Goal: Use online tool/utility: Utilize a website feature to perform a specific function

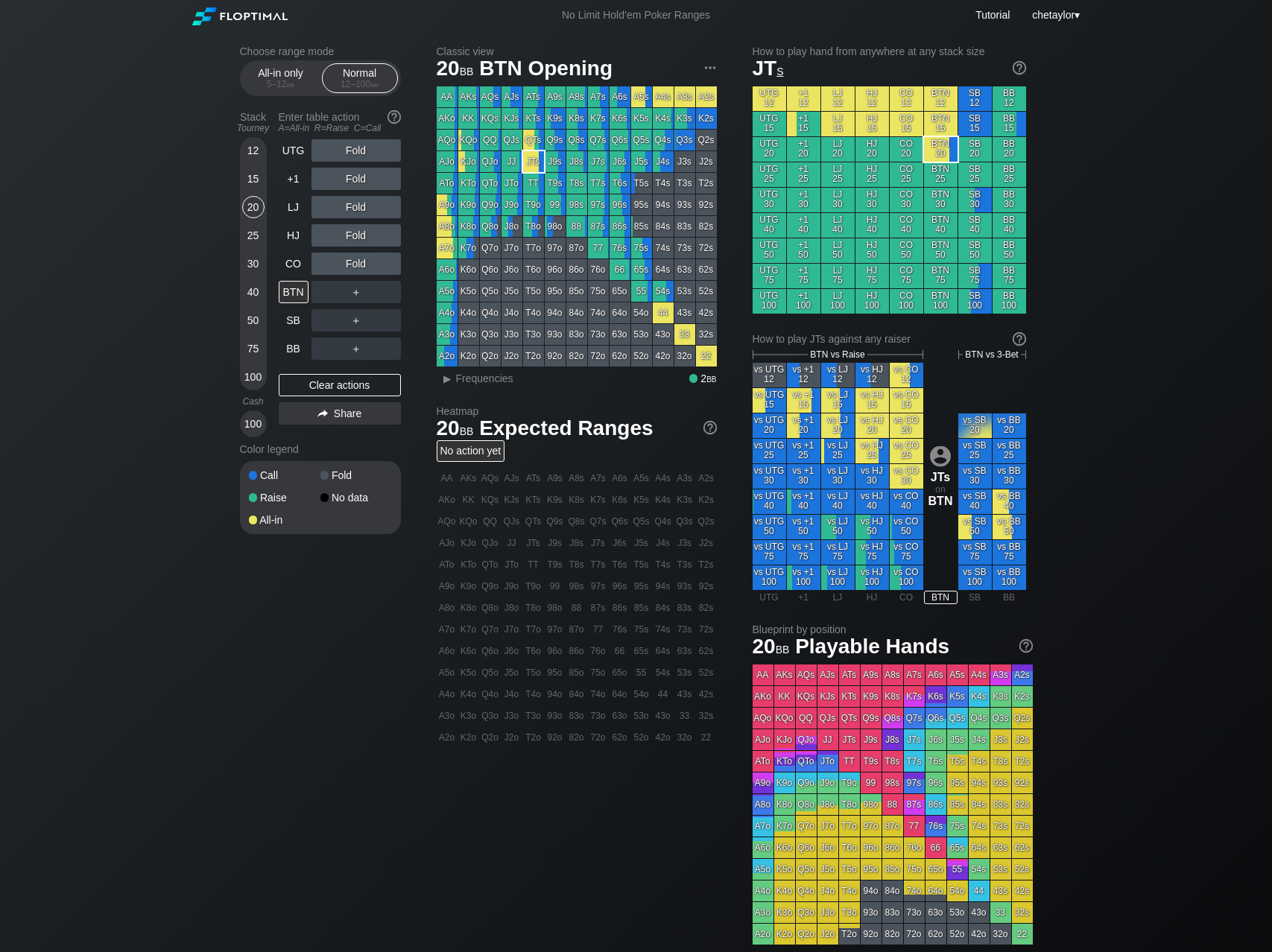
click at [6, 127] on div "Choose range mode All-in only 5 – 12 bb Normal 12 – 100 bb Stack Tourney Enter …" at bounding box center [636, 505] width 1272 height 951
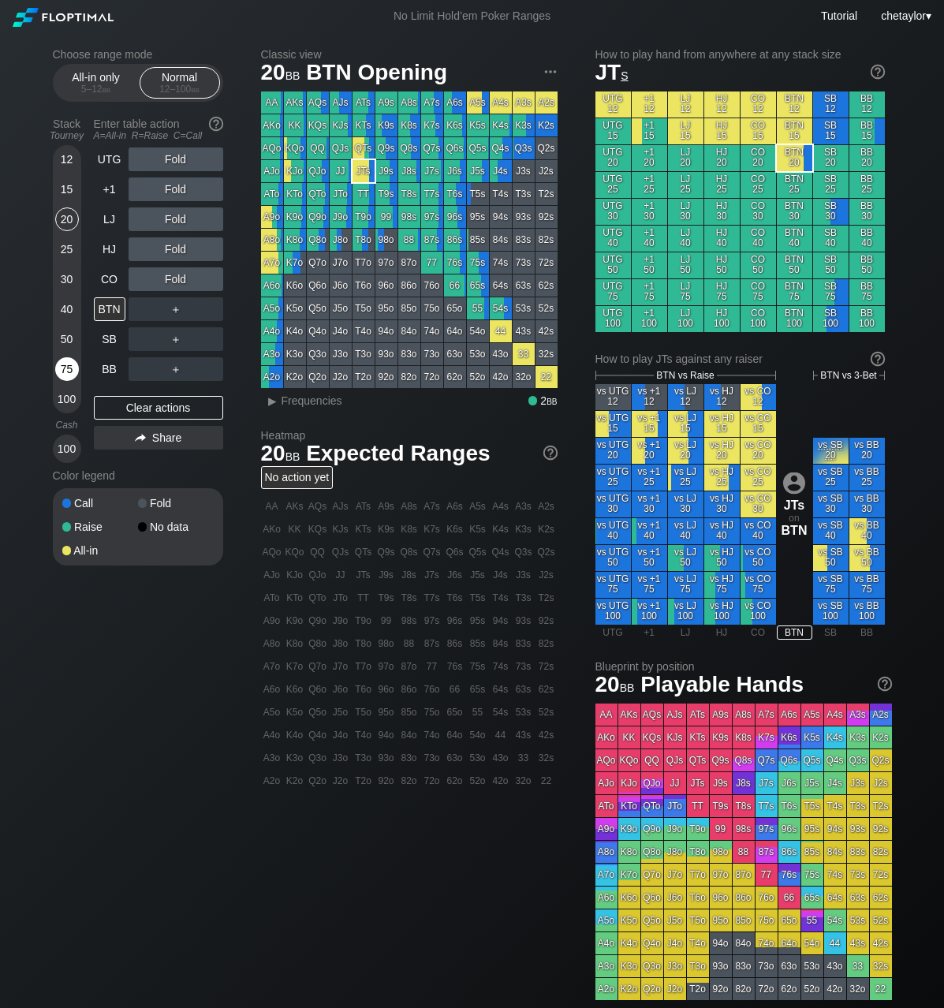
click at [68, 364] on div "75" at bounding box center [67, 369] width 24 height 24
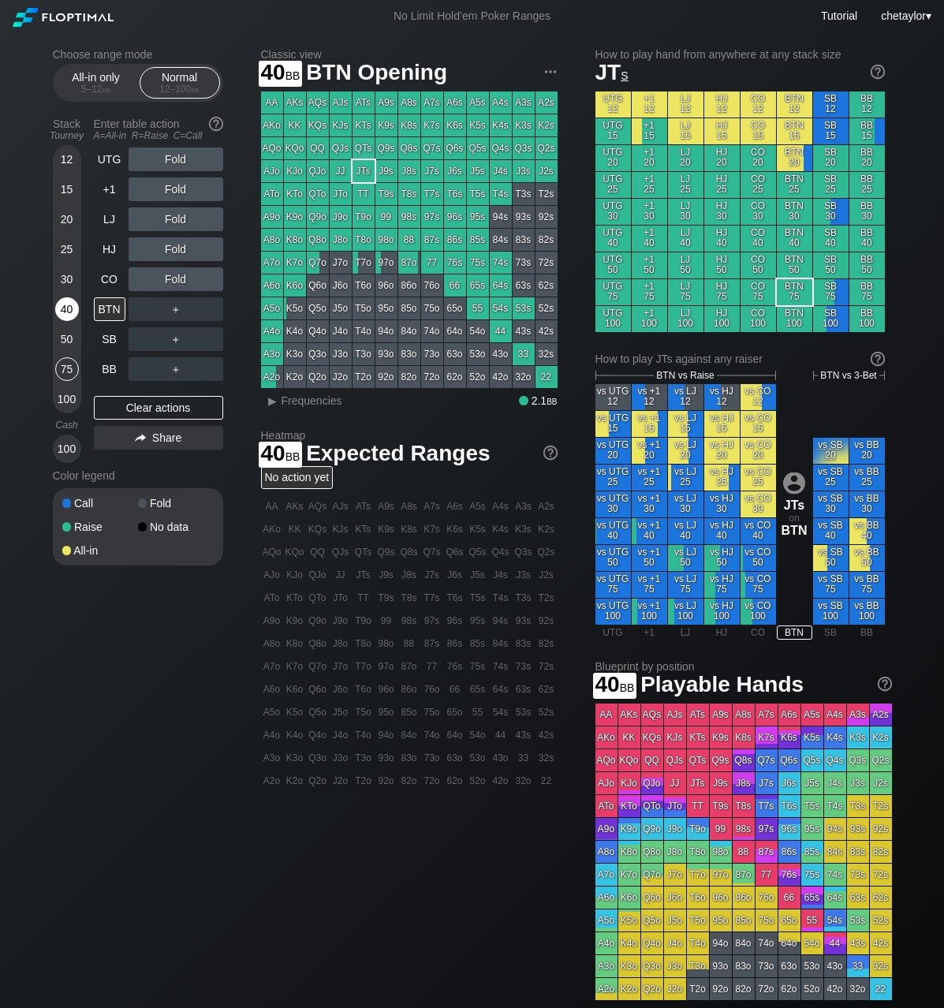
click at [61, 304] on div "40" at bounding box center [67, 309] width 24 height 24
click at [71, 338] on div "50" at bounding box center [67, 339] width 24 height 24
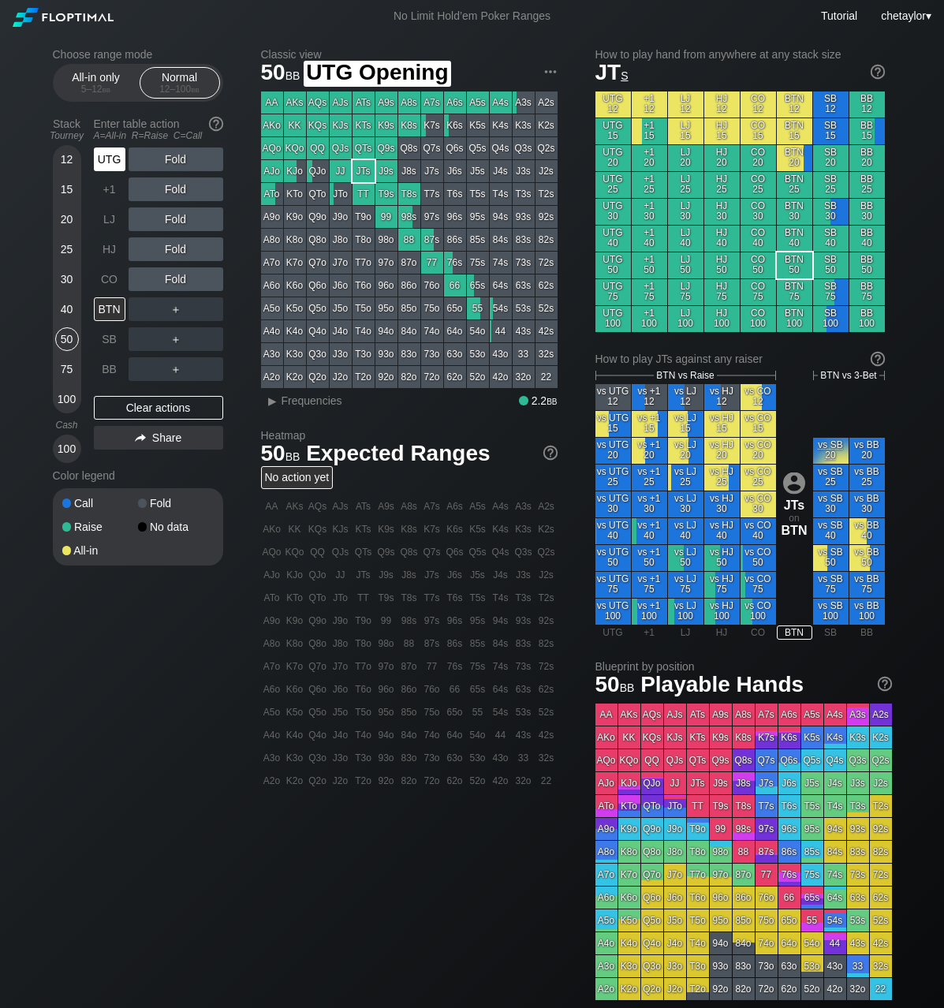
click at [115, 151] on div "UTG" at bounding box center [110, 160] width 32 height 24
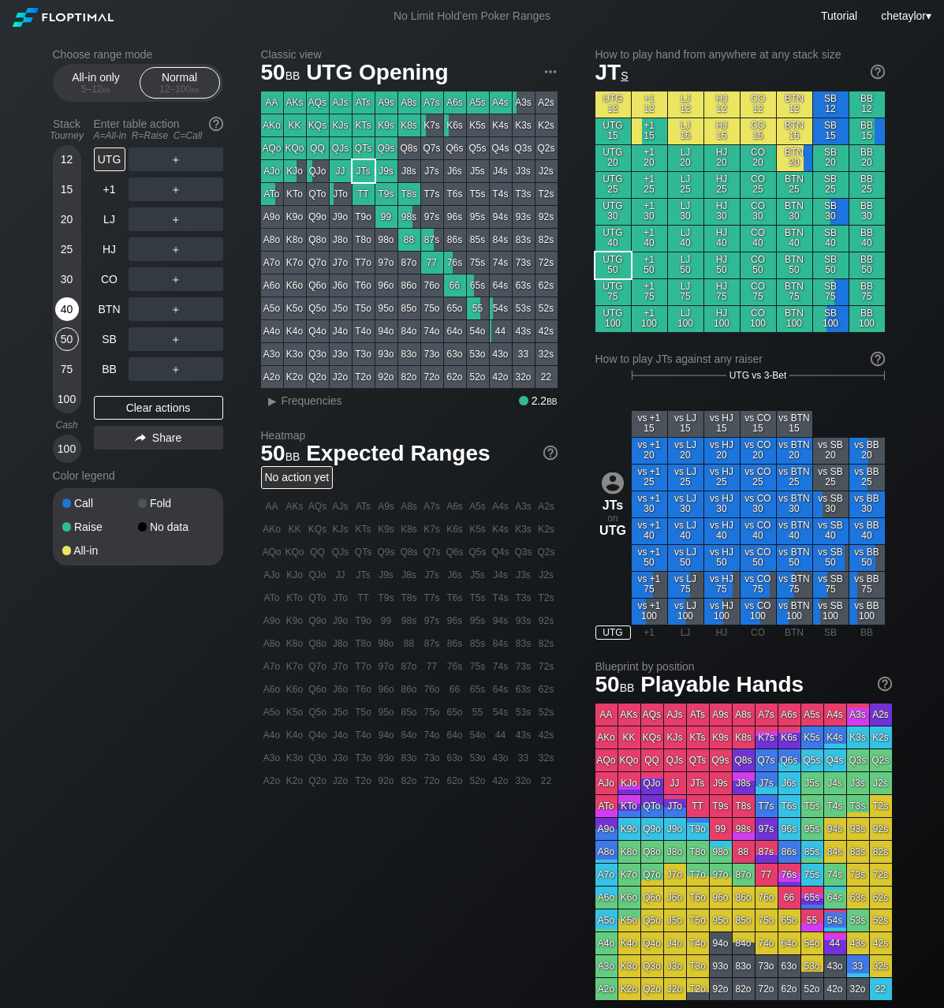
click at [65, 313] on div "40" at bounding box center [67, 309] width 24 height 24
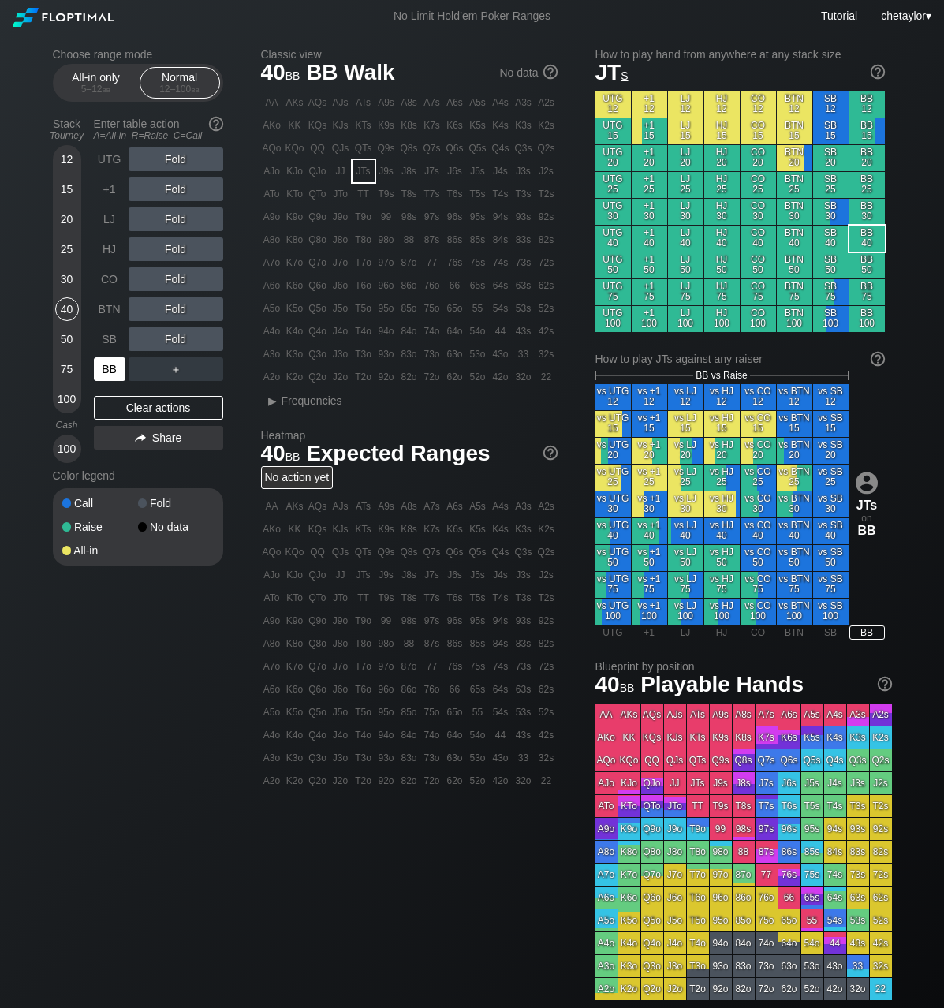
click at [107, 372] on div "BB" at bounding box center [110, 369] width 32 height 24
click at [293, 149] on div "KQo" at bounding box center [295, 148] width 22 height 22
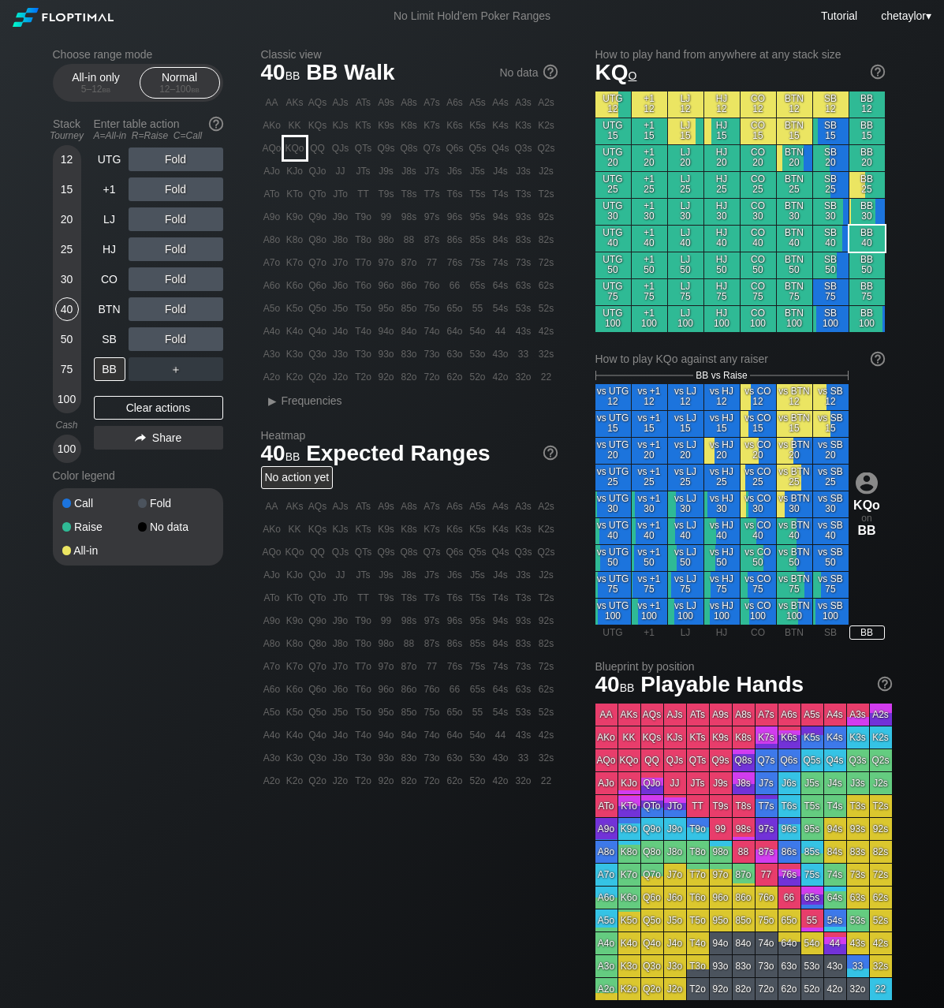
click at [293, 149] on div "KQo" at bounding box center [295, 148] width 22 height 22
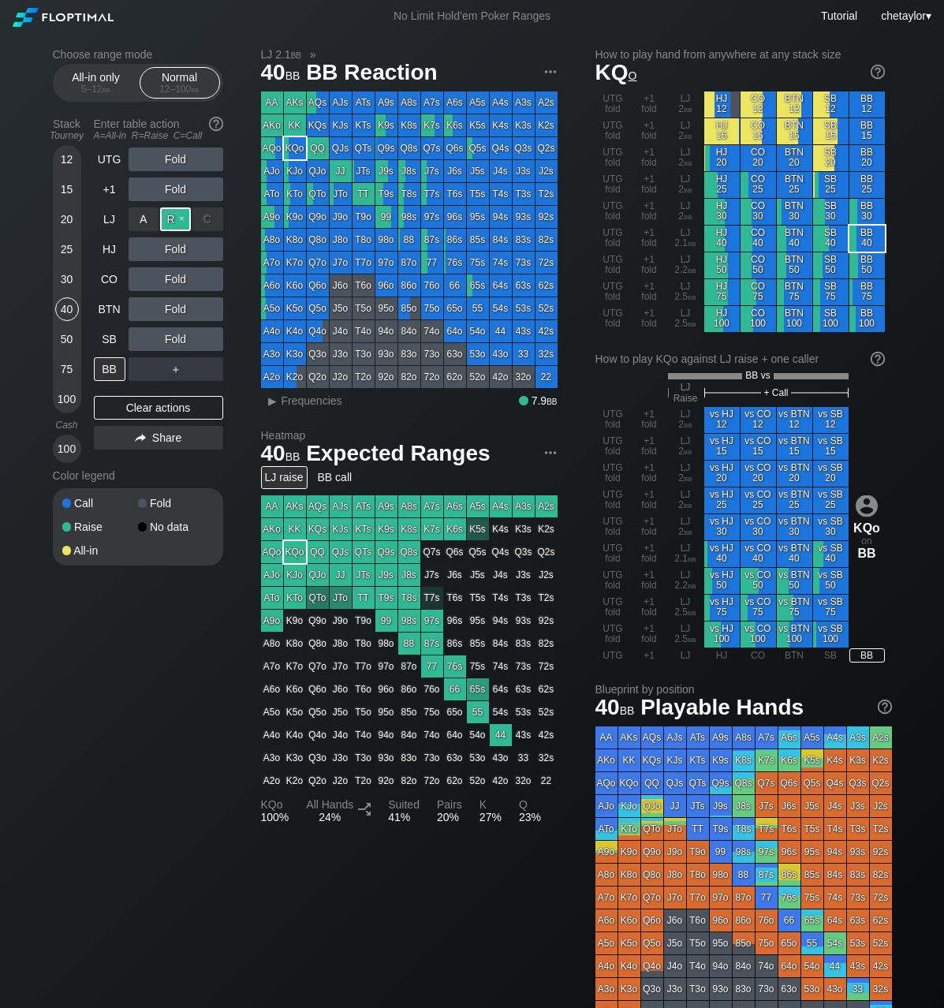
click at [175, 220] on div "R ✕" at bounding box center [175, 219] width 31 height 24
click at [287, 399] on span "Frequencies" at bounding box center [312, 400] width 61 height 13
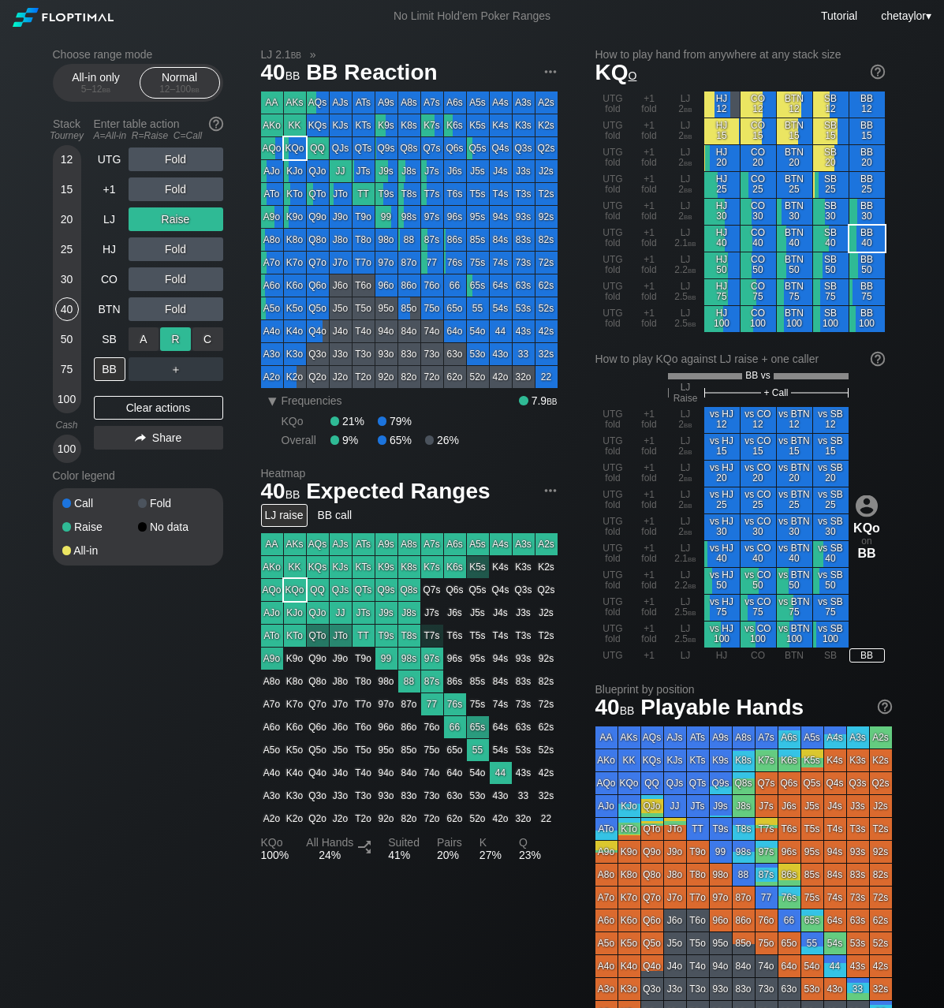
click at [178, 337] on div "R ✕" at bounding box center [175, 339] width 31 height 24
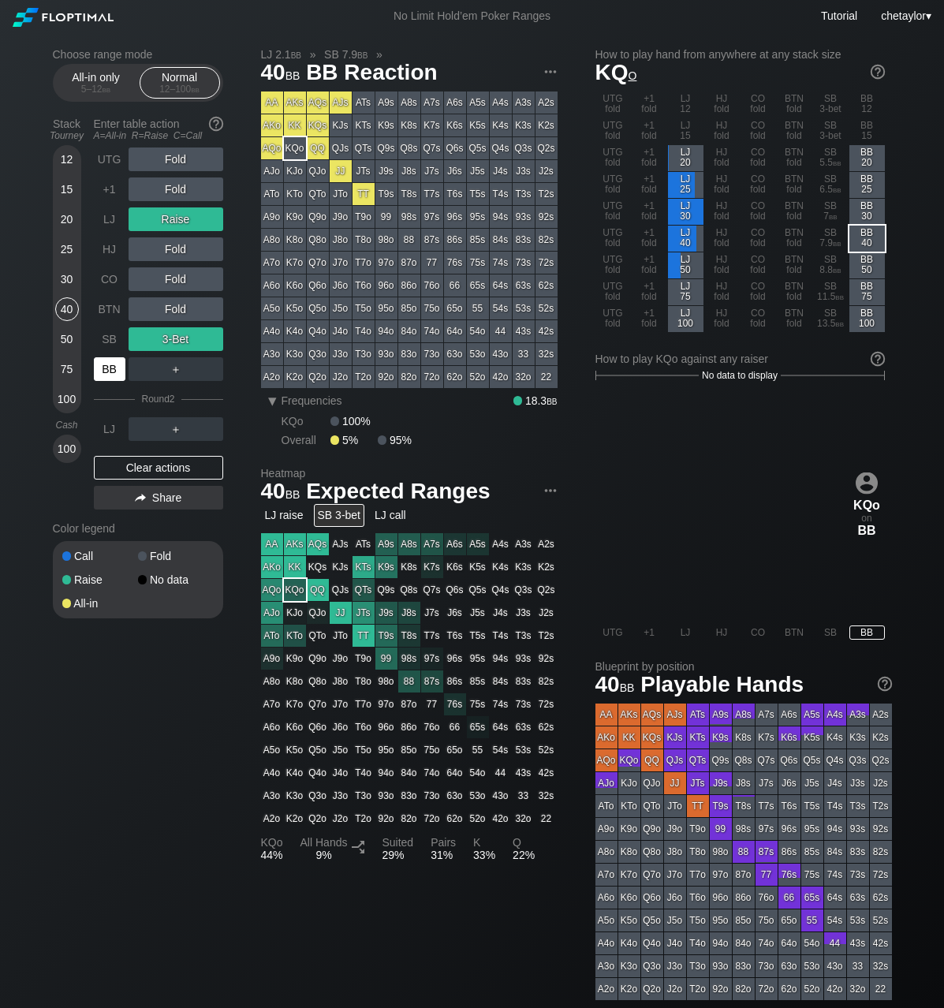
click at [111, 366] on div "BB" at bounding box center [110, 369] width 32 height 24
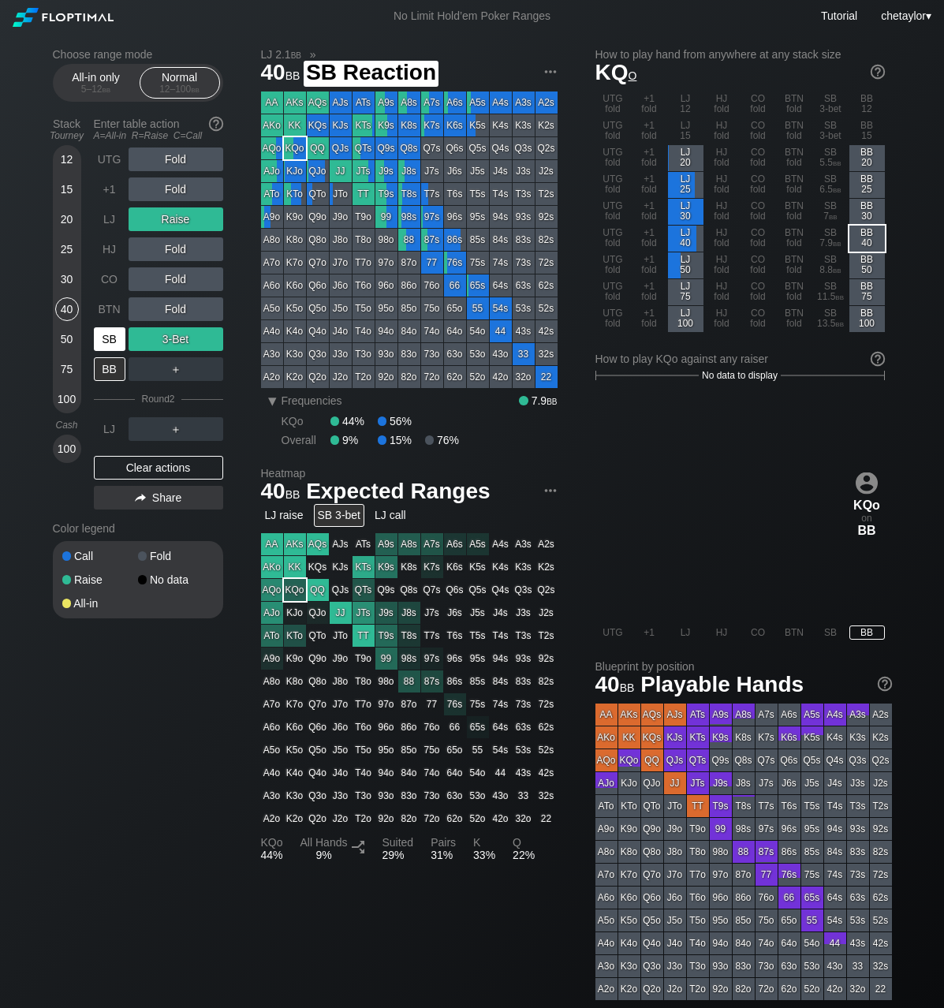
click at [110, 342] on div "SB" at bounding box center [110, 339] width 32 height 24
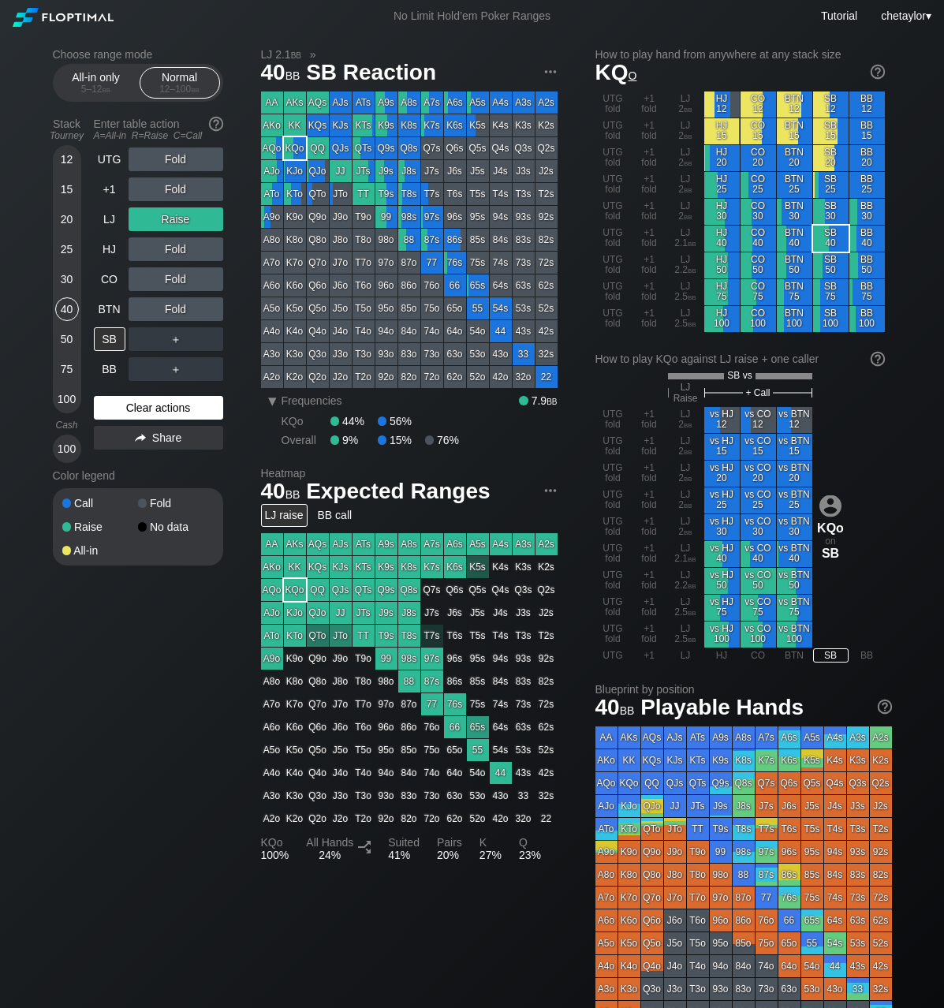
click at [127, 409] on div "Clear actions" at bounding box center [158, 408] width 129 height 24
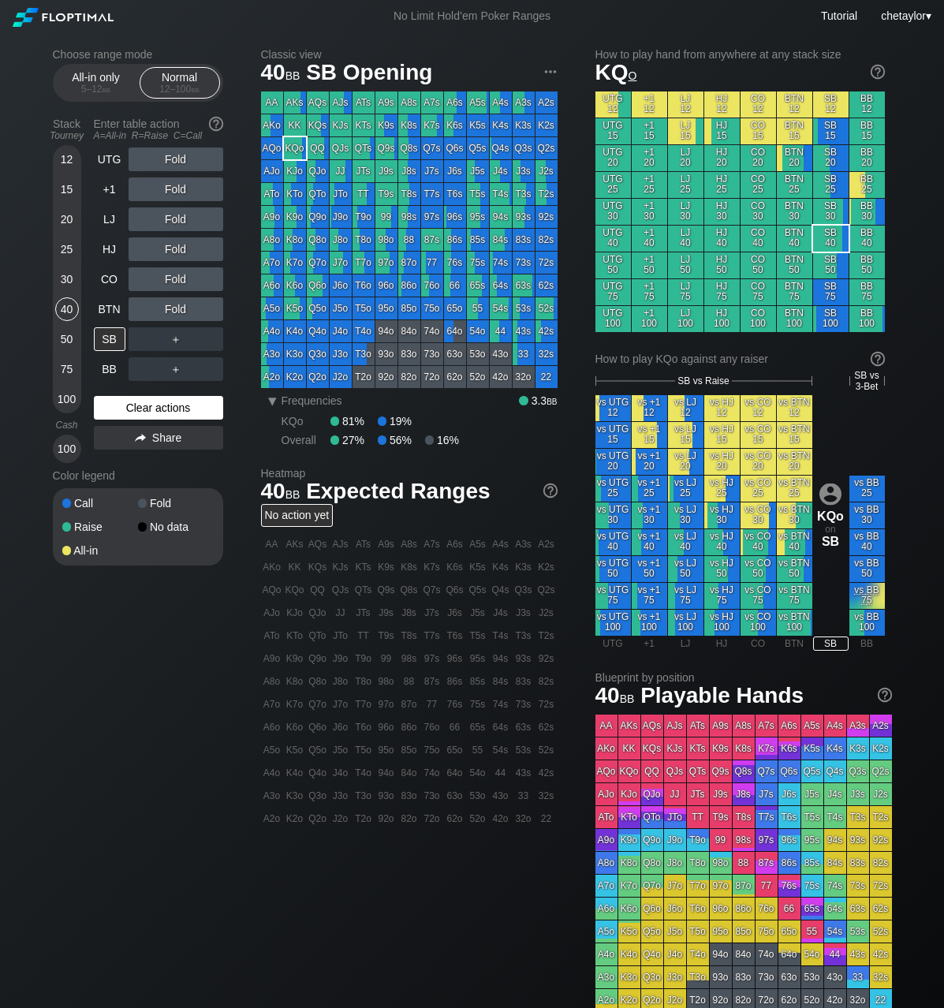
click at [127, 409] on div "Clear actions" at bounding box center [158, 408] width 129 height 24
click at [273, 153] on div "AQo" at bounding box center [272, 148] width 22 height 22
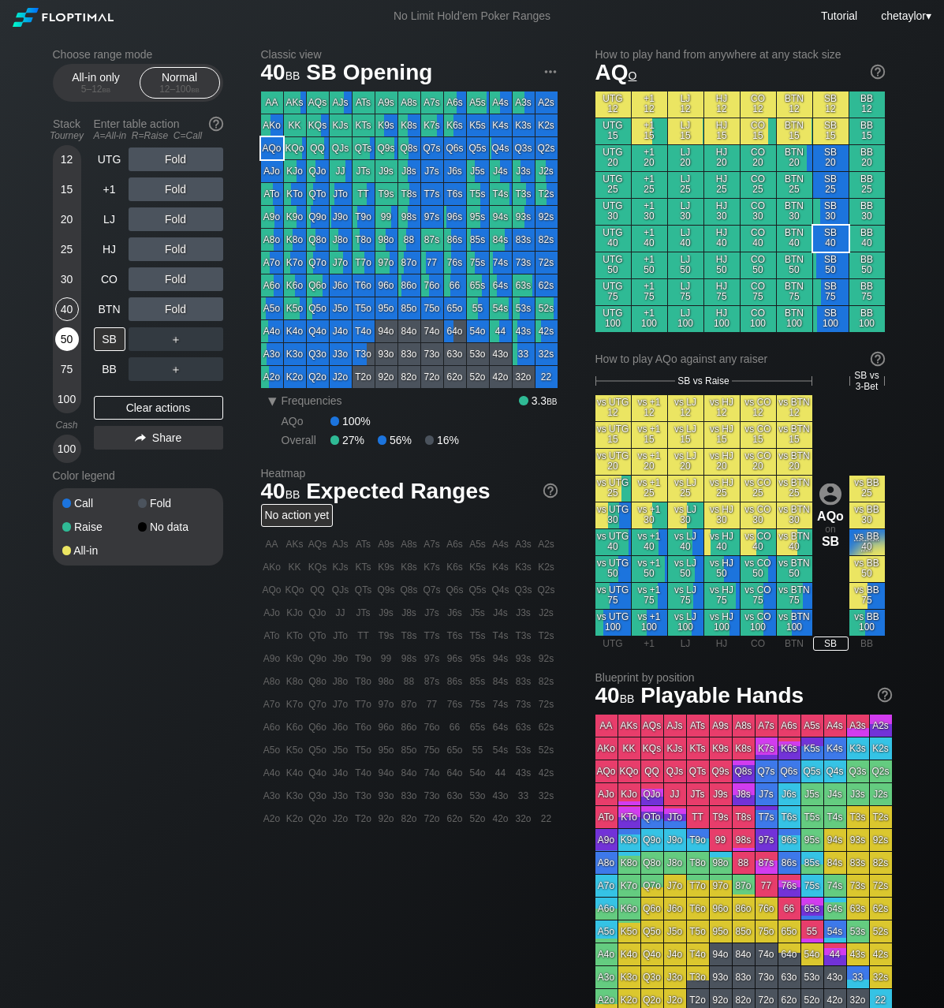
click at [65, 337] on div "50" at bounding box center [67, 339] width 24 height 24
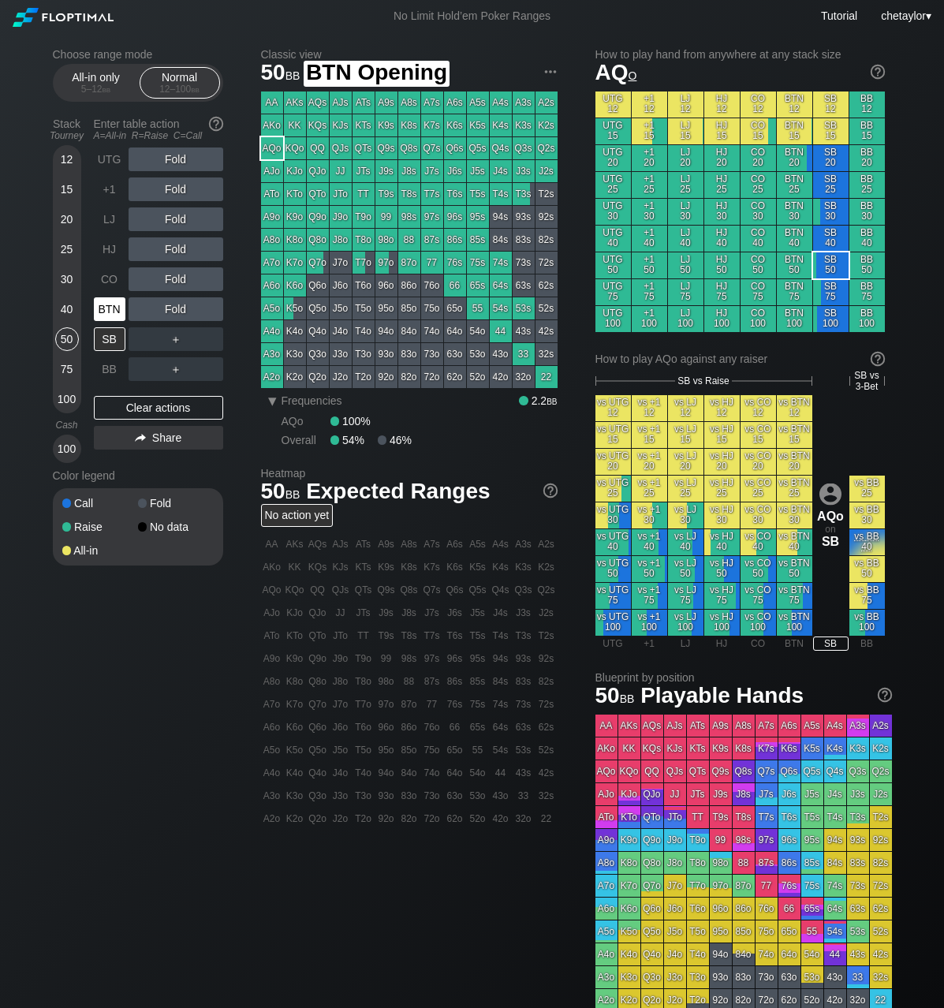
click at [118, 303] on div "BTN" at bounding box center [110, 309] width 32 height 24
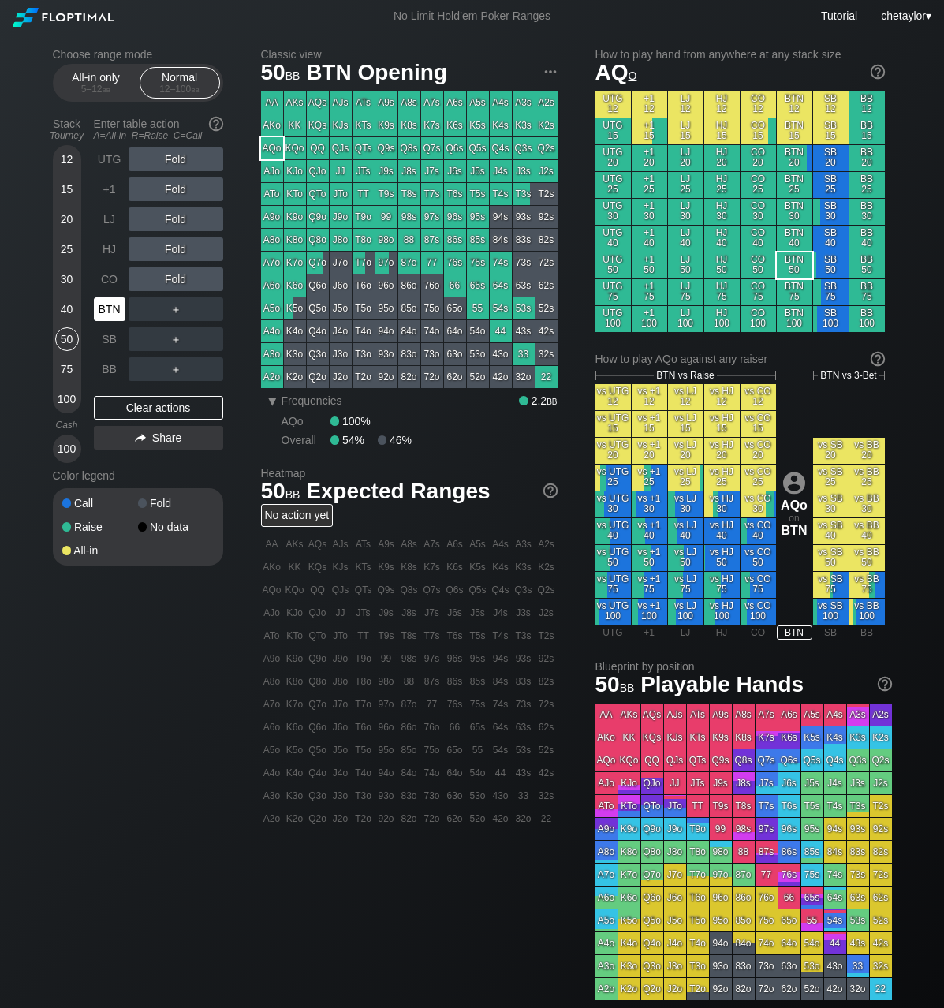
click at [118, 303] on div "BTN" at bounding box center [110, 309] width 32 height 24
click at [119, 404] on div "Clear actions" at bounding box center [158, 408] width 129 height 24
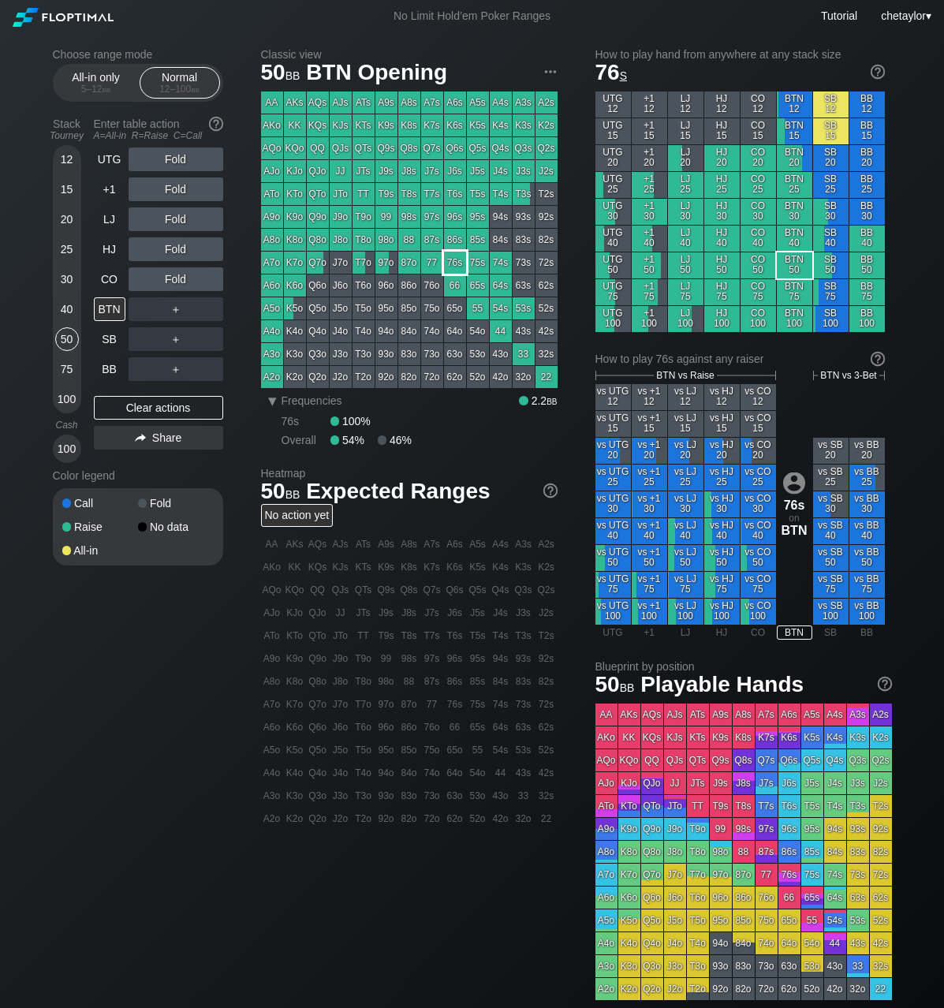
click at [455, 263] on div "76s" at bounding box center [455, 263] width 22 height 22
click at [65, 402] on div "100" at bounding box center [67, 399] width 24 height 24
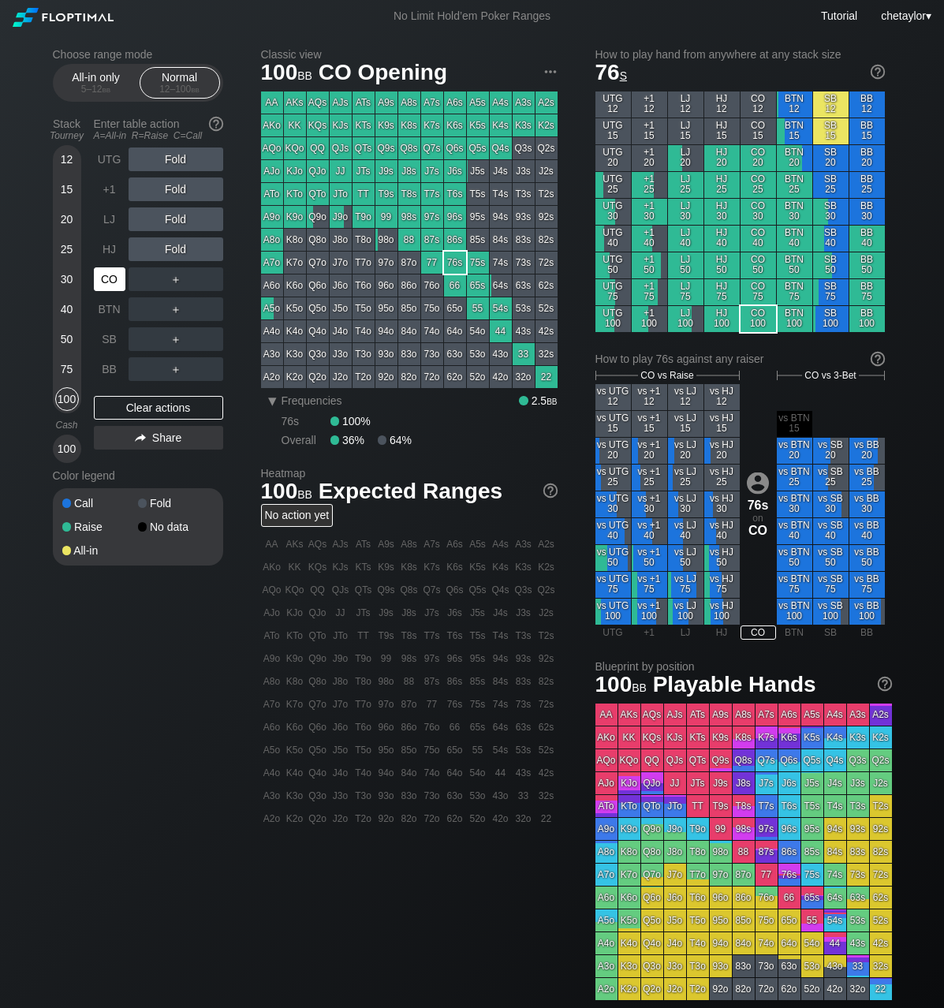
click at [111, 278] on div "CO" at bounding box center [110, 279] width 32 height 24
click at [121, 411] on div "Clear actions" at bounding box center [158, 408] width 129 height 24
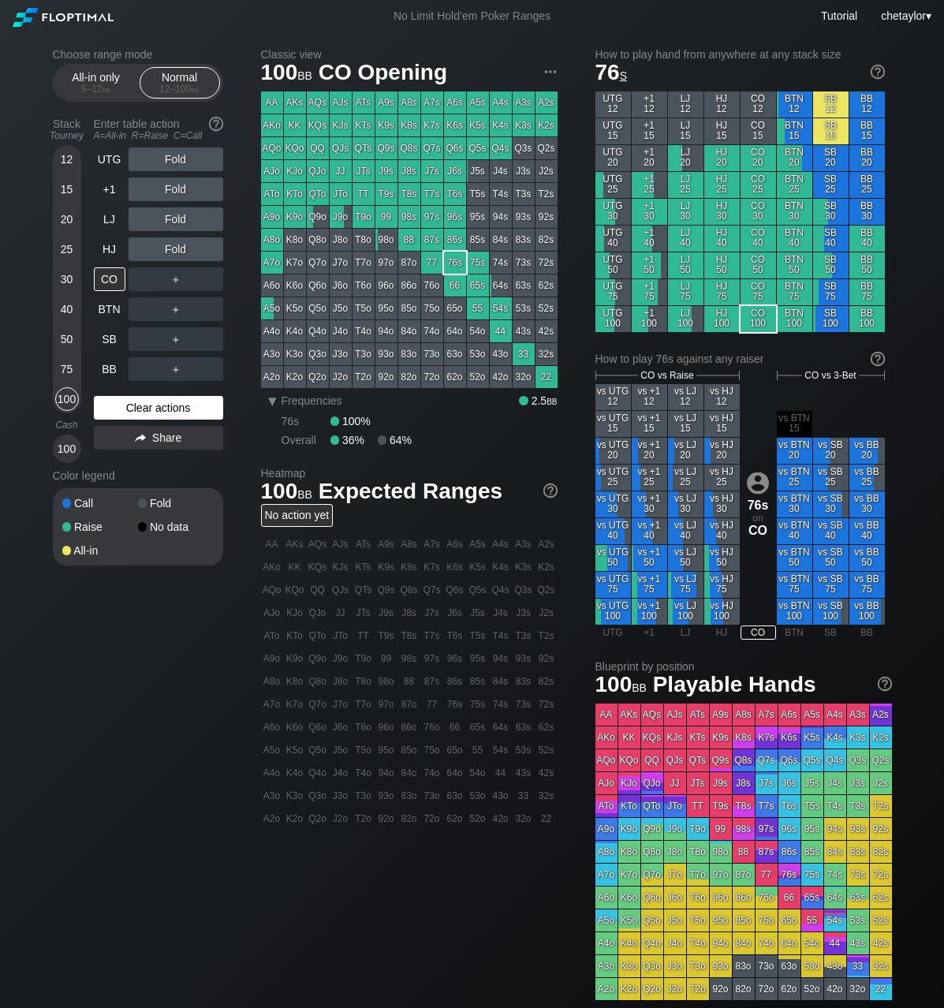
click at [121, 411] on div "Clear actions" at bounding box center [158, 408] width 129 height 24
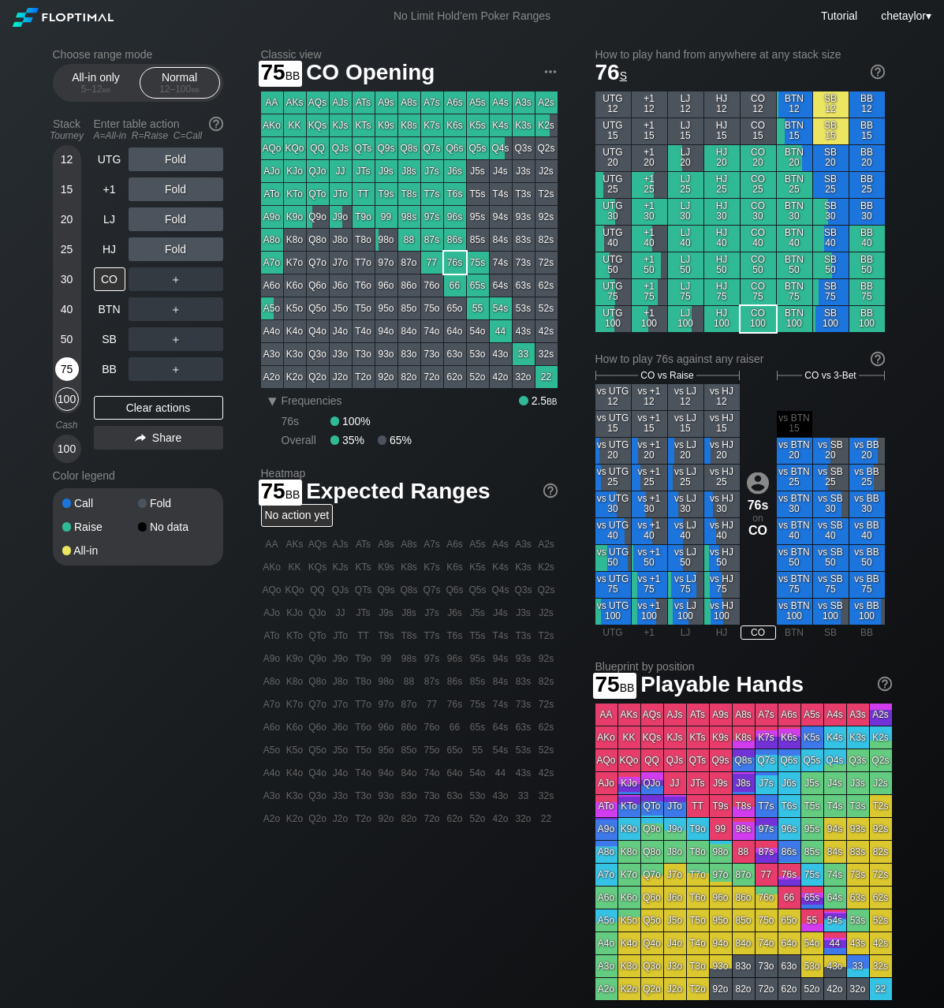
click at [66, 364] on div "75" at bounding box center [67, 369] width 24 height 24
click at [106, 247] on div "HJ" at bounding box center [110, 249] width 32 height 24
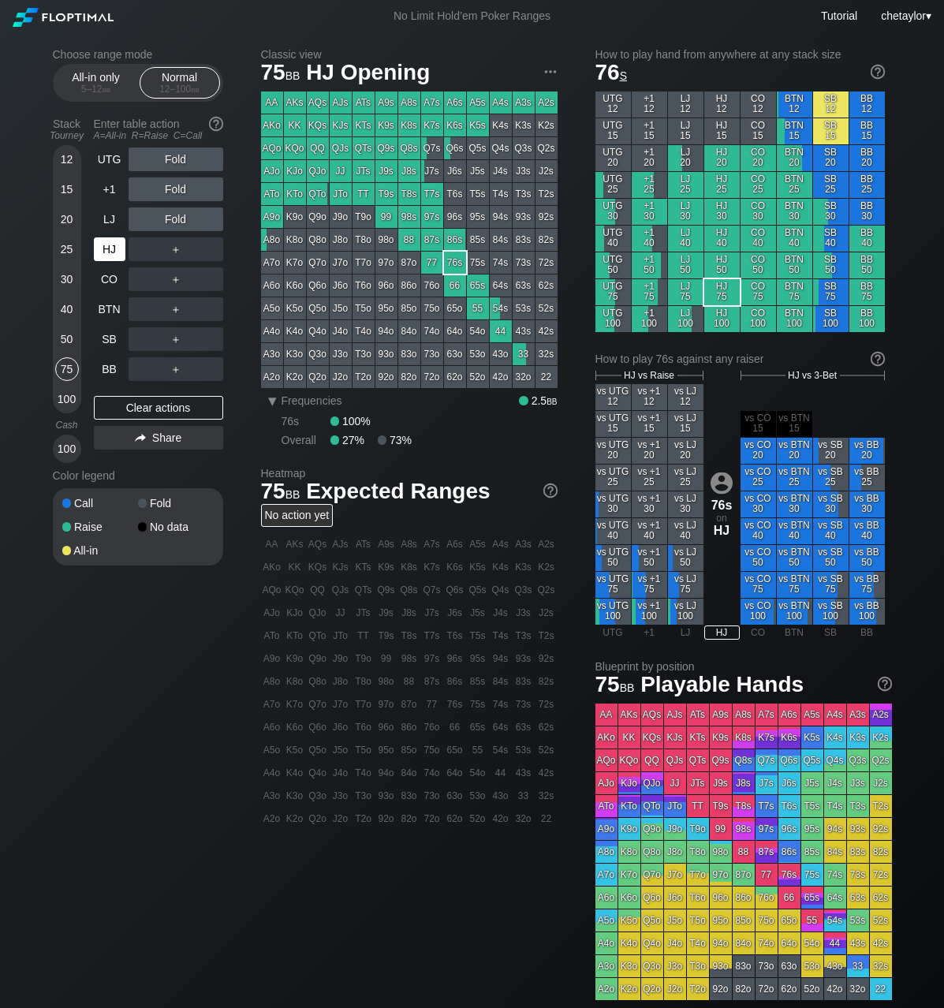
click at [106, 247] on div "HJ" at bounding box center [110, 249] width 32 height 24
click at [101, 228] on div "LJ" at bounding box center [110, 219] width 32 height 24
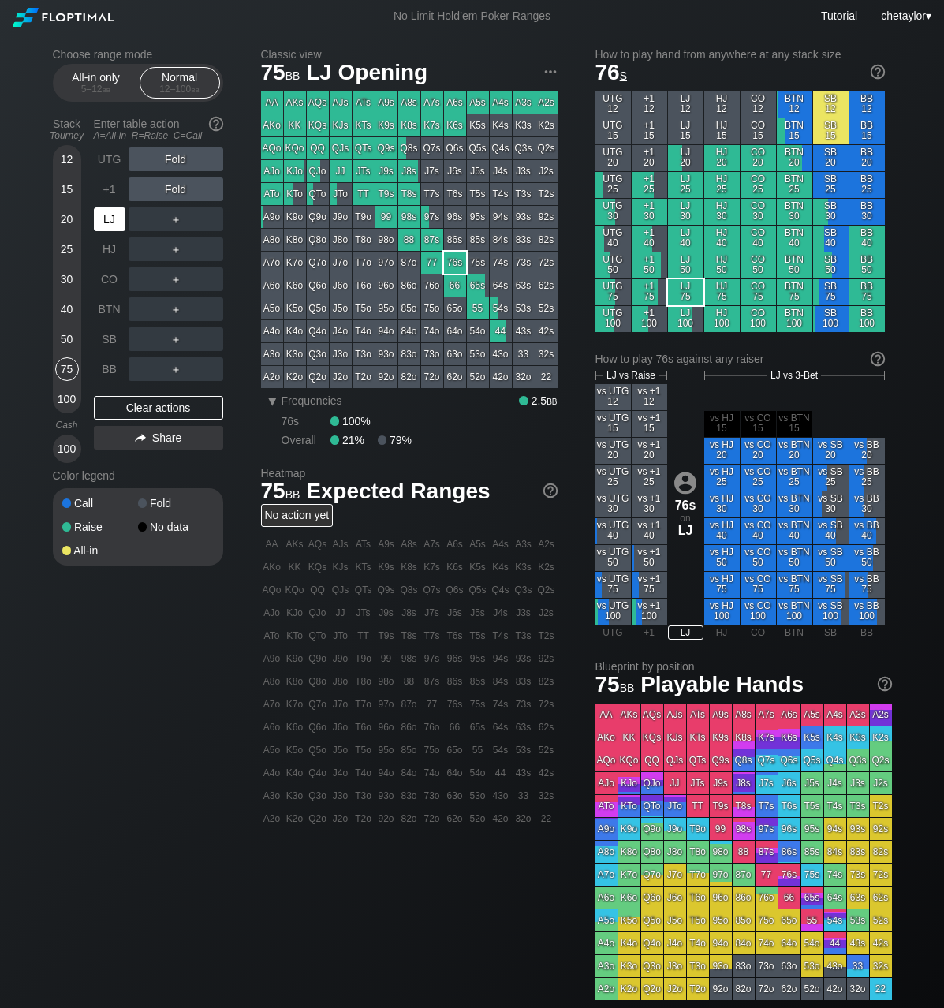
click at [101, 228] on div "LJ" at bounding box center [110, 219] width 32 height 24
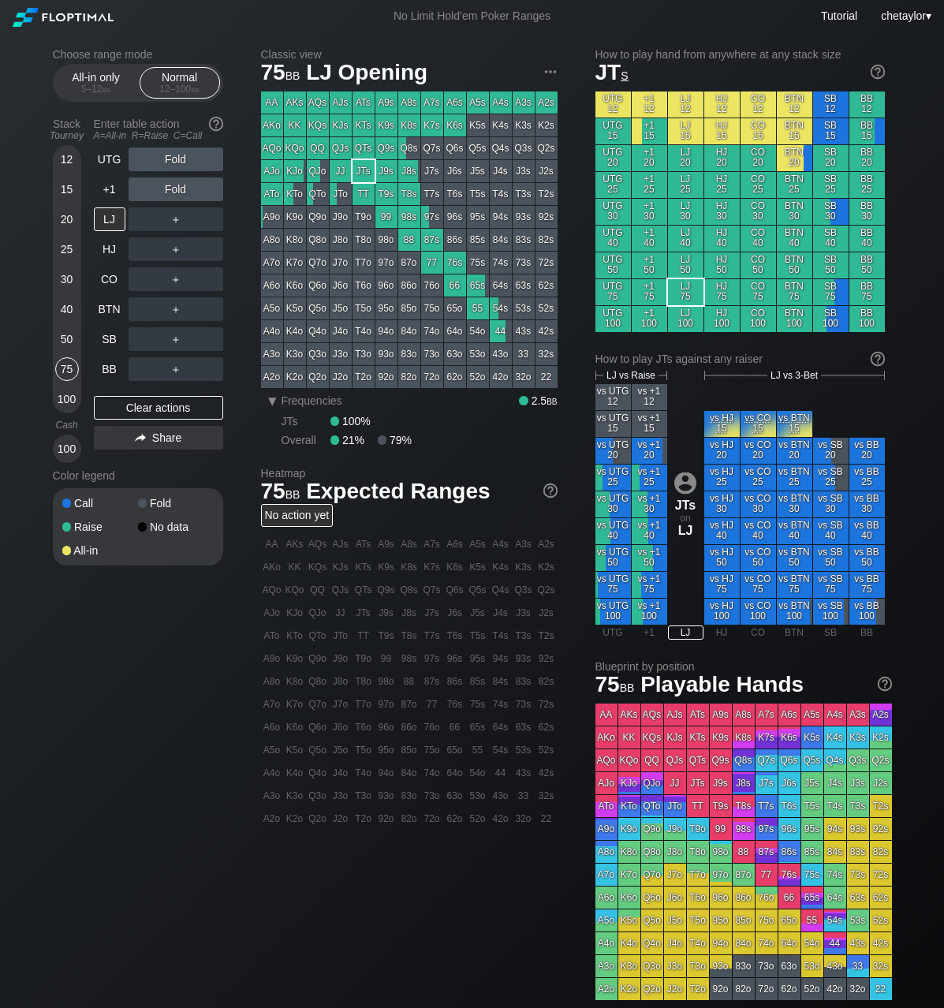
click at [364, 170] on div "JTs" at bounding box center [364, 171] width 22 height 22
click at [112, 367] on div "BB" at bounding box center [110, 369] width 32 height 24
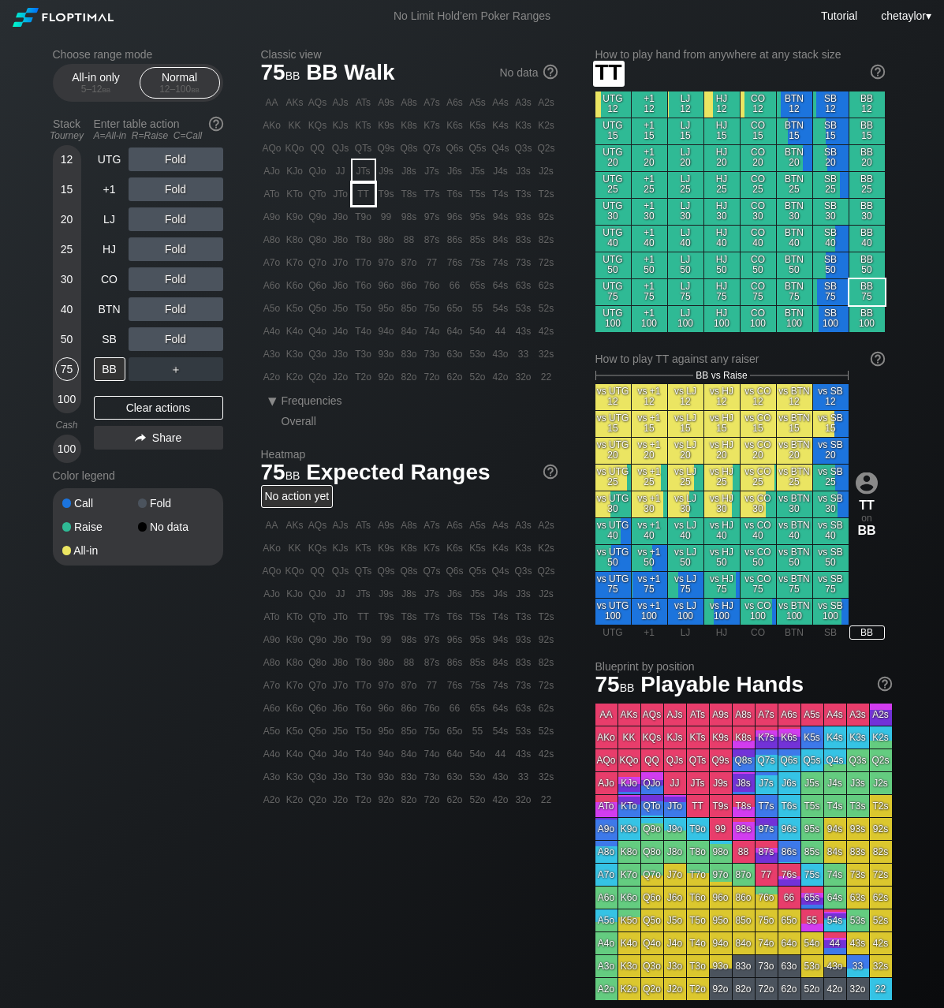
click at [366, 192] on div "TT" at bounding box center [364, 194] width 22 height 22
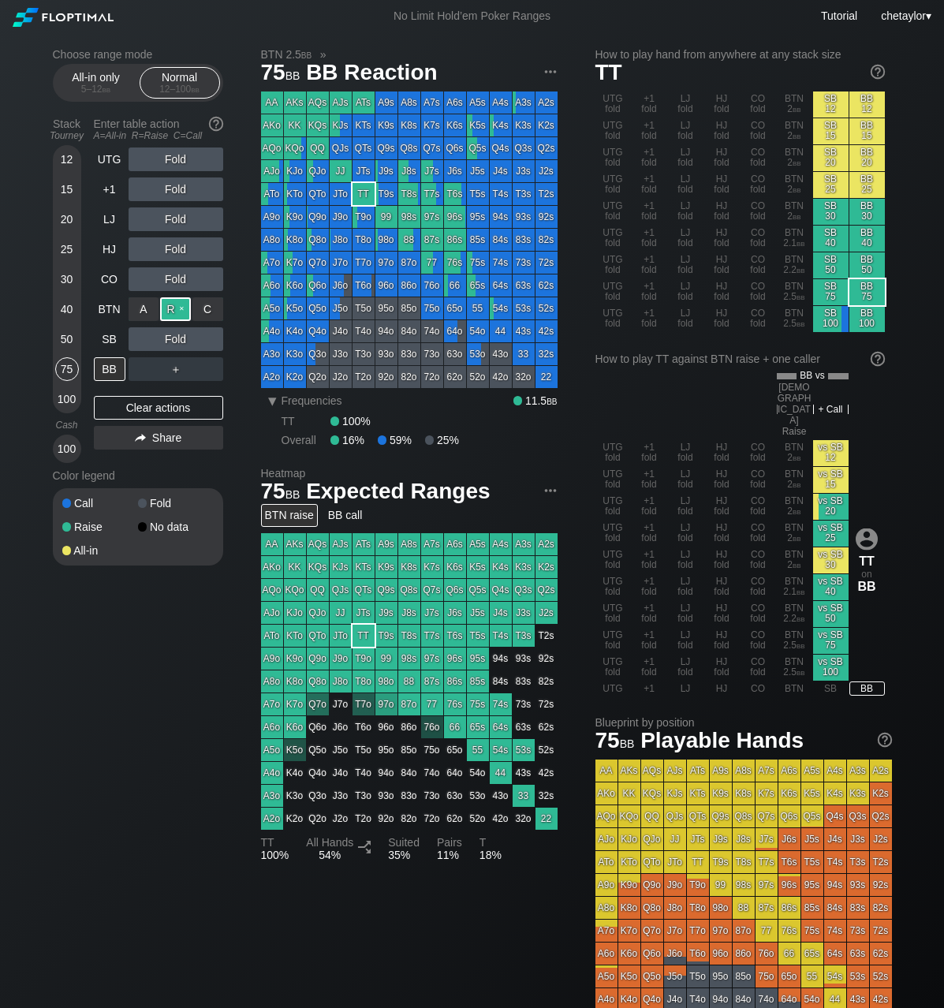
click at [175, 308] on div "R ✕" at bounding box center [175, 309] width 31 height 24
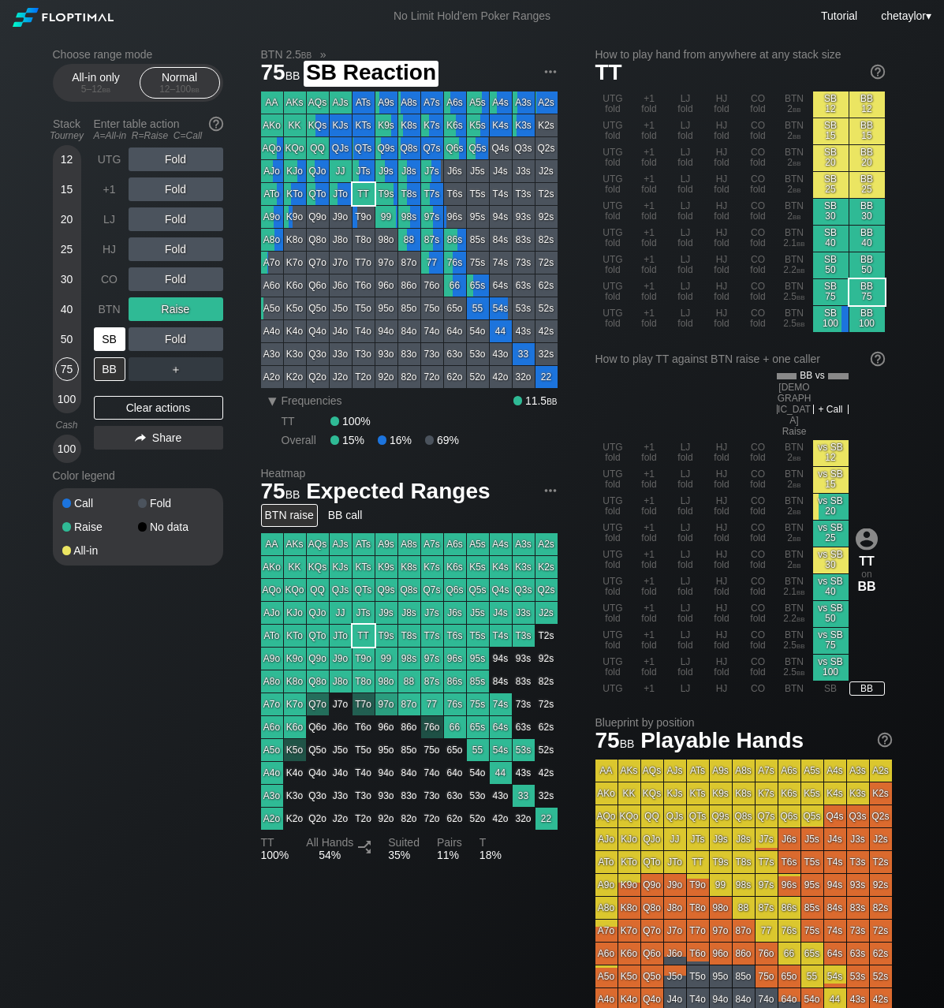
click at [102, 336] on div "SB" at bounding box center [110, 339] width 32 height 24
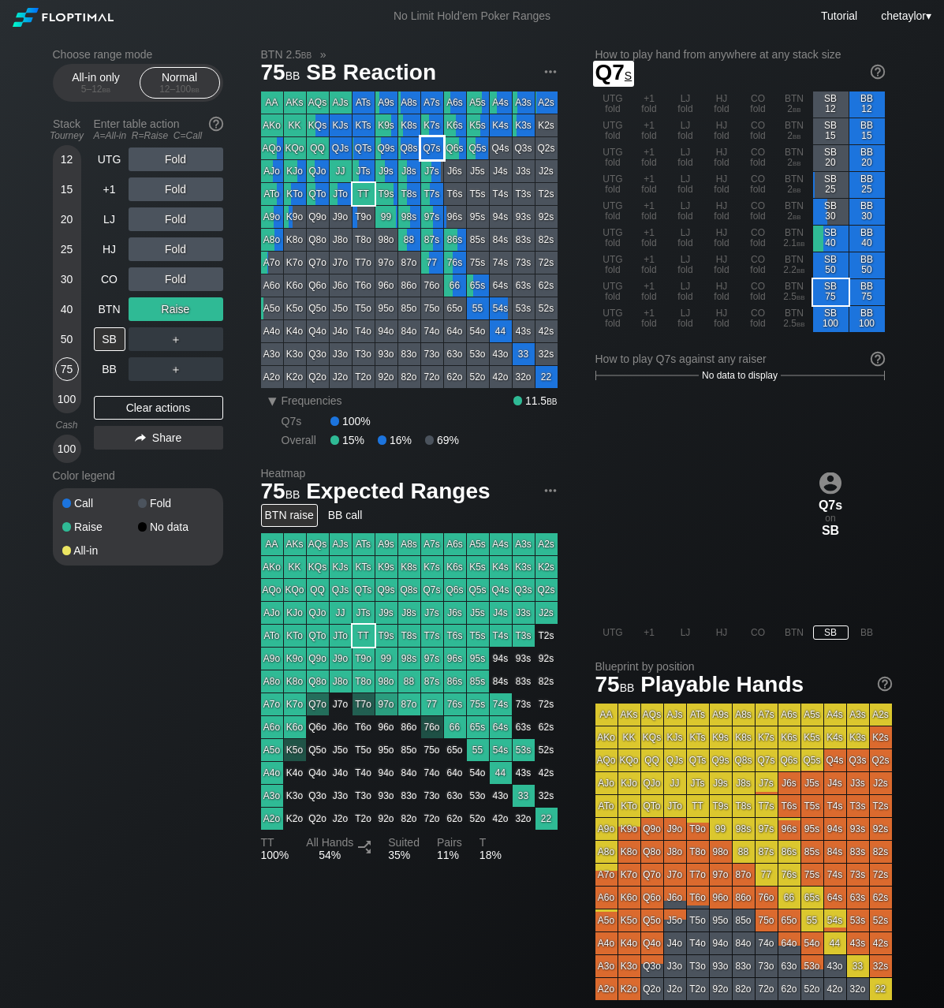
click at [436, 148] on div "Q7s" at bounding box center [432, 148] width 22 height 22
click at [129, 410] on div "Clear actions" at bounding box center [158, 408] width 129 height 24
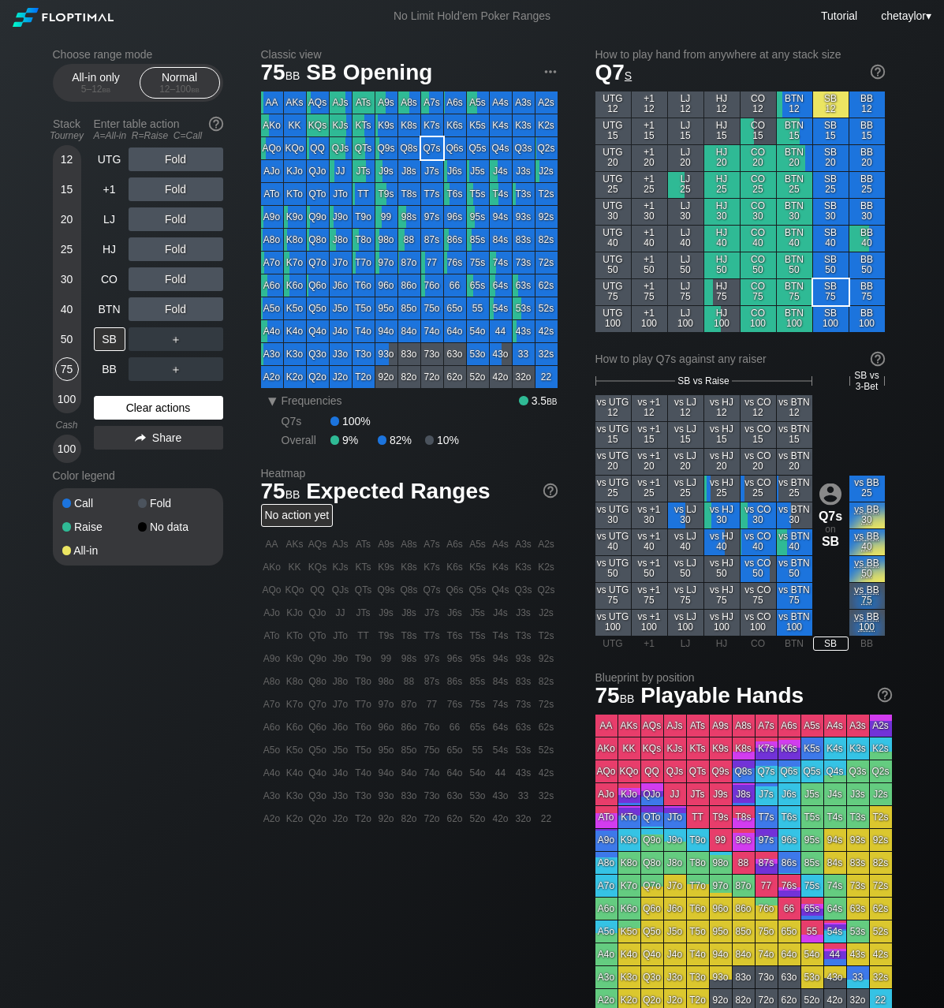
click at [129, 410] on div "Clear actions" at bounding box center [158, 408] width 129 height 24
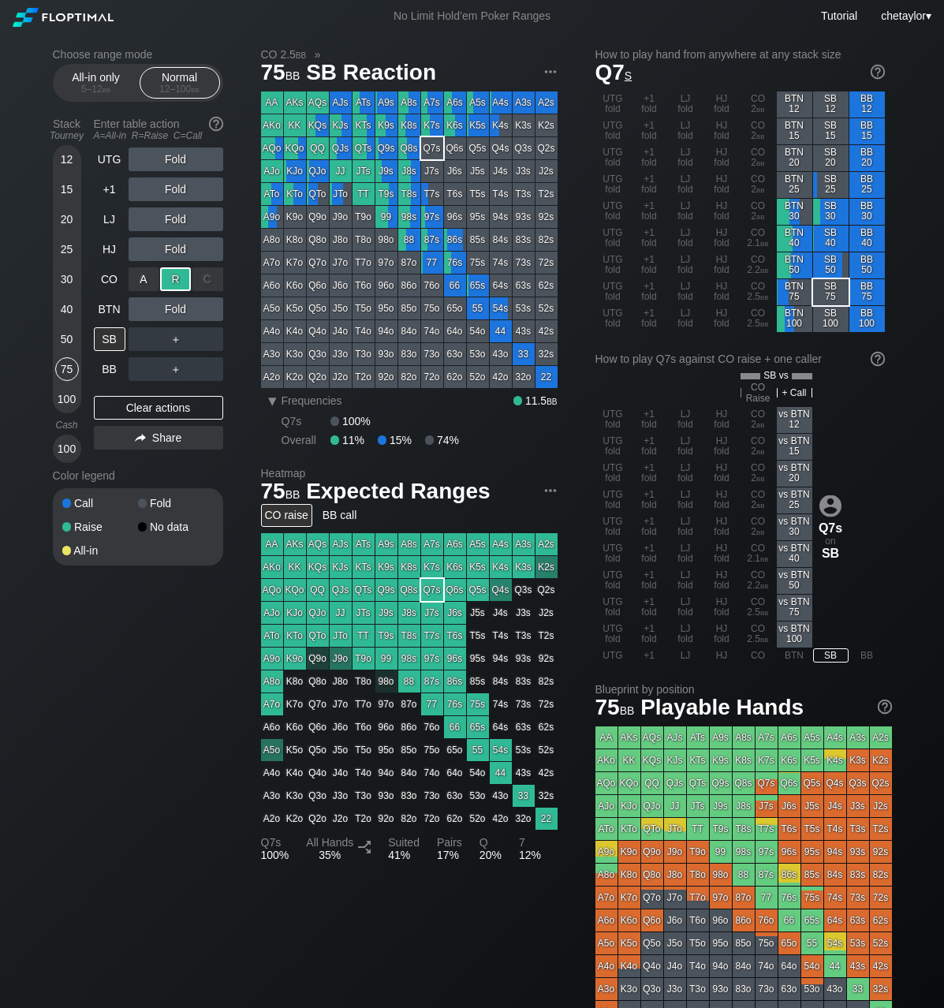
click at [178, 282] on div "R ✕" at bounding box center [175, 279] width 31 height 24
click at [109, 309] on div "BTN" at bounding box center [110, 309] width 32 height 24
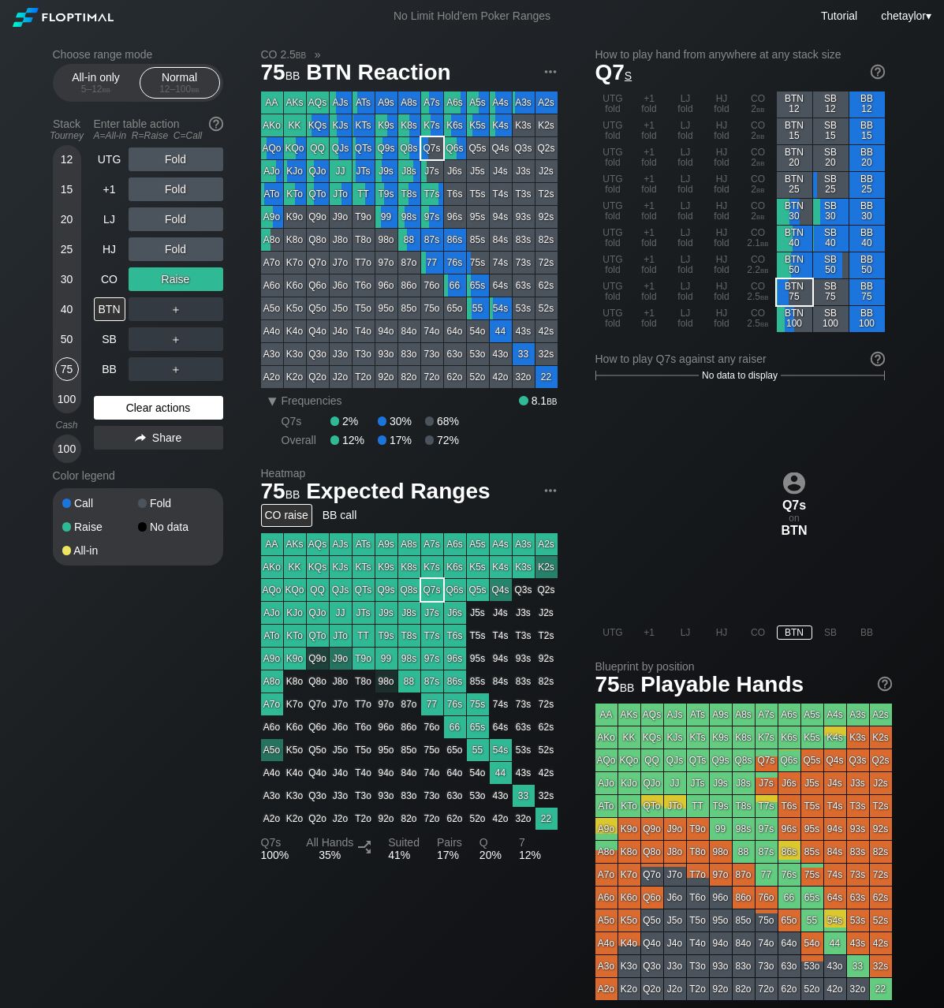
click at [132, 406] on div "Clear actions" at bounding box center [158, 408] width 129 height 24
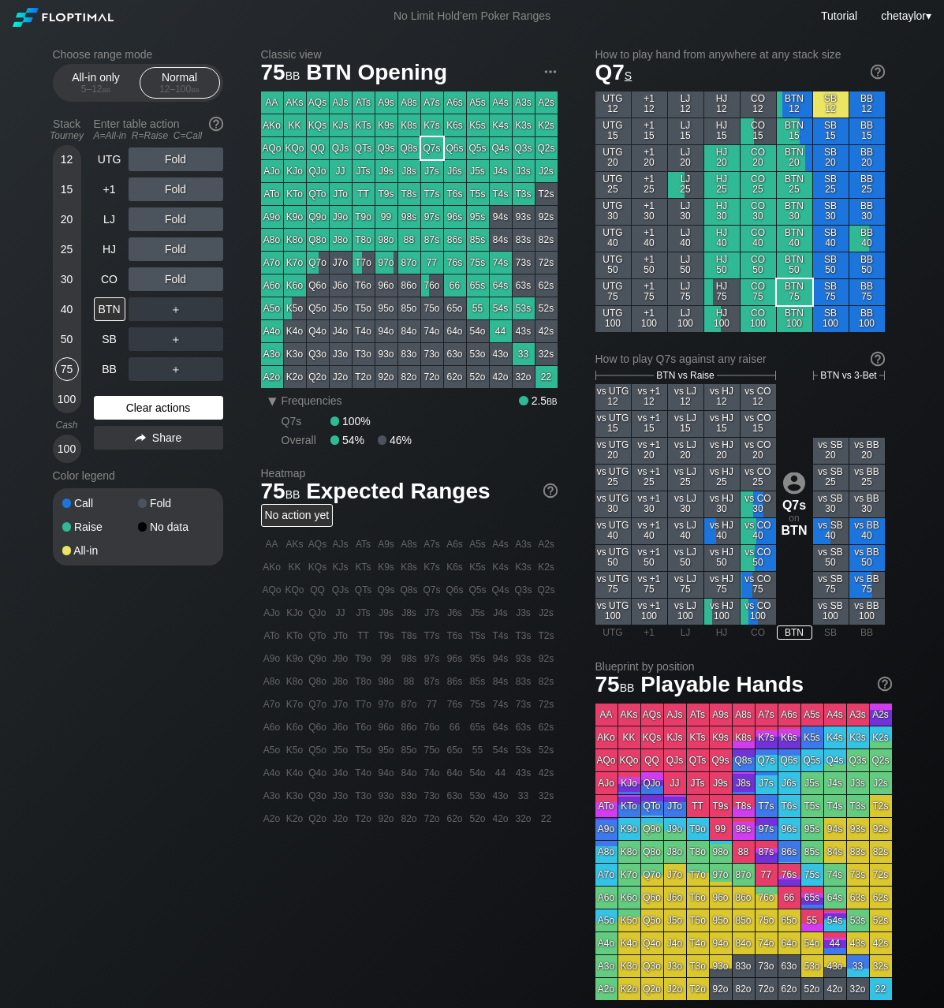
click at [132, 406] on div "Clear actions" at bounding box center [158, 408] width 129 height 24
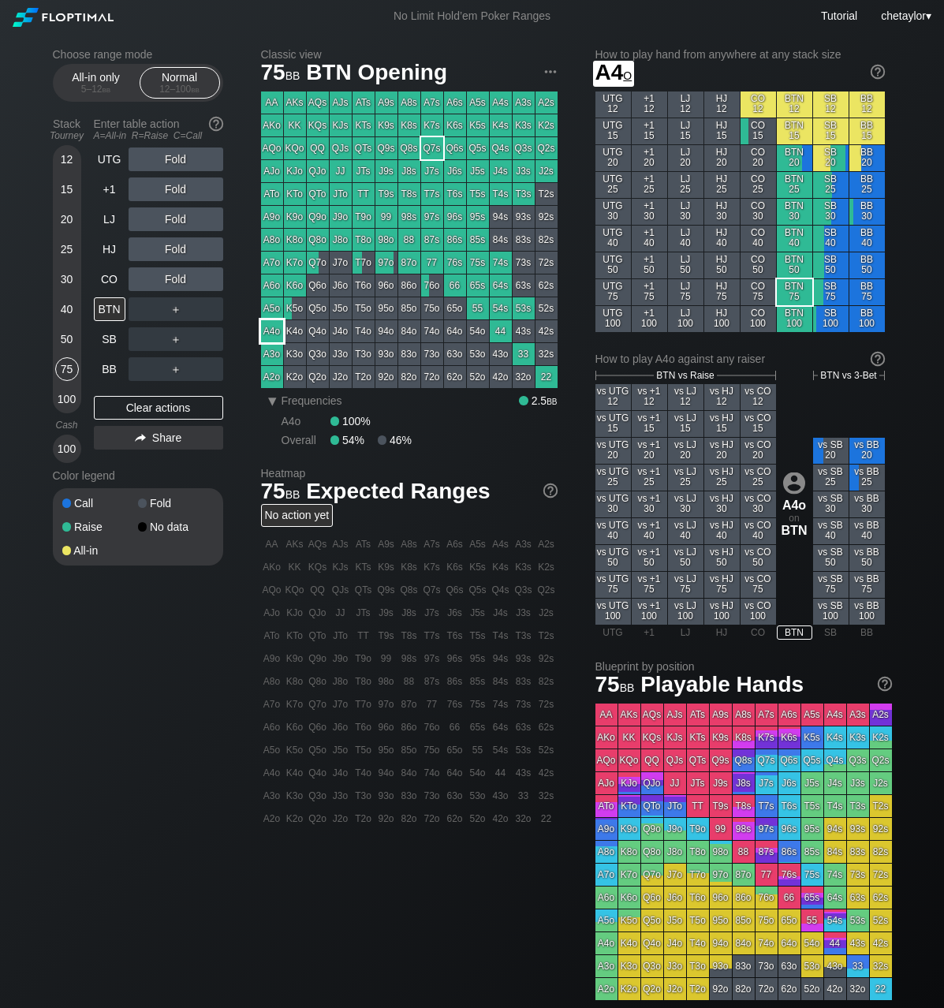
click at [271, 333] on div "A4o" at bounding box center [272, 331] width 22 height 22
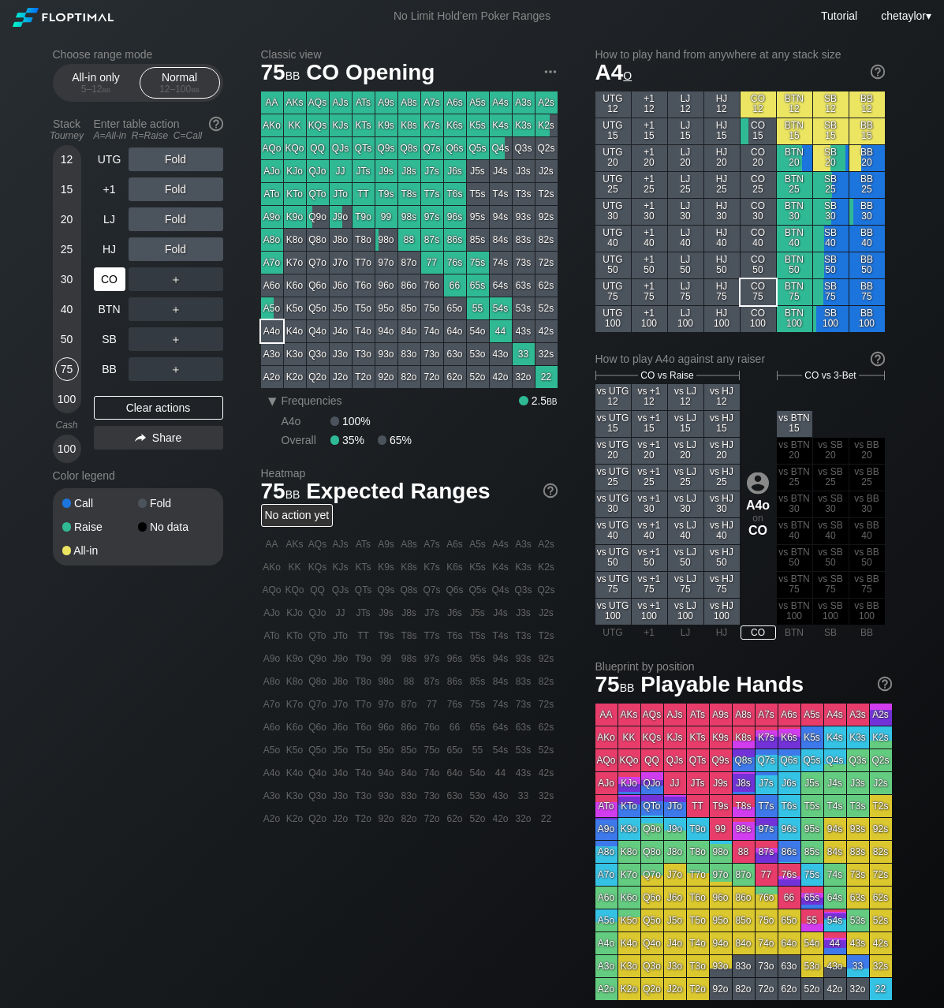
click at [106, 278] on div "CO" at bounding box center [110, 279] width 32 height 24
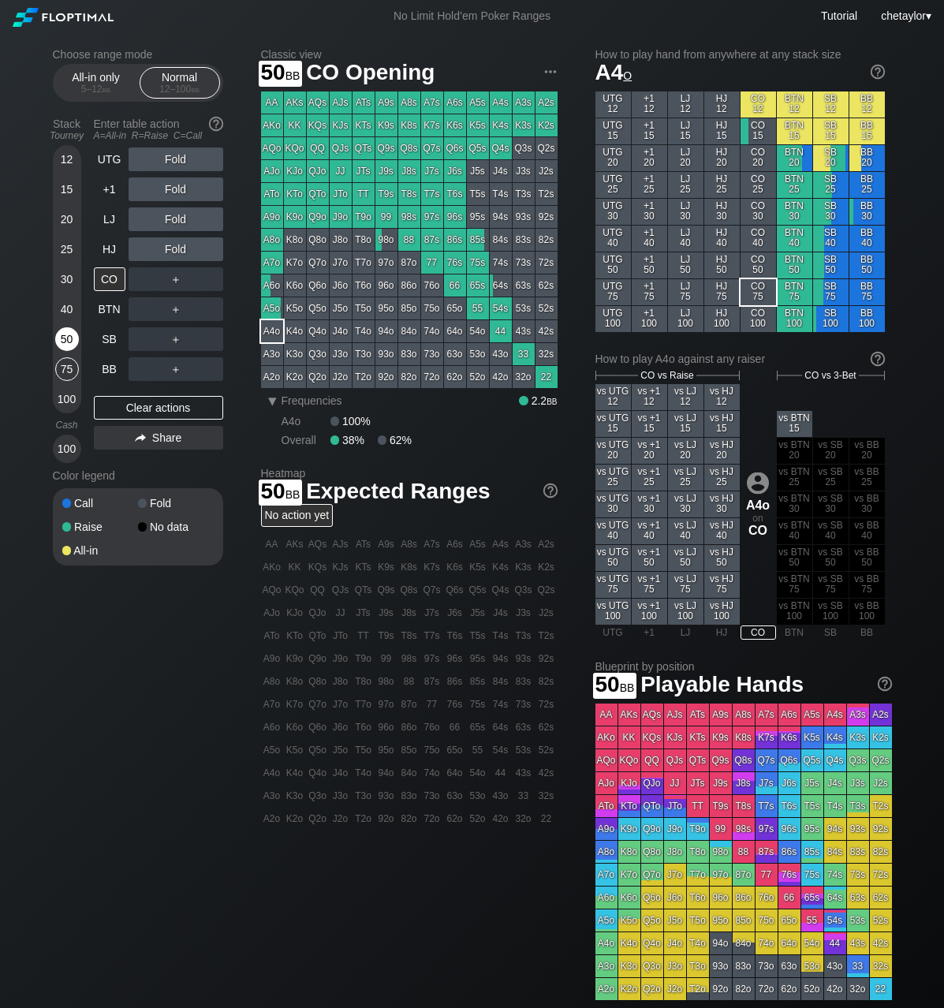
click at [69, 339] on div "50" at bounding box center [67, 339] width 24 height 24
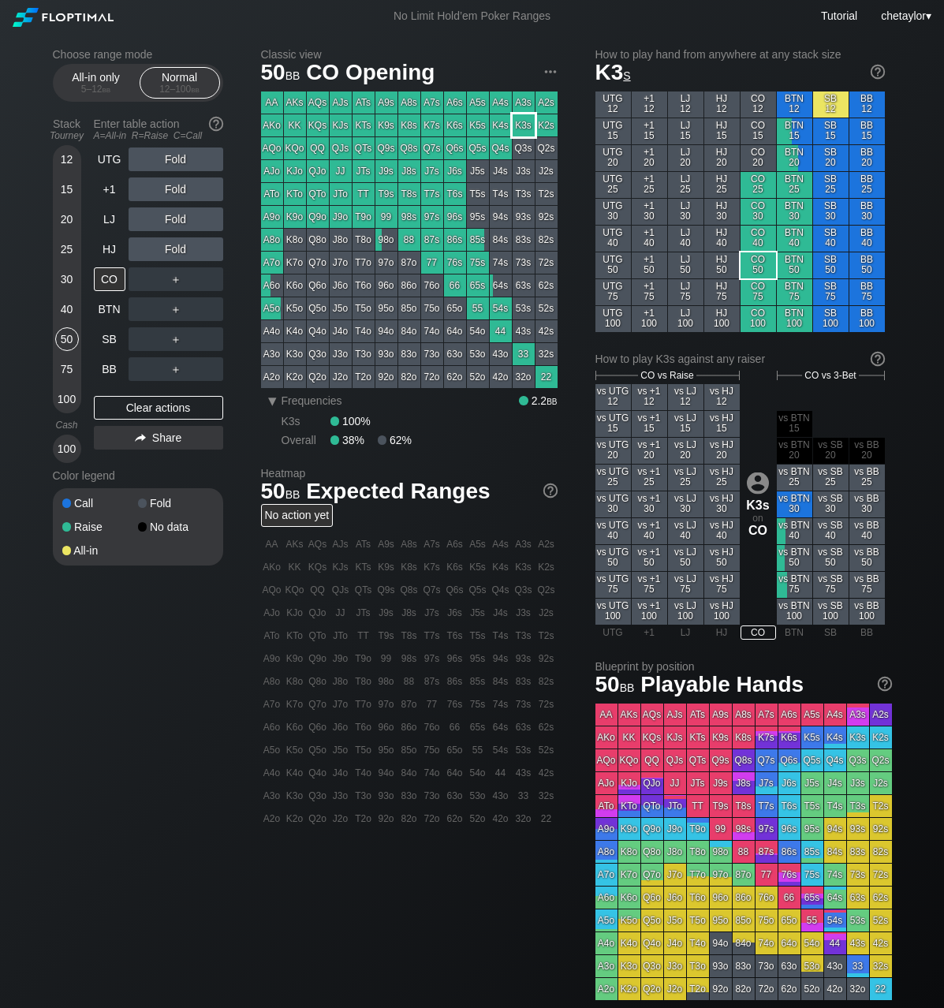
click at [523, 121] on div "K3s" at bounding box center [524, 125] width 22 height 22
click at [113, 249] on div "HJ" at bounding box center [110, 249] width 32 height 24
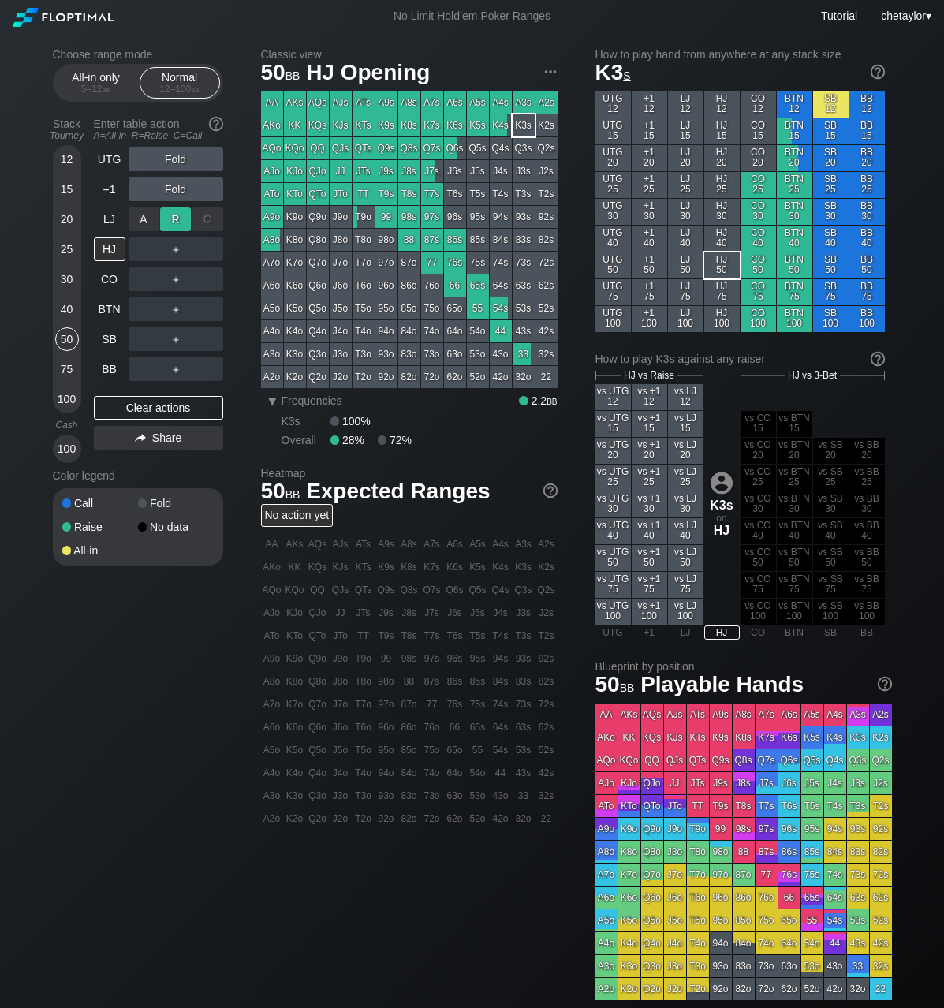
click at [181, 216] on div "R ✕" at bounding box center [175, 219] width 31 height 24
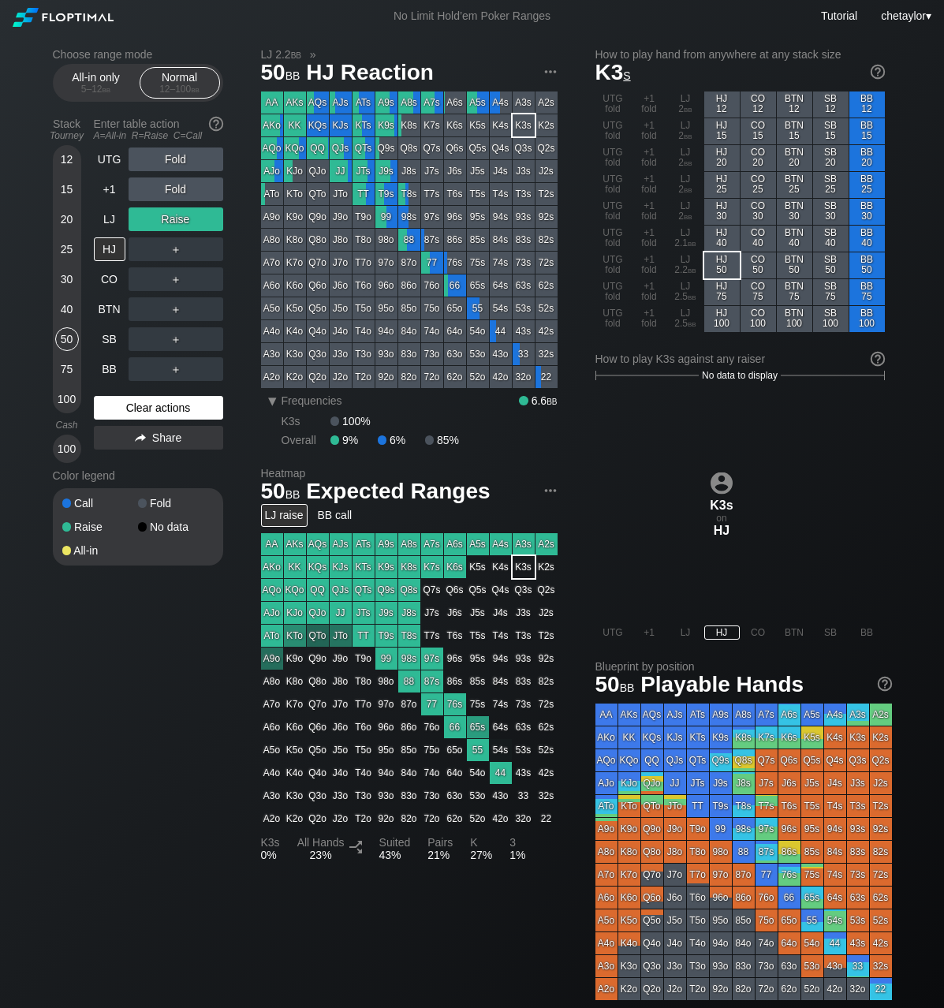
click at [167, 403] on div "Clear actions" at bounding box center [158, 408] width 129 height 24
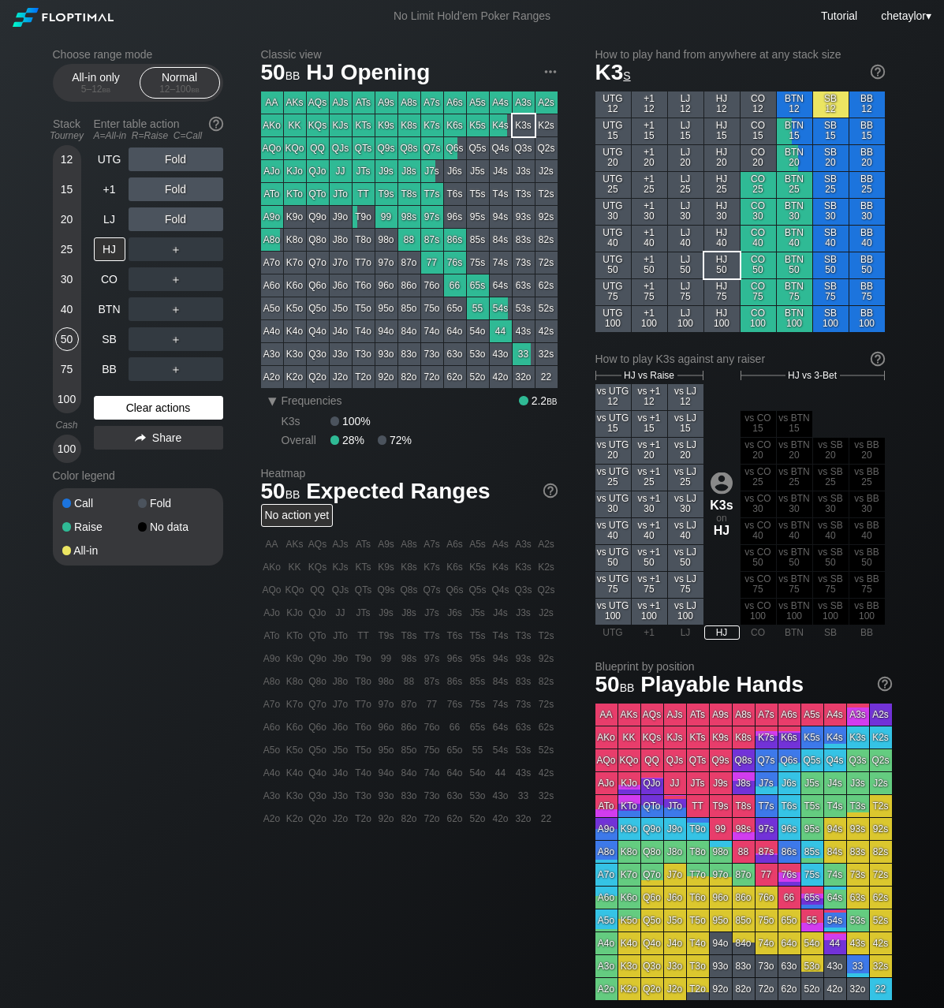
click at [167, 403] on div "Clear actions" at bounding box center [158, 408] width 129 height 24
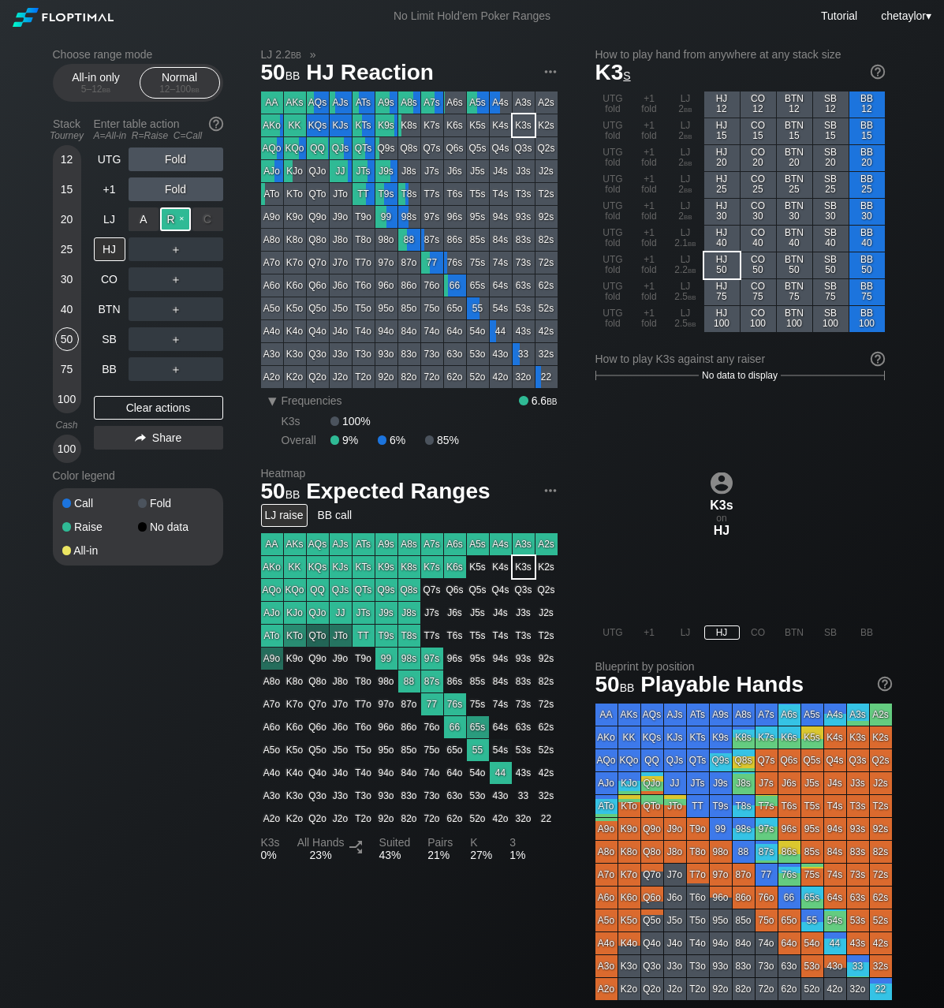
click at [182, 219] on div "R ✕" at bounding box center [175, 219] width 31 height 24
click at [109, 216] on div "LJ" at bounding box center [110, 219] width 32 height 24
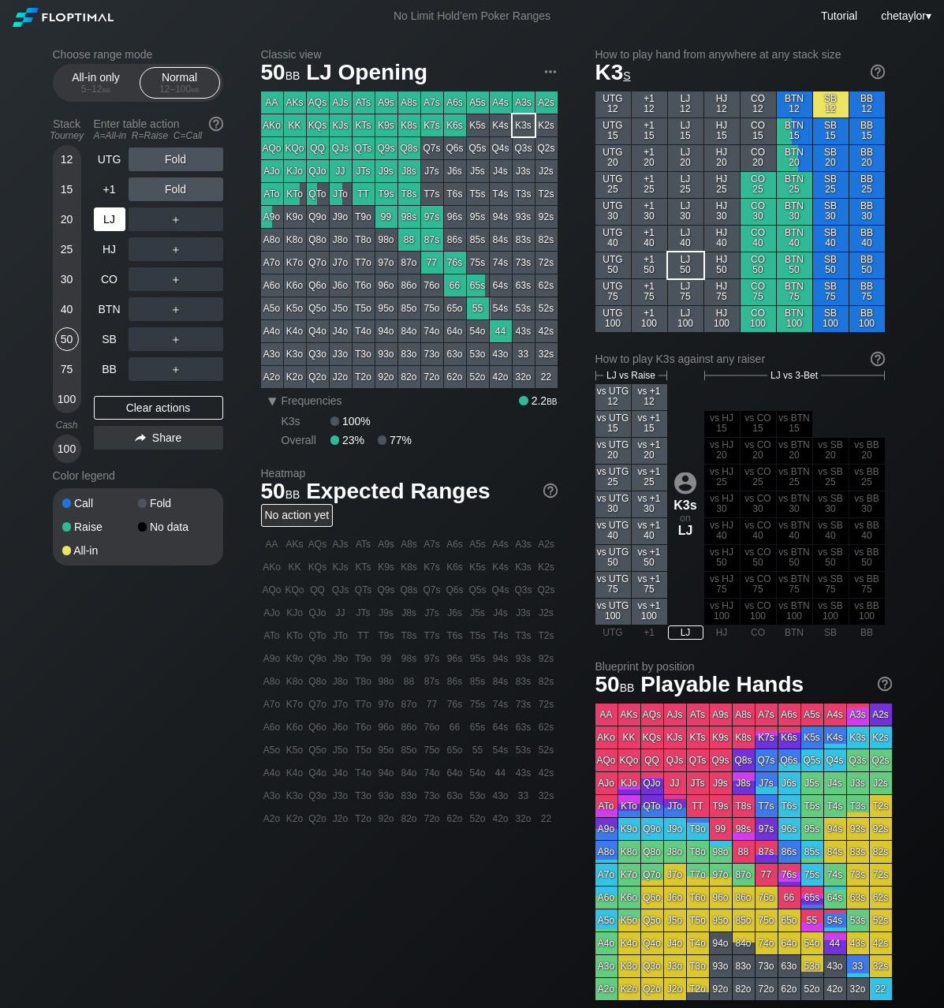
click at [109, 216] on div "LJ" at bounding box center [110, 219] width 32 height 24
click at [146, 401] on div "Clear actions" at bounding box center [158, 408] width 129 height 24
click at [148, 408] on div "Clear actions" at bounding box center [158, 408] width 129 height 24
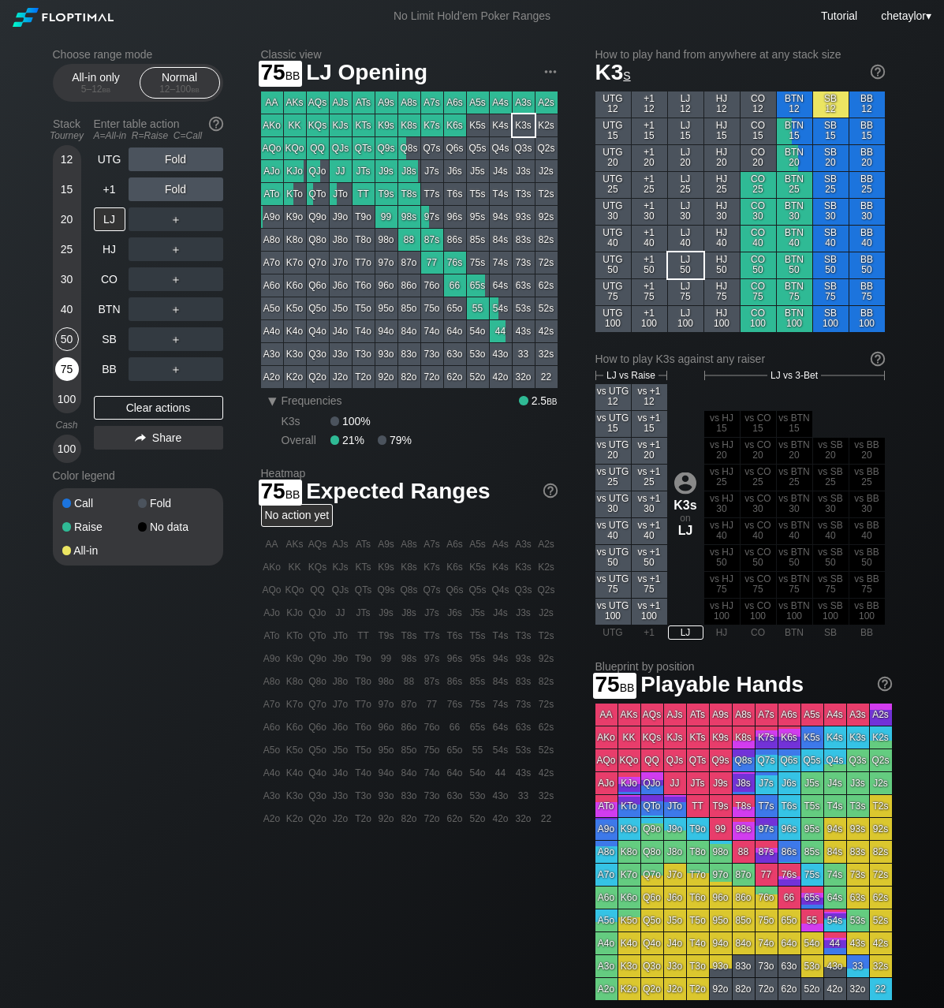
click at [69, 368] on div "75" at bounding box center [67, 369] width 24 height 24
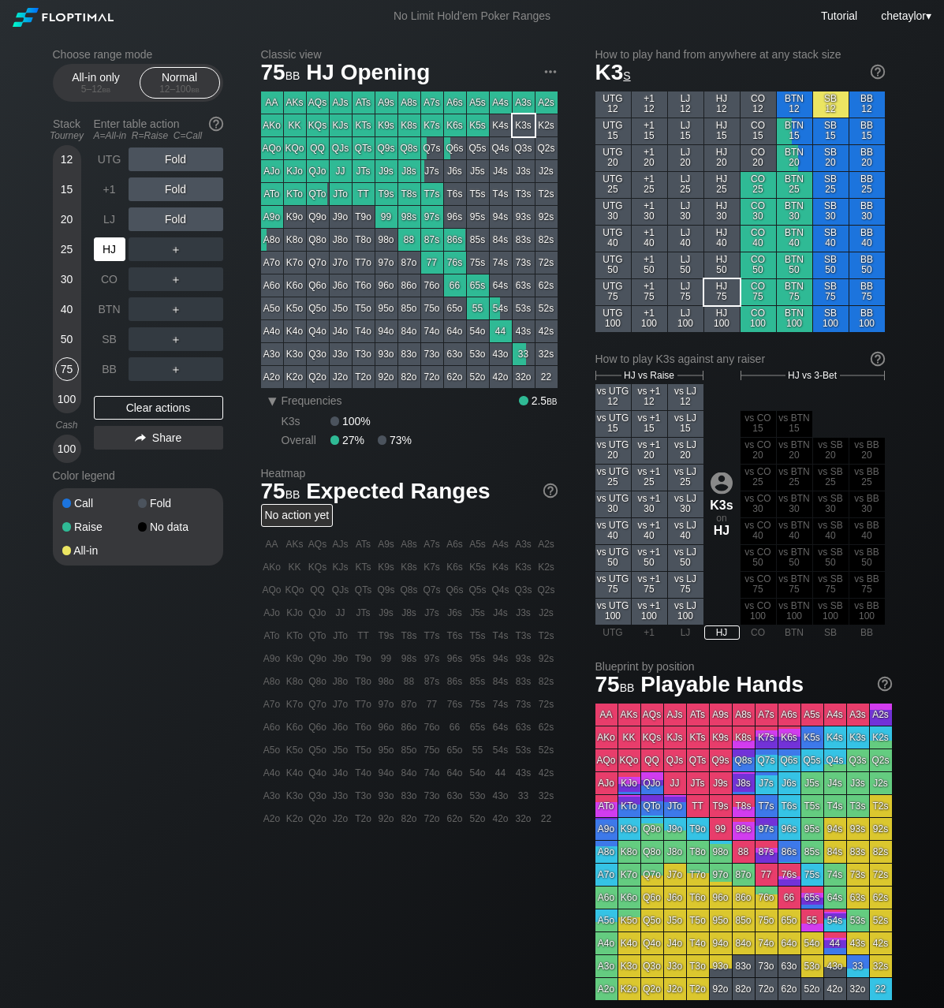
click at [110, 249] on div "HJ" at bounding box center [110, 249] width 32 height 24
click at [178, 219] on div "R ✕" at bounding box center [175, 219] width 31 height 24
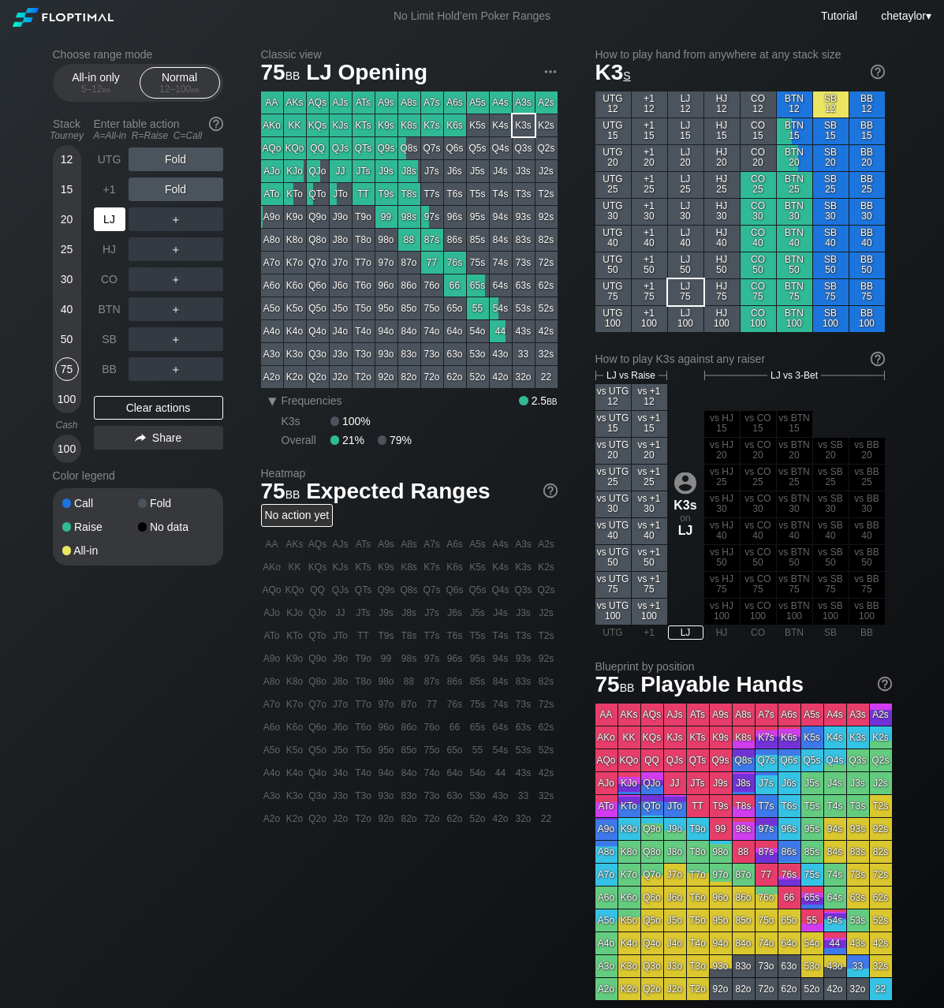
click at [116, 221] on div "LJ" at bounding box center [110, 219] width 32 height 24
click at [140, 406] on div "Clear actions" at bounding box center [158, 408] width 129 height 24
click at [451, 260] on div "76s" at bounding box center [455, 263] width 22 height 22
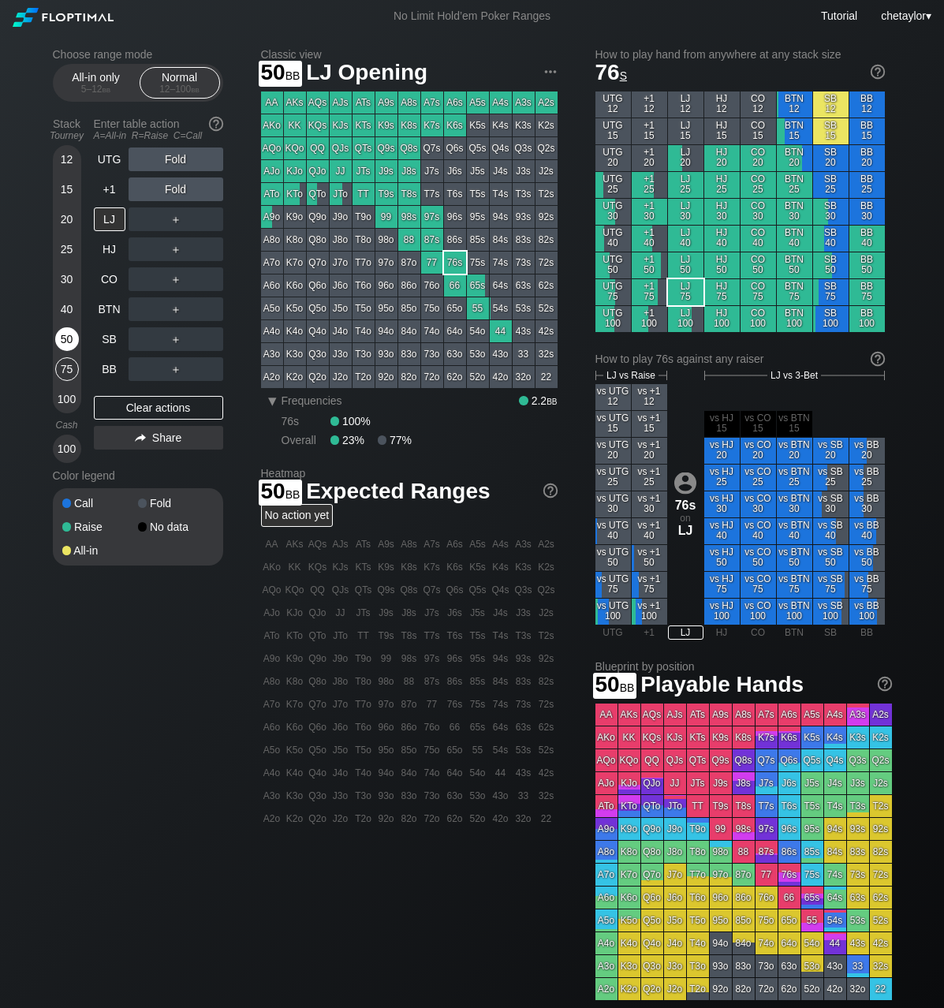
click at [66, 346] on div "50" at bounding box center [67, 339] width 24 height 24
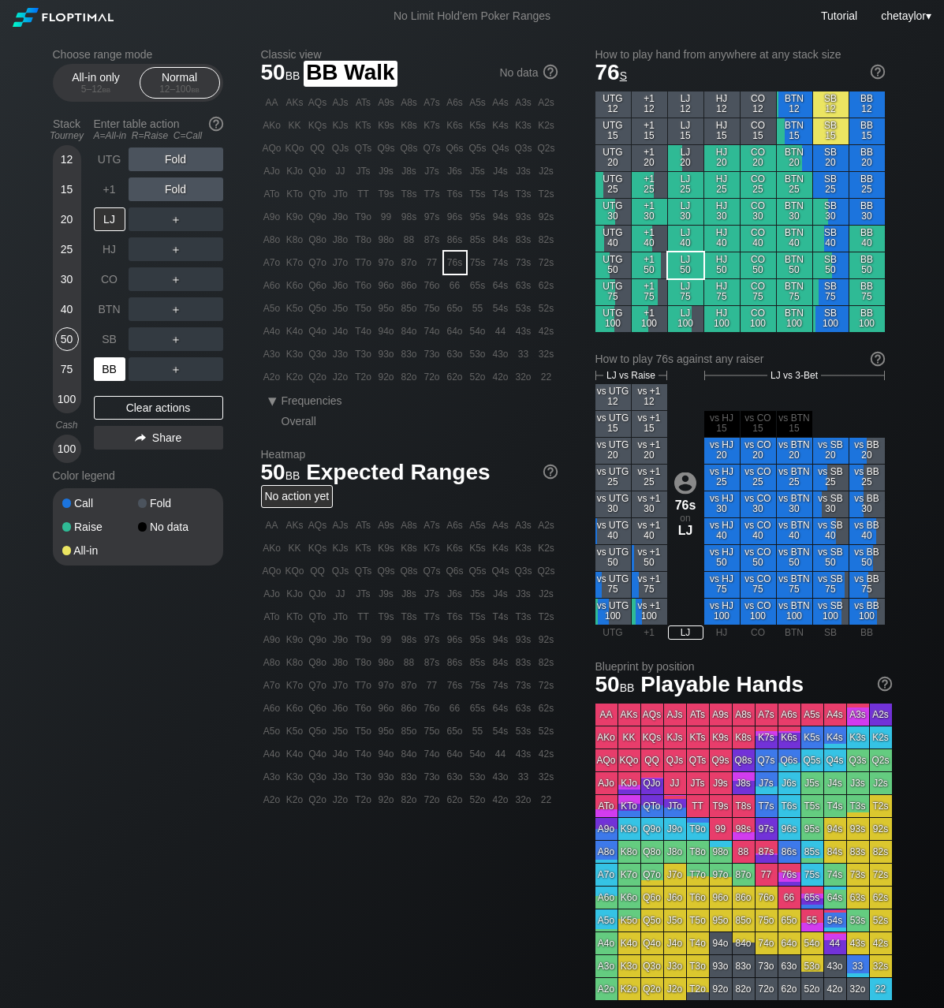
click at [107, 377] on div "BB" at bounding box center [110, 369] width 32 height 24
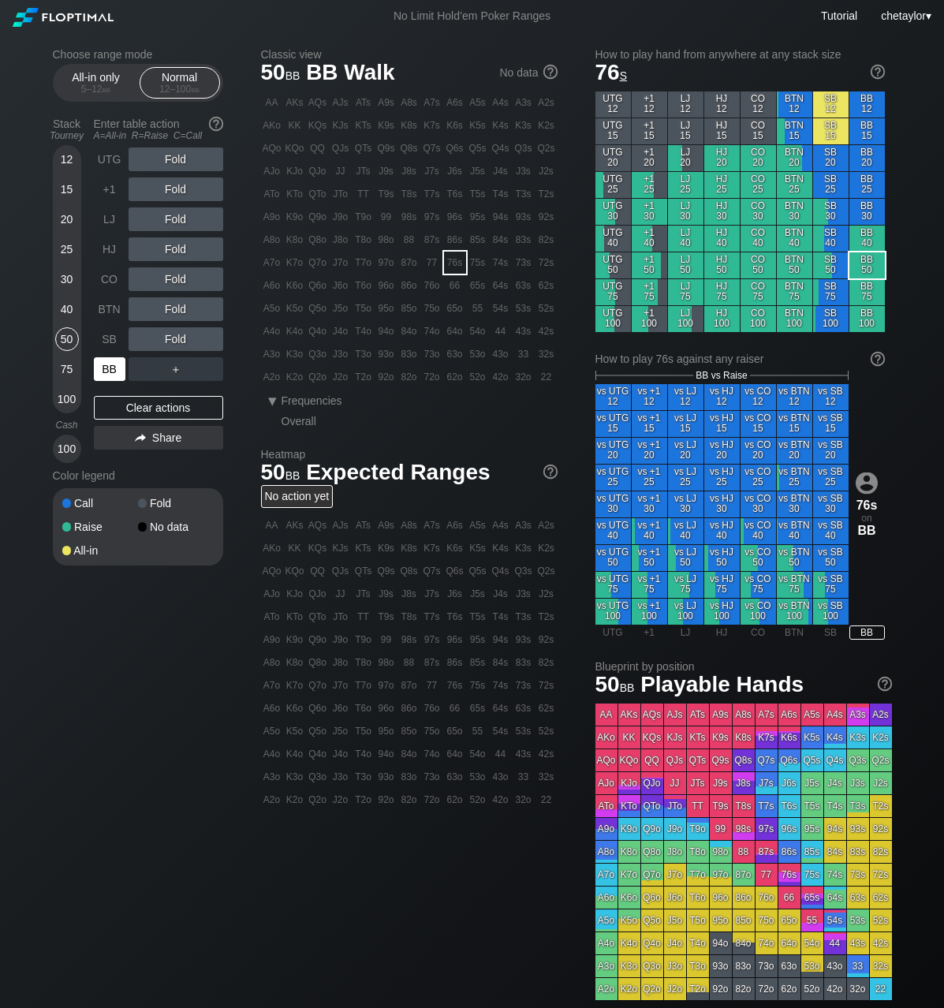
click at [107, 377] on div "BB" at bounding box center [110, 369] width 32 height 24
click at [133, 410] on div "Clear actions" at bounding box center [158, 408] width 129 height 24
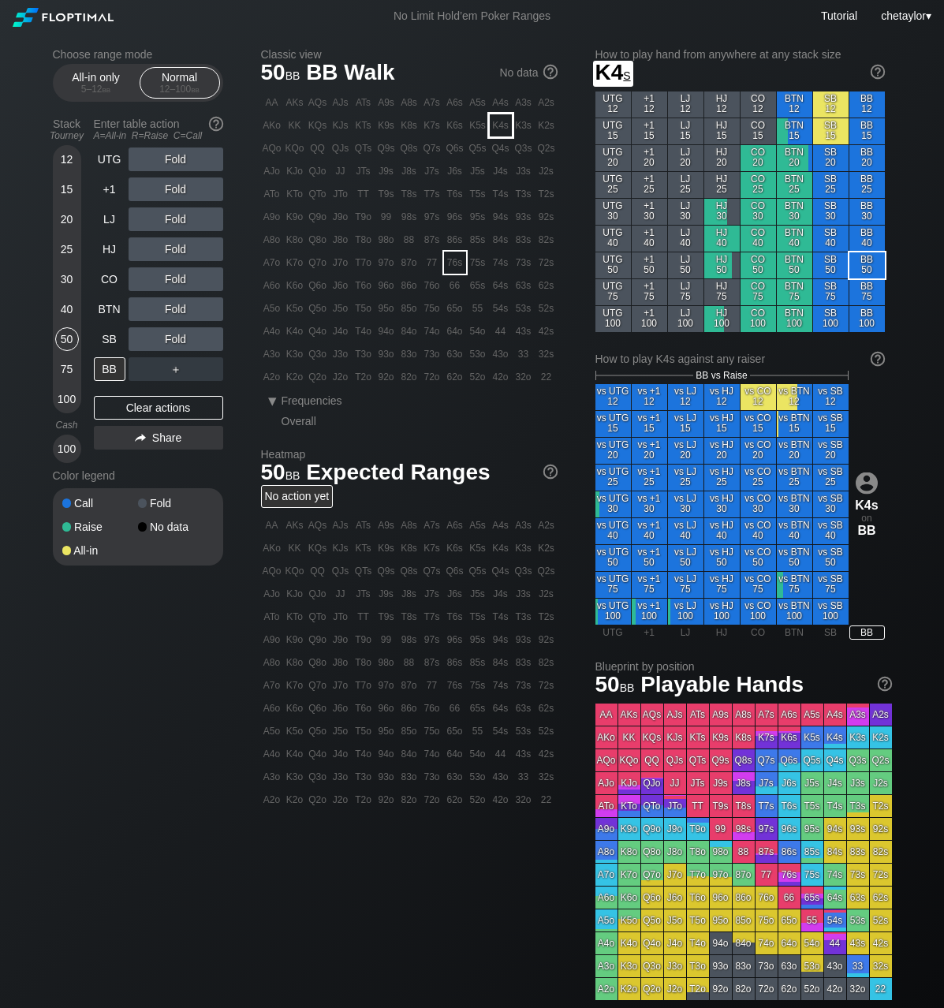
click at [503, 128] on div "K4s" at bounding box center [501, 125] width 22 height 22
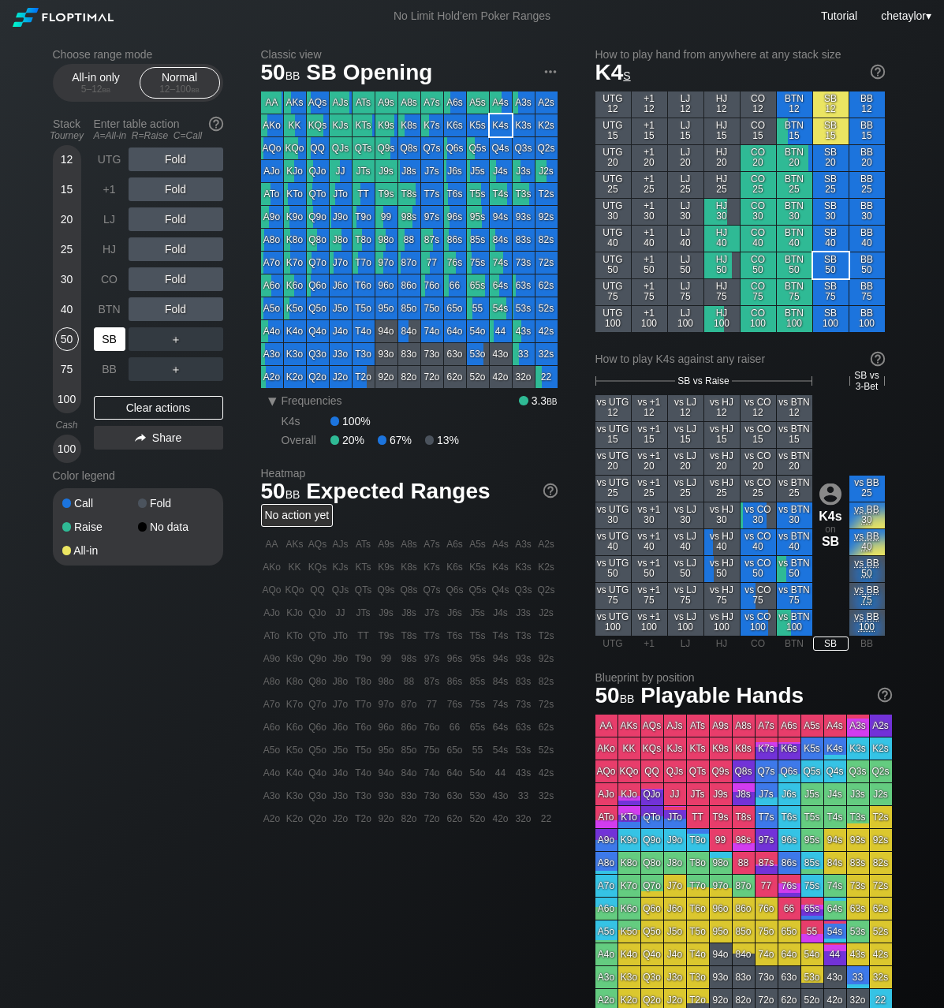
click at [114, 334] on div "SB" at bounding box center [110, 339] width 32 height 24
click at [131, 403] on div "Clear actions" at bounding box center [158, 408] width 129 height 24
click at [134, 410] on div "Clear actions" at bounding box center [158, 408] width 129 height 24
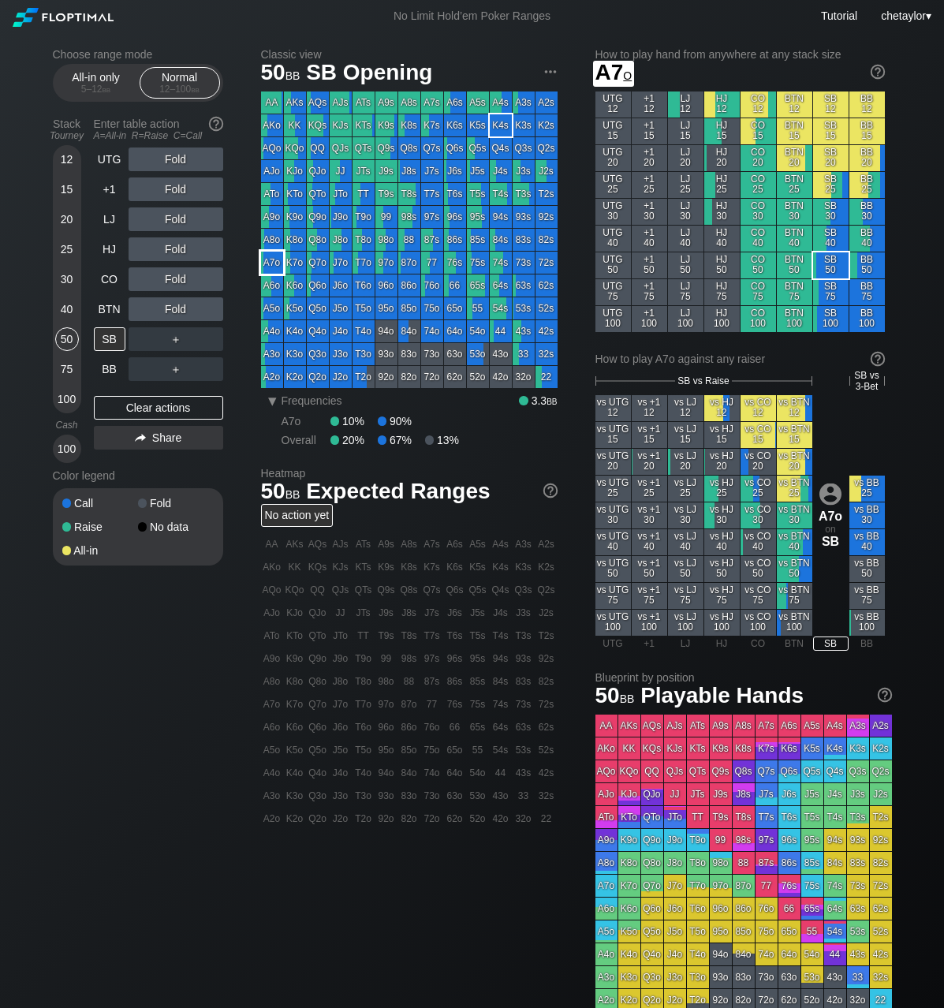
click at [276, 264] on div "A7o" at bounding box center [272, 263] width 22 height 22
click at [110, 312] on div "BTN" at bounding box center [110, 309] width 32 height 24
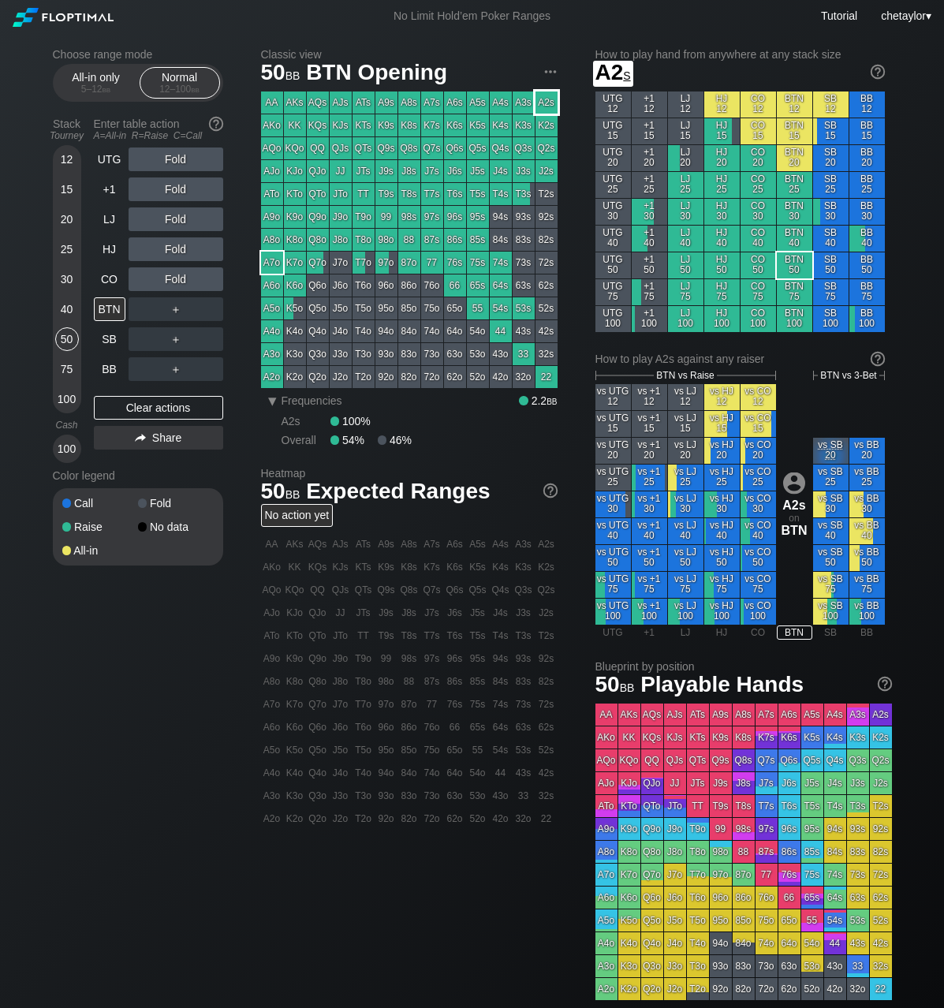
click at [551, 104] on div "A2s" at bounding box center [547, 103] width 22 height 22
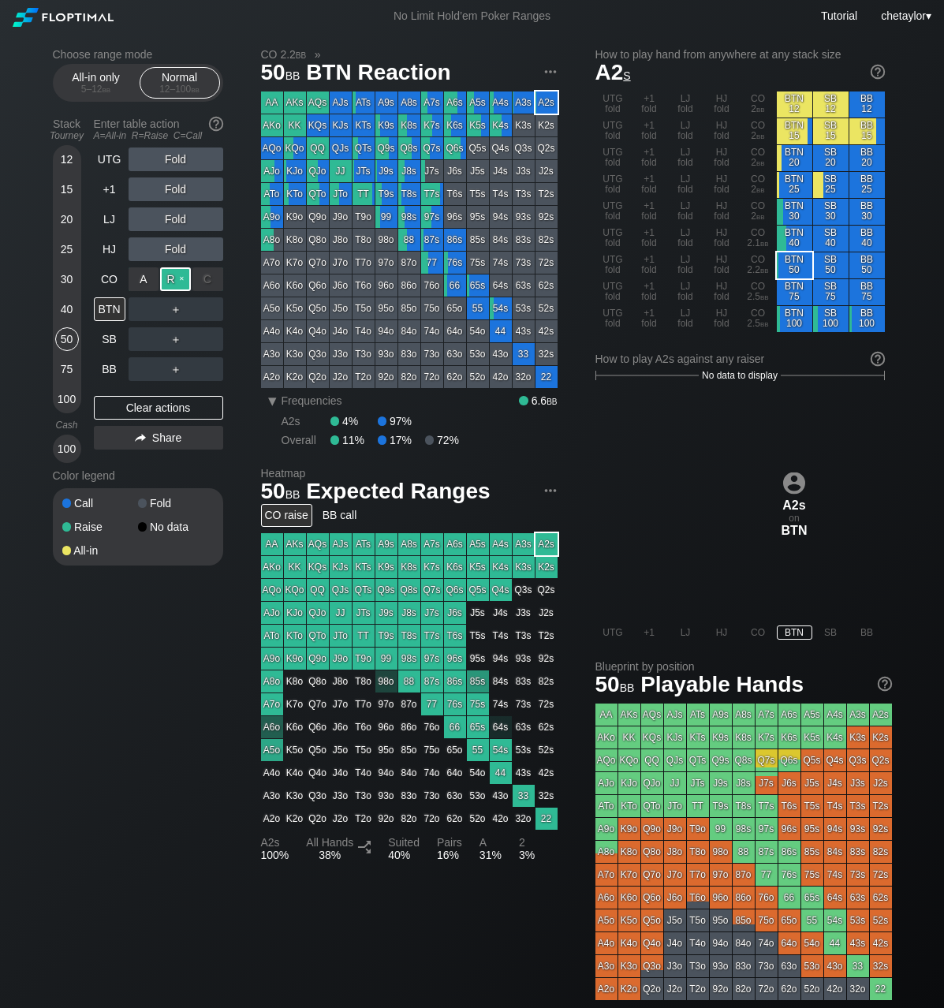
click at [177, 278] on div "R ✕" at bounding box center [175, 279] width 31 height 24
click at [110, 278] on div "CO" at bounding box center [110, 279] width 32 height 24
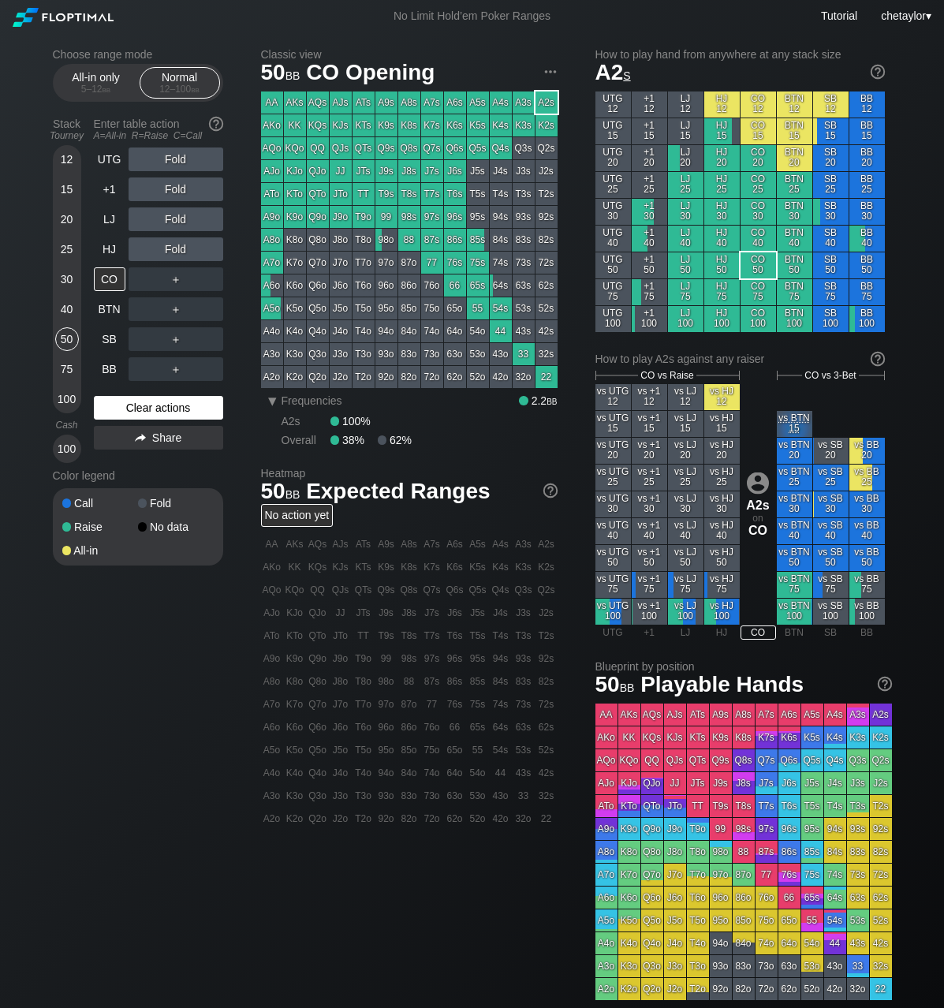
click at [114, 402] on div "Clear actions" at bounding box center [158, 408] width 129 height 24
click at [115, 242] on div "HJ" at bounding box center [110, 249] width 32 height 24
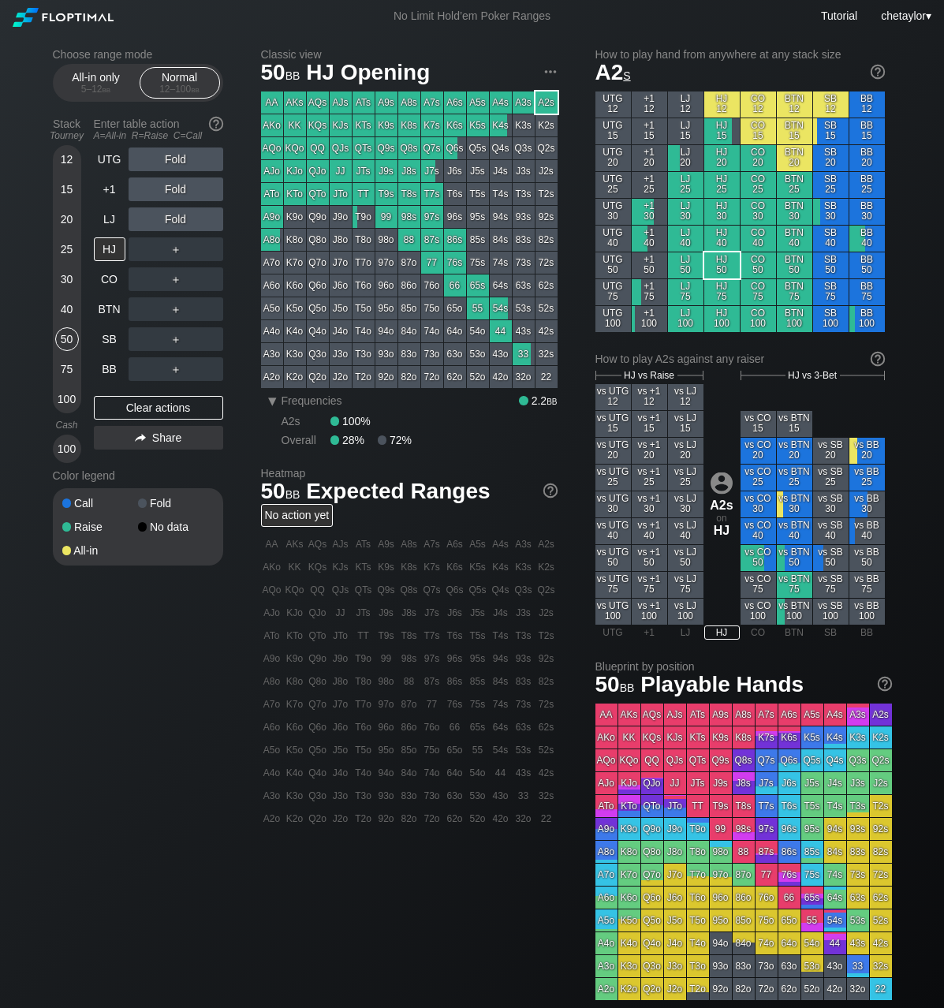
click at [403, 241] on div "88" at bounding box center [409, 240] width 22 height 22
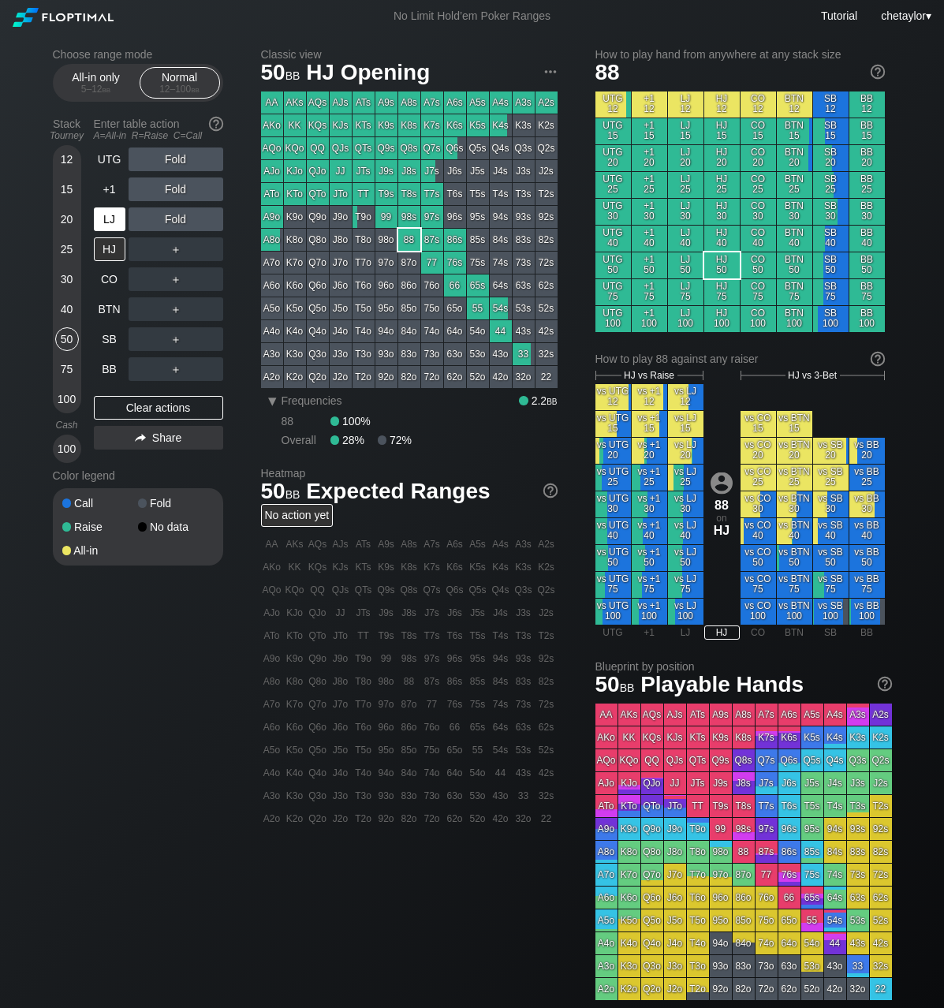
click at [106, 223] on div "LJ" at bounding box center [110, 219] width 32 height 24
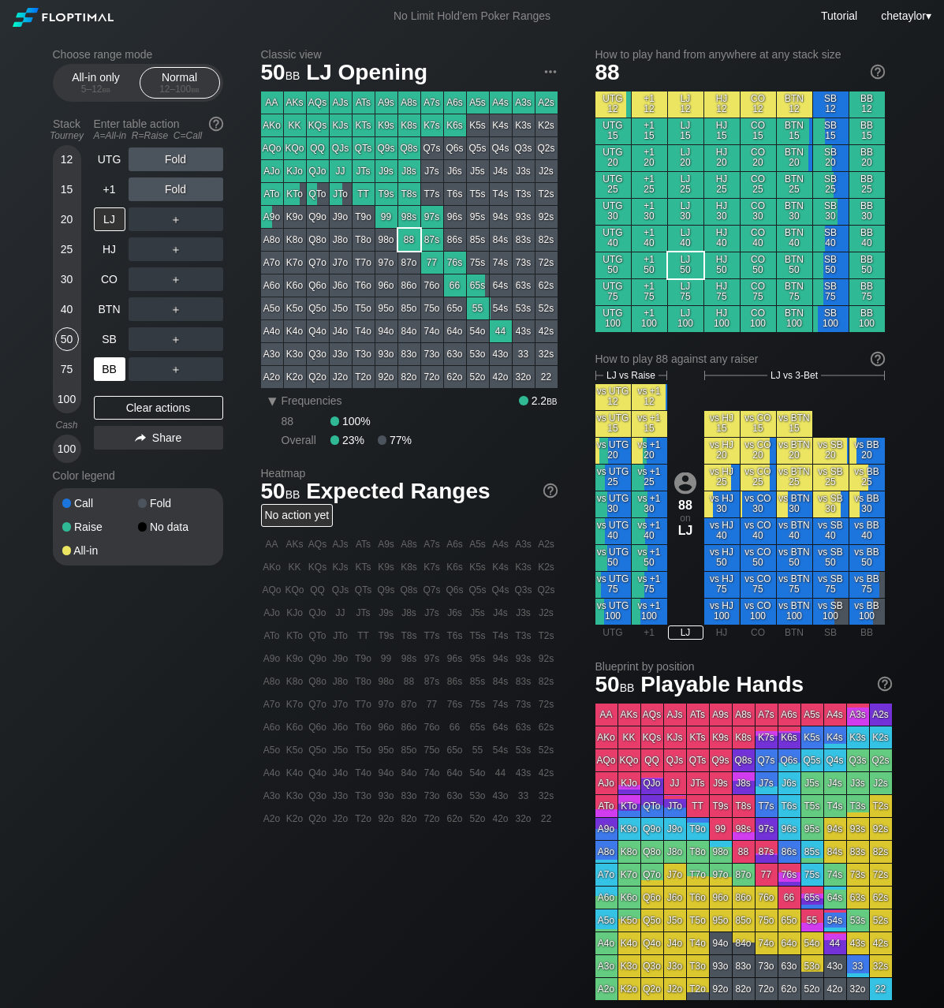
click at [113, 374] on div "BB" at bounding box center [110, 369] width 32 height 24
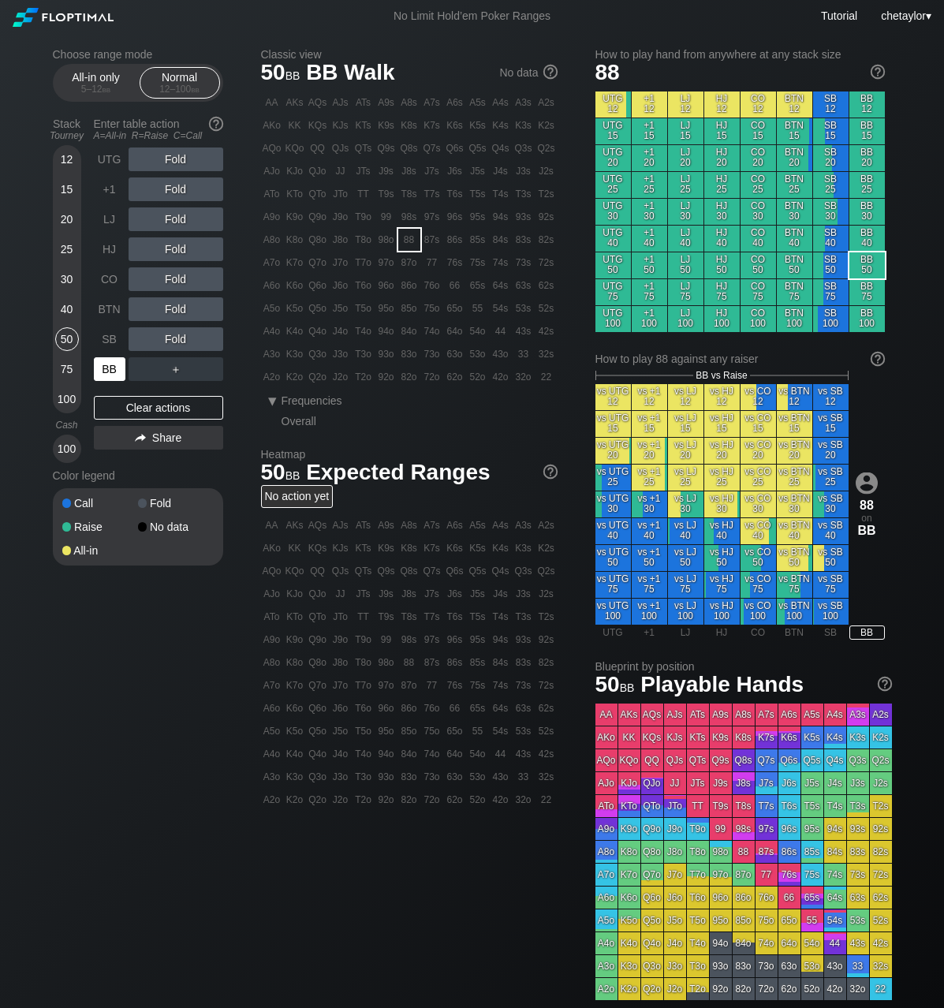
click at [113, 374] on div "BB" at bounding box center [110, 369] width 32 height 24
click at [132, 405] on div "Clear actions" at bounding box center [158, 408] width 129 height 24
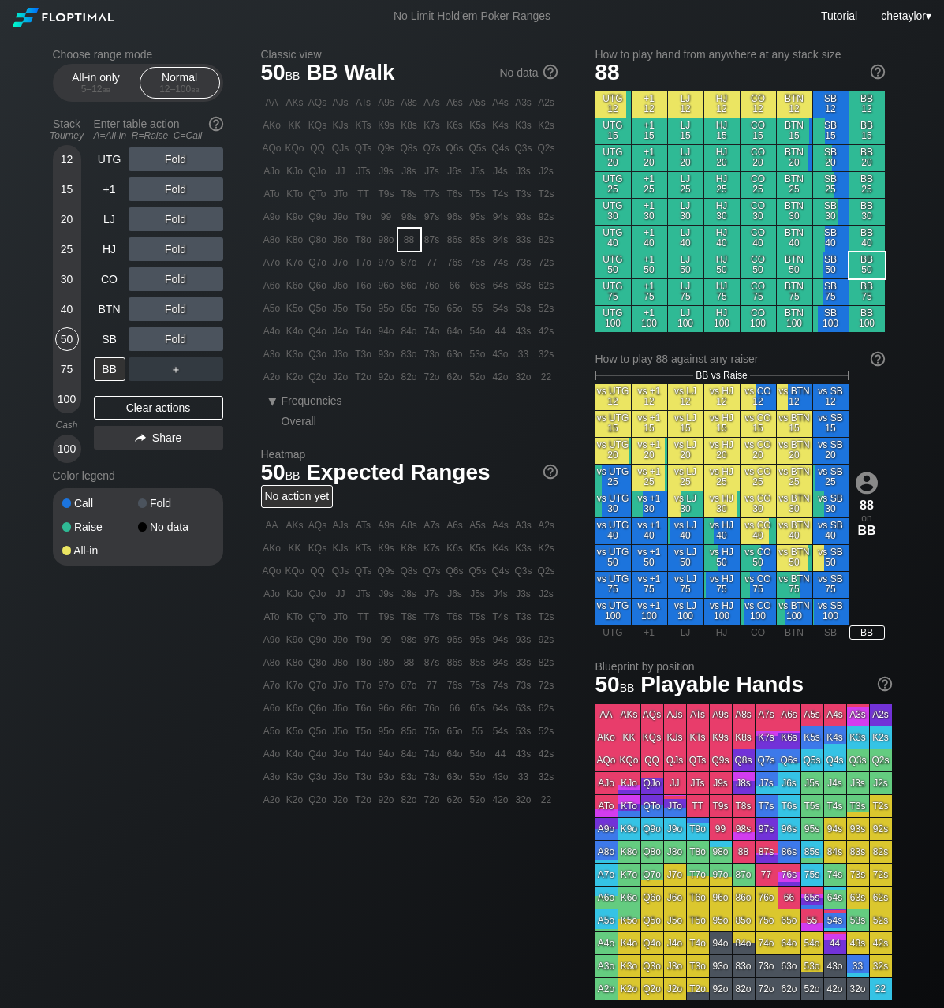
click at [437, 381] on div "72o" at bounding box center [432, 377] width 22 height 22
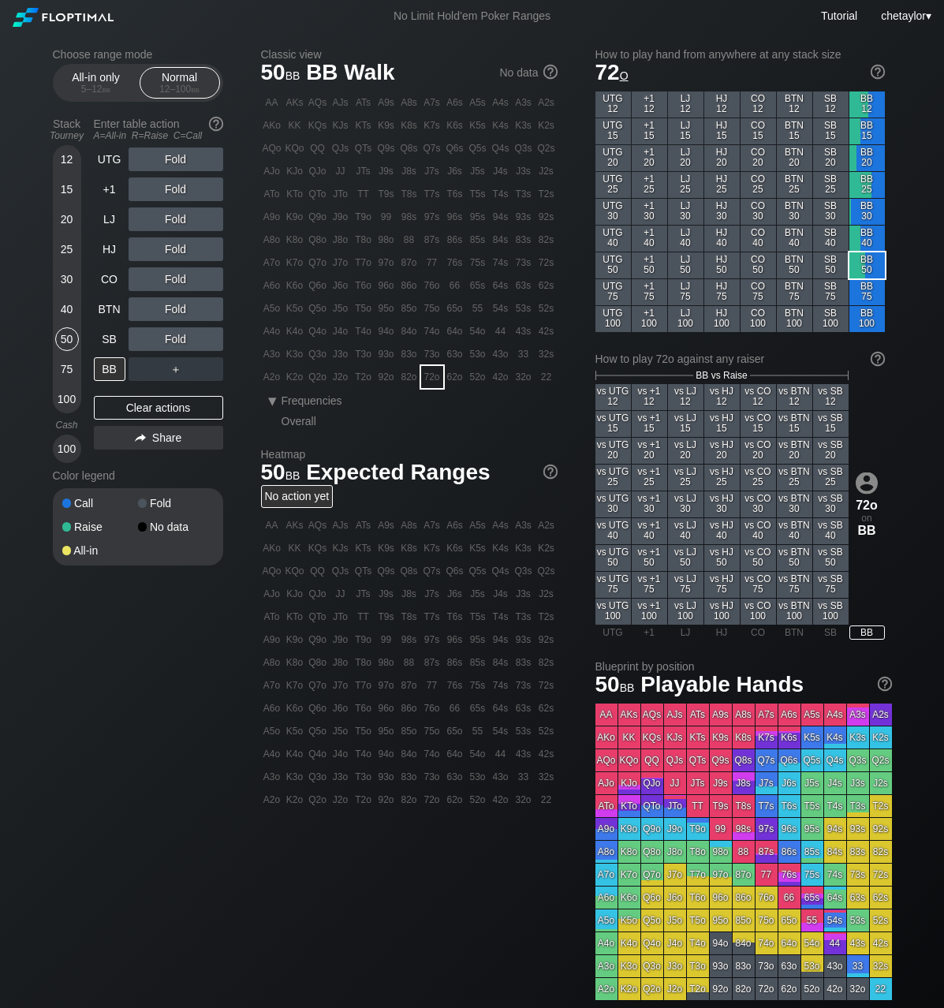
click at [437, 381] on div "72o" at bounding box center [432, 377] width 22 height 22
click at [144, 280] on div "A ✕" at bounding box center [144, 279] width 31 height 24
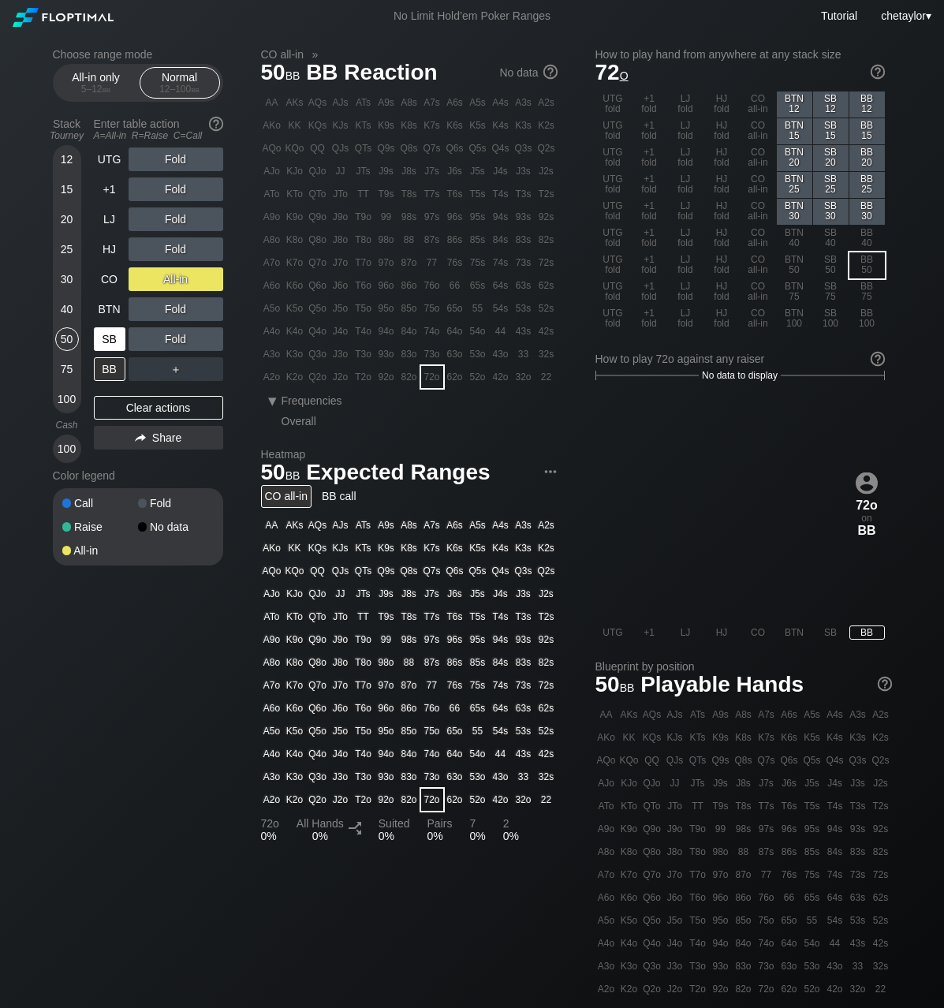
click at [114, 338] on div "SB" at bounding box center [110, 339] width 32 height 24
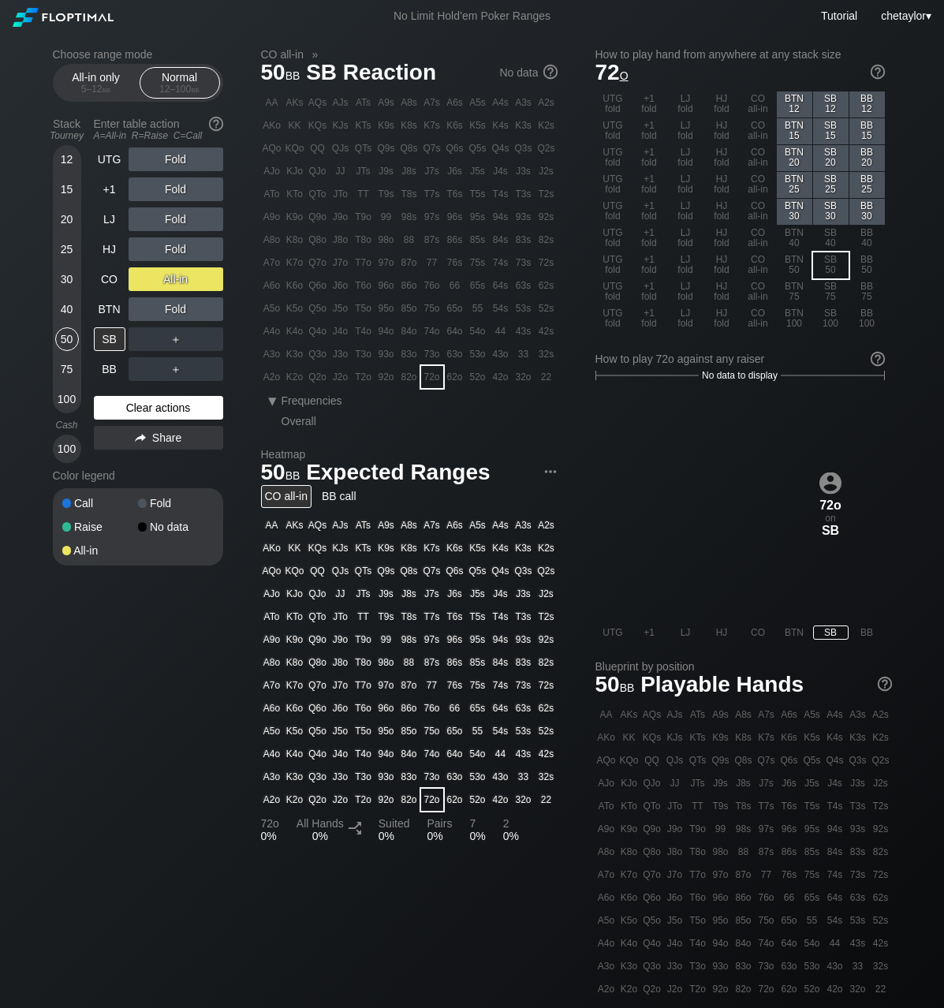
click at [141, 407] on div "Clear actions" at bounding box center [158, 408] width 129 height 24
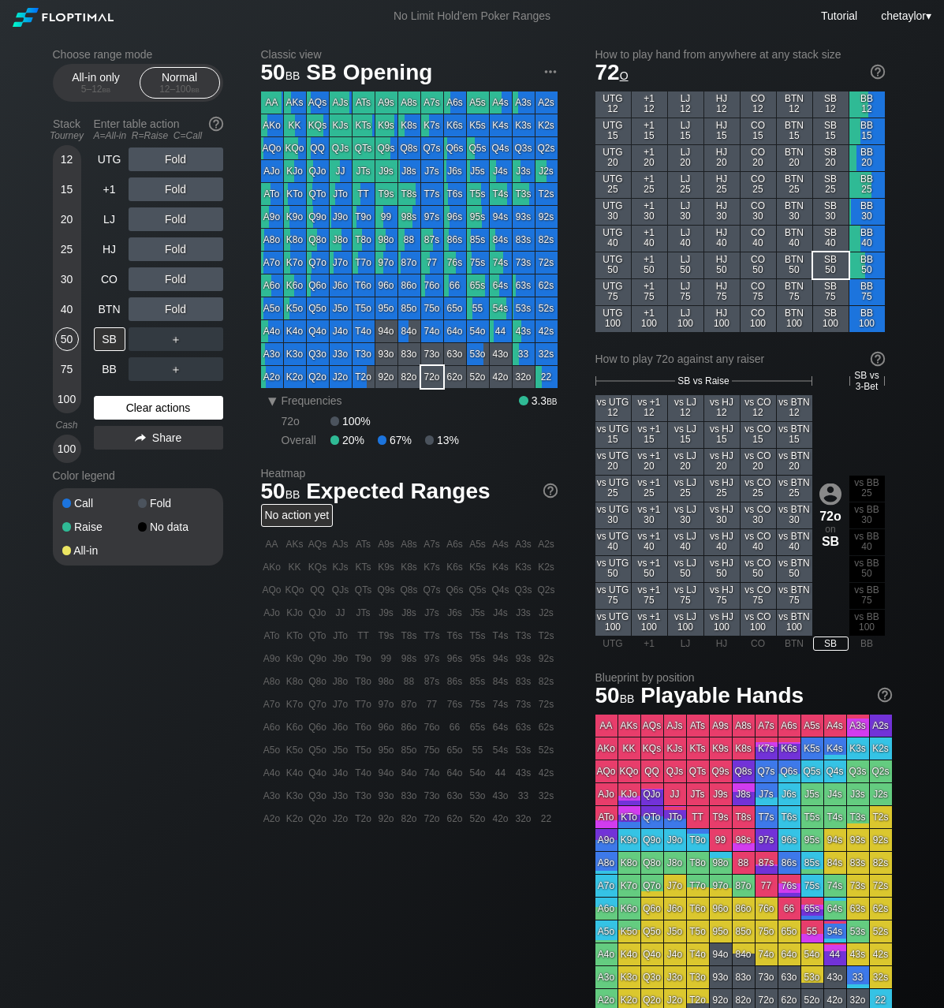
click at [141, 407] on div "Clear actions" at bounding box center [158, 408] width 129 height 24
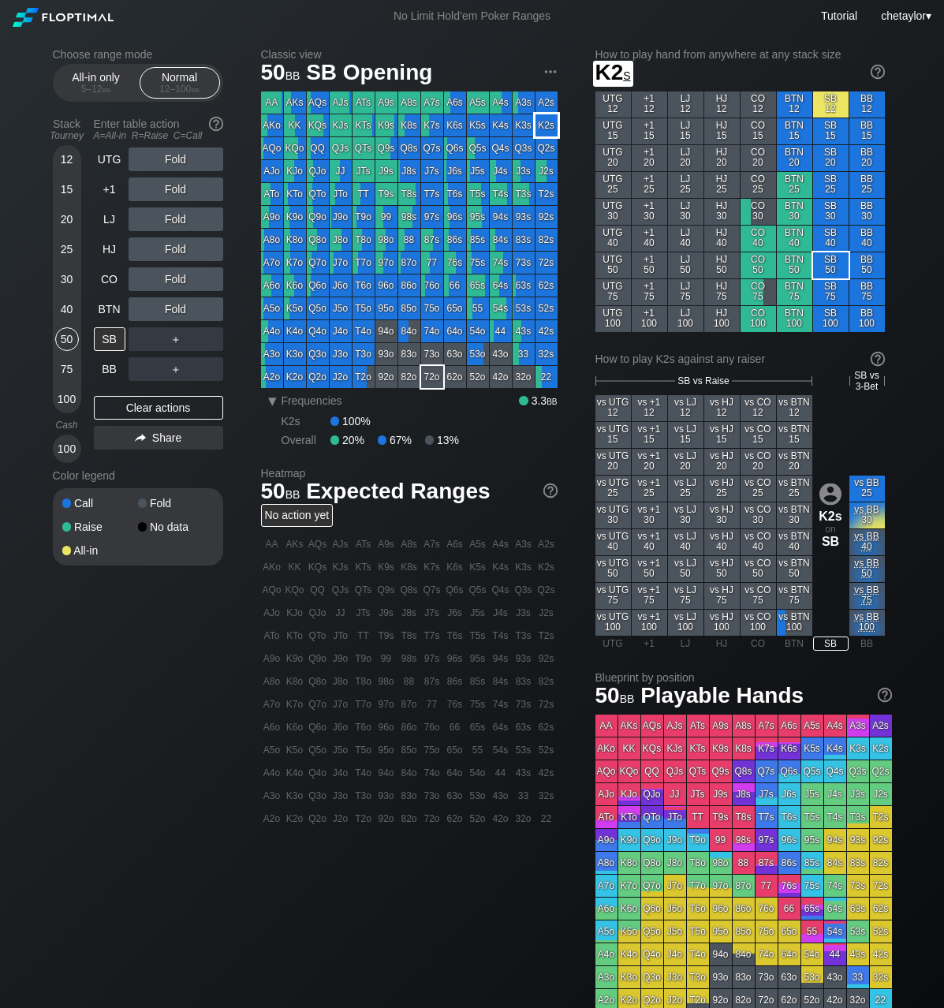
click at [543, 129] on div "K2s" at bounding box center [547, 125] width 22 height 22
click at [181, 310] on div "R ✕" at bounding box center [175, 309] width 31 height 24
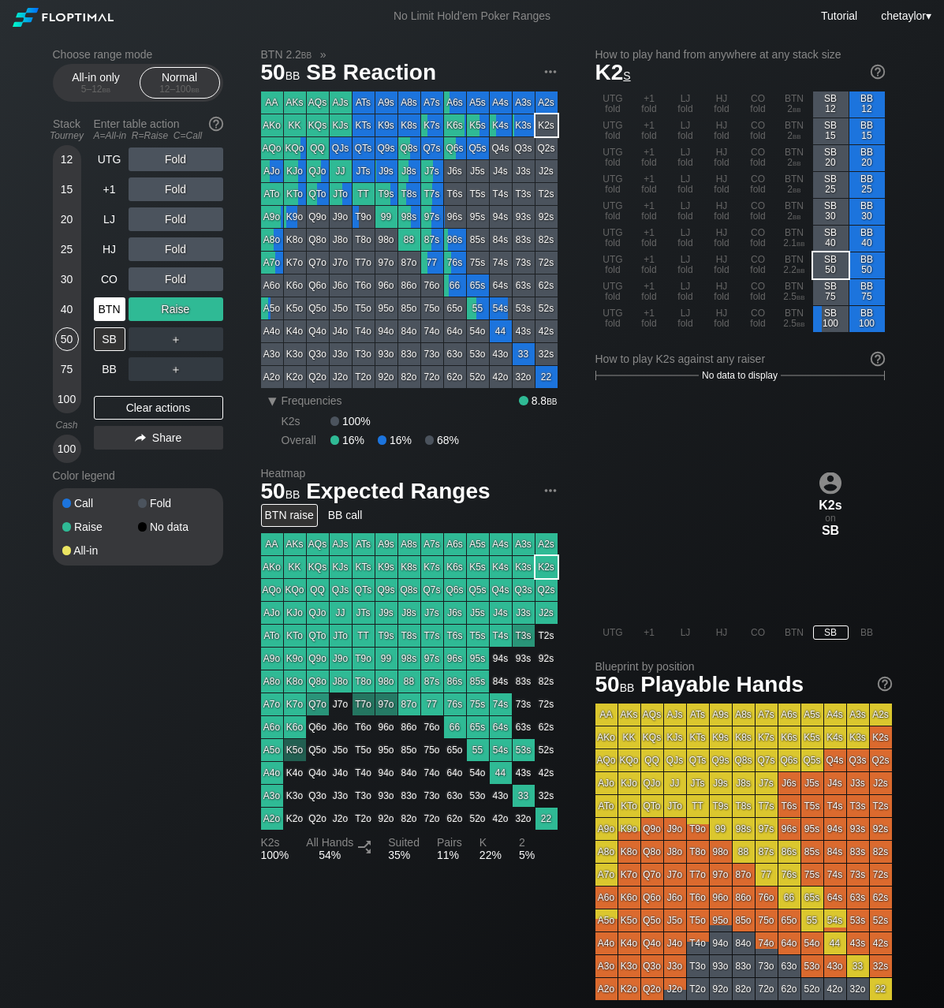
click at [114, 315] on div "BTN" at bounding box center [110, 309] width 32 height 24
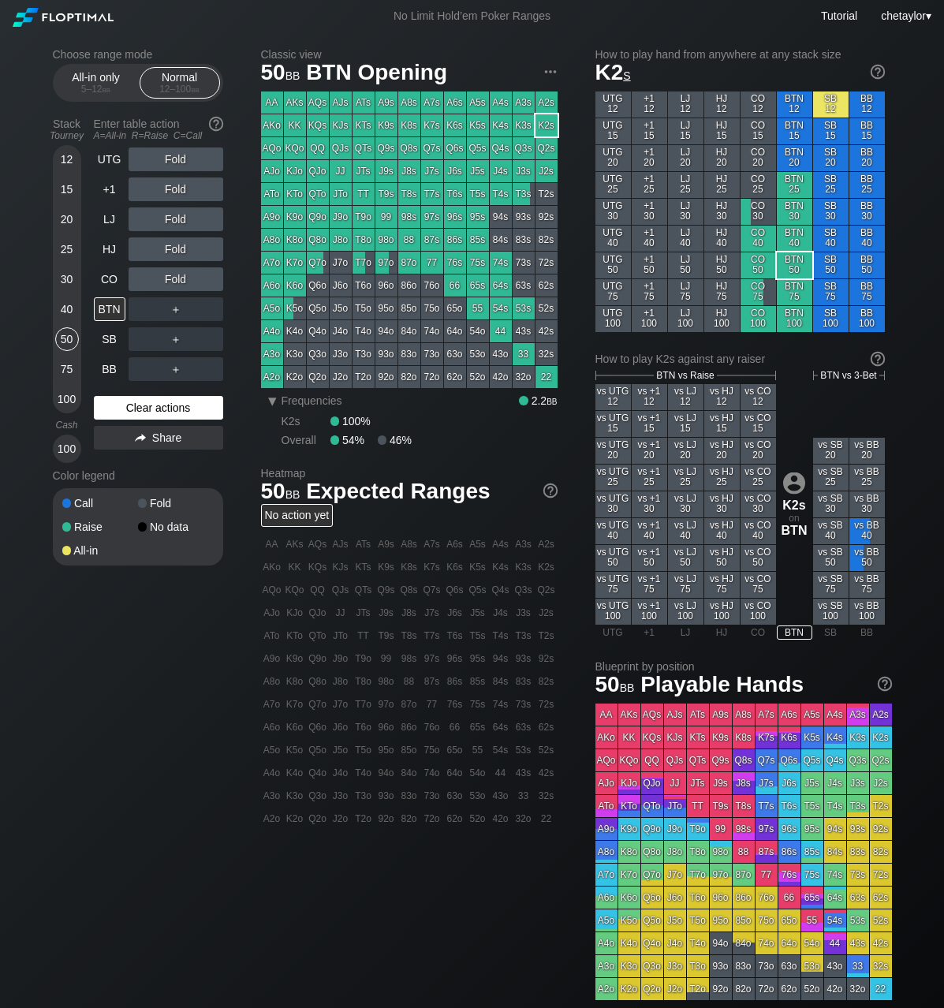
click at [143, 406] on div "Clear actions" at bounding box center [158, 408] width 129 height 24
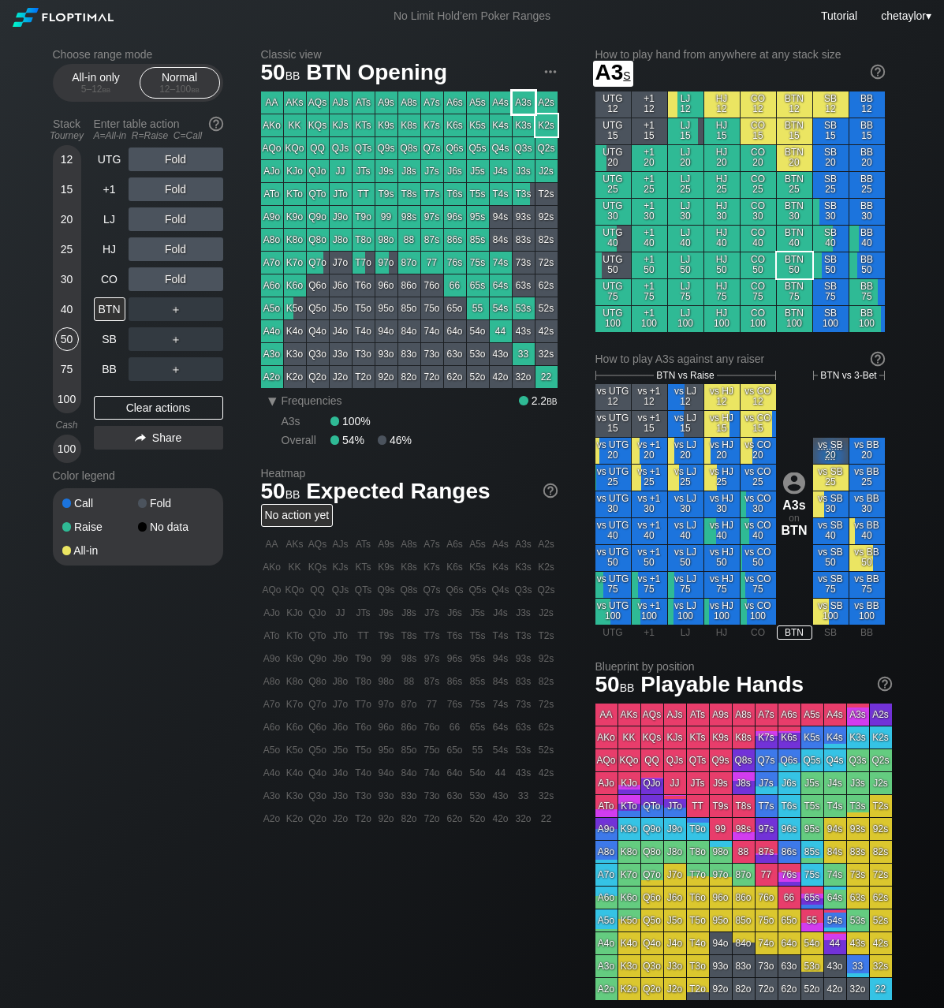
click at [520, 102] on div "A3s" at bounding box center [524, 103] width 22 height 22
click at [108, 277] on div "CO" at bounding box center [110, 279] width 32 height 24
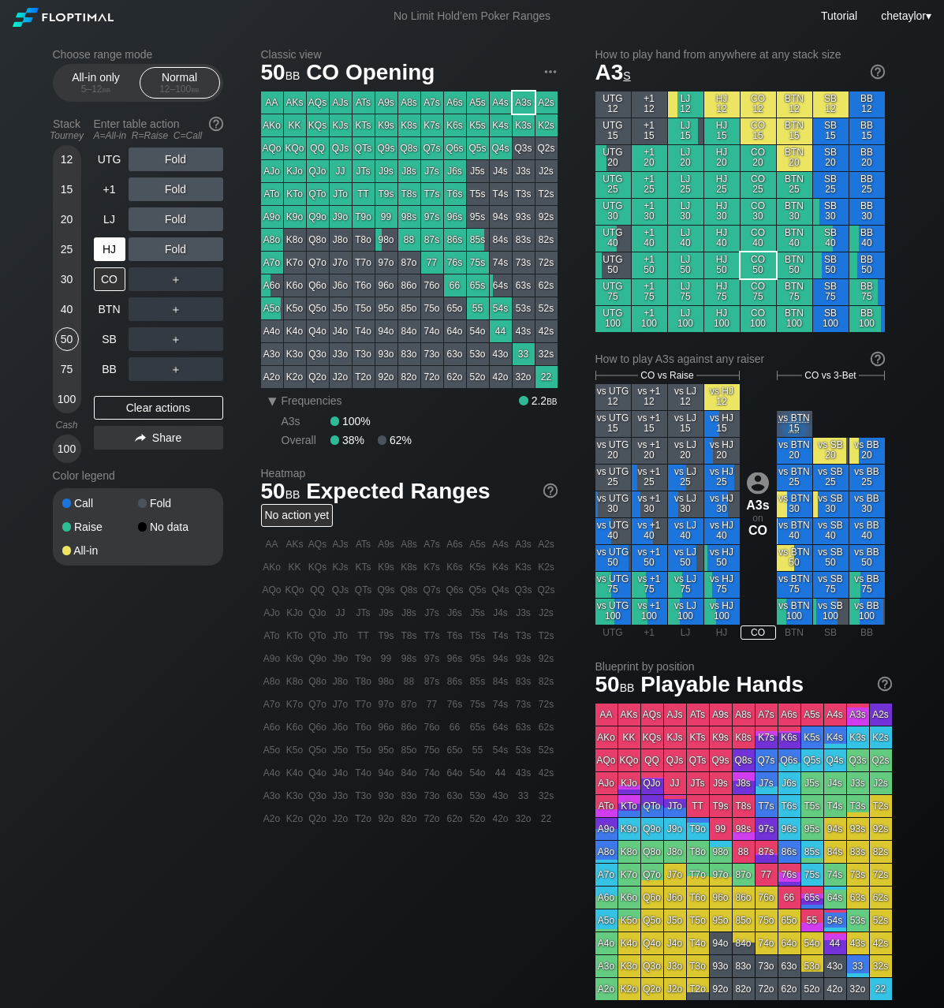
click at [118, 248] on div "HJ" at bounding box center [110, 249] width 32 height 24
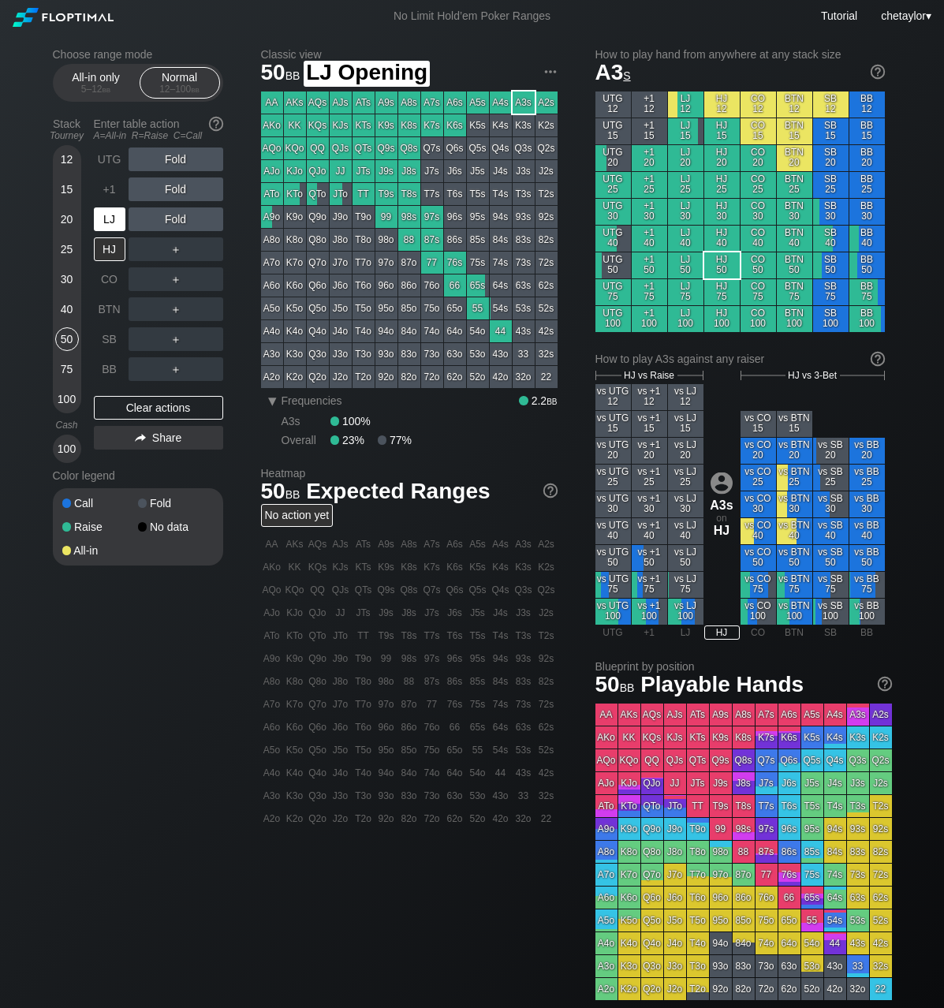
click at [109, 219] on div "LJ" at bounding box center [110, 219] width 32 height 24
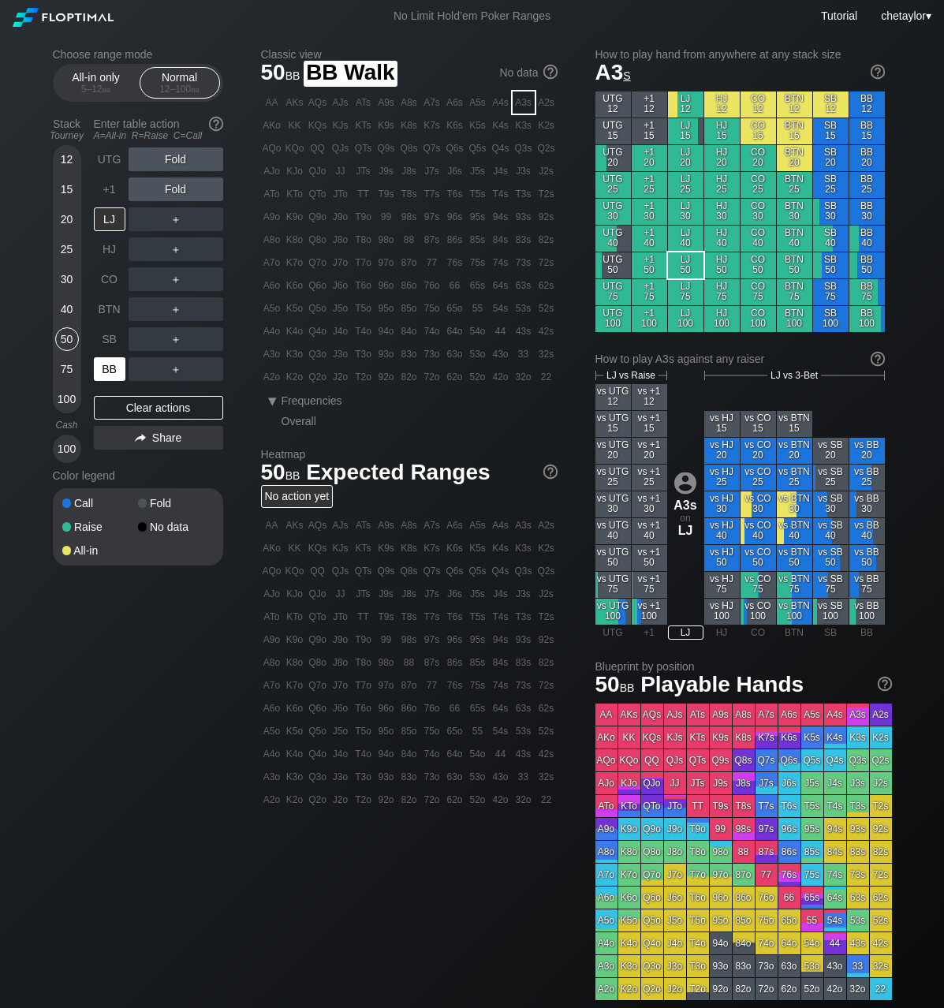
click at [110, 369] on div "BB" at bounding box center [110, 369] width 32 height 24
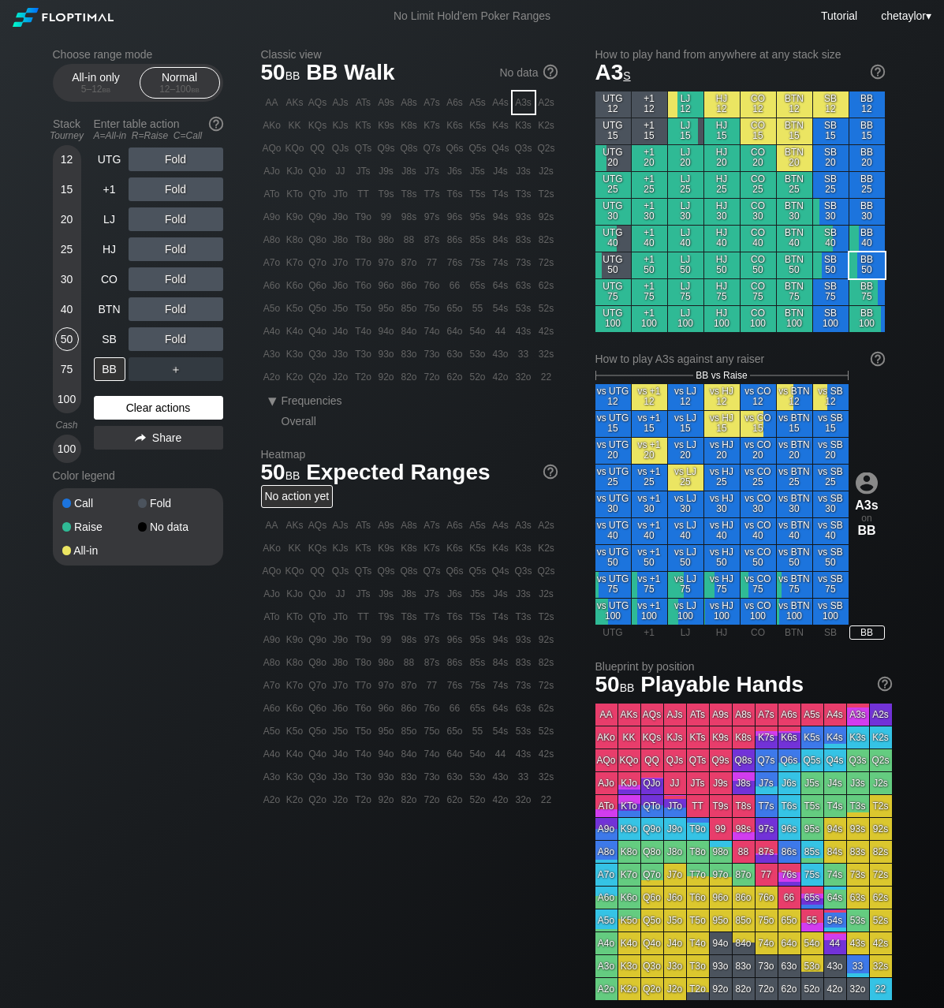
click at [118, 415] on div "Clear actions" at bounding box center [158, 408] width 129 height 24
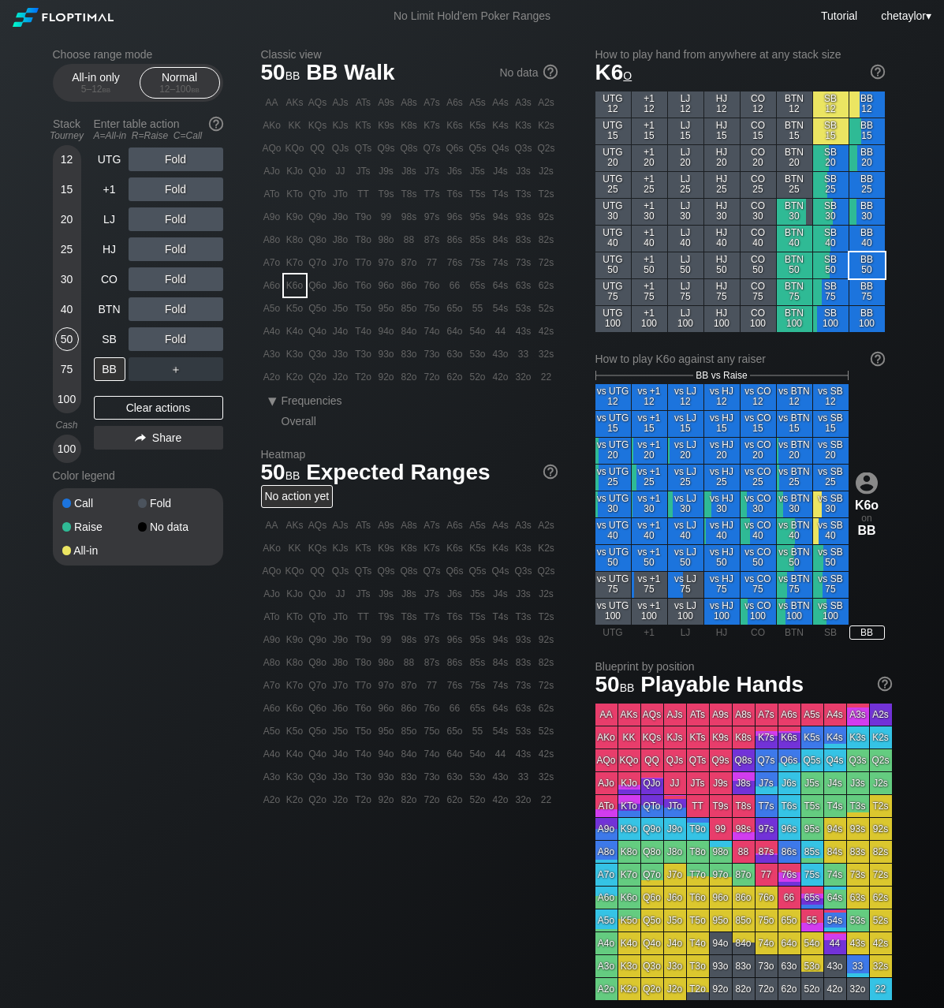
click at [298, 289] on div "K6o" at bounding box center [295, 286] width 22 height 22
click at [176, 249] on div "R ✕" at bounding box center [175, 249] width 31 height 24
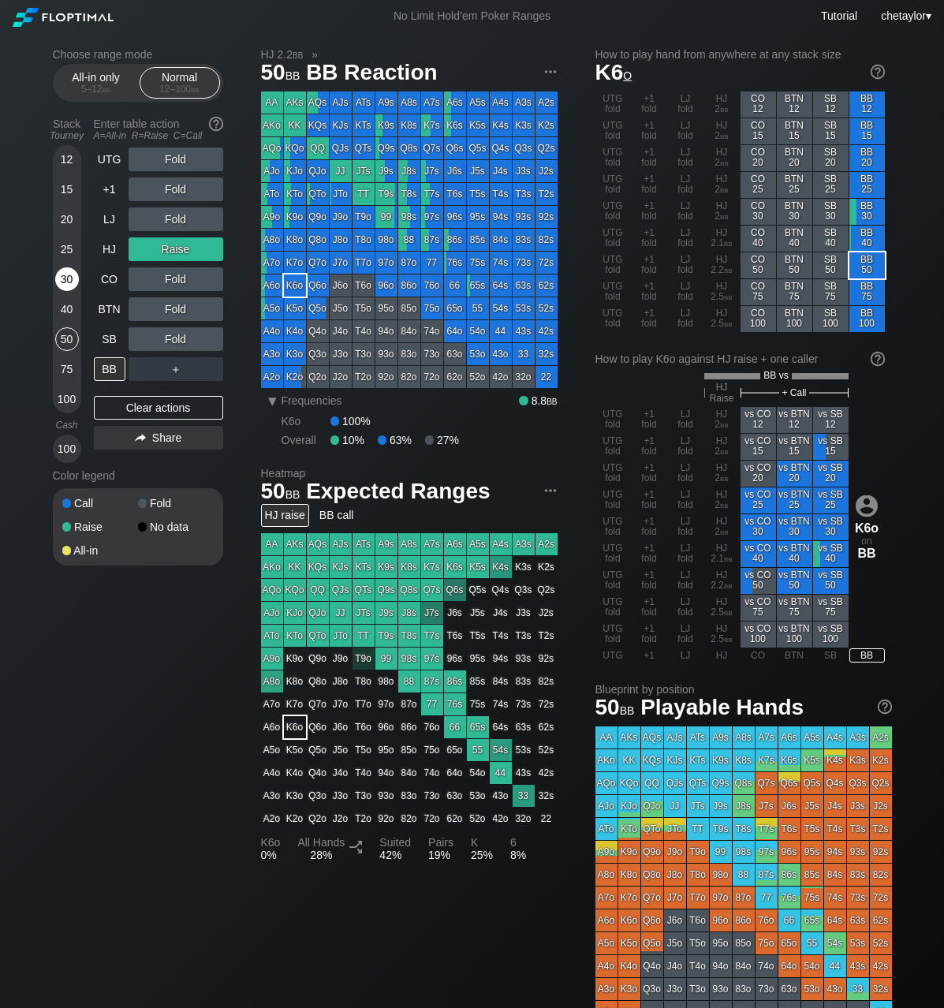
click at [68, 278] on div "30" at bounding box center [67, 279] width 24 height 24
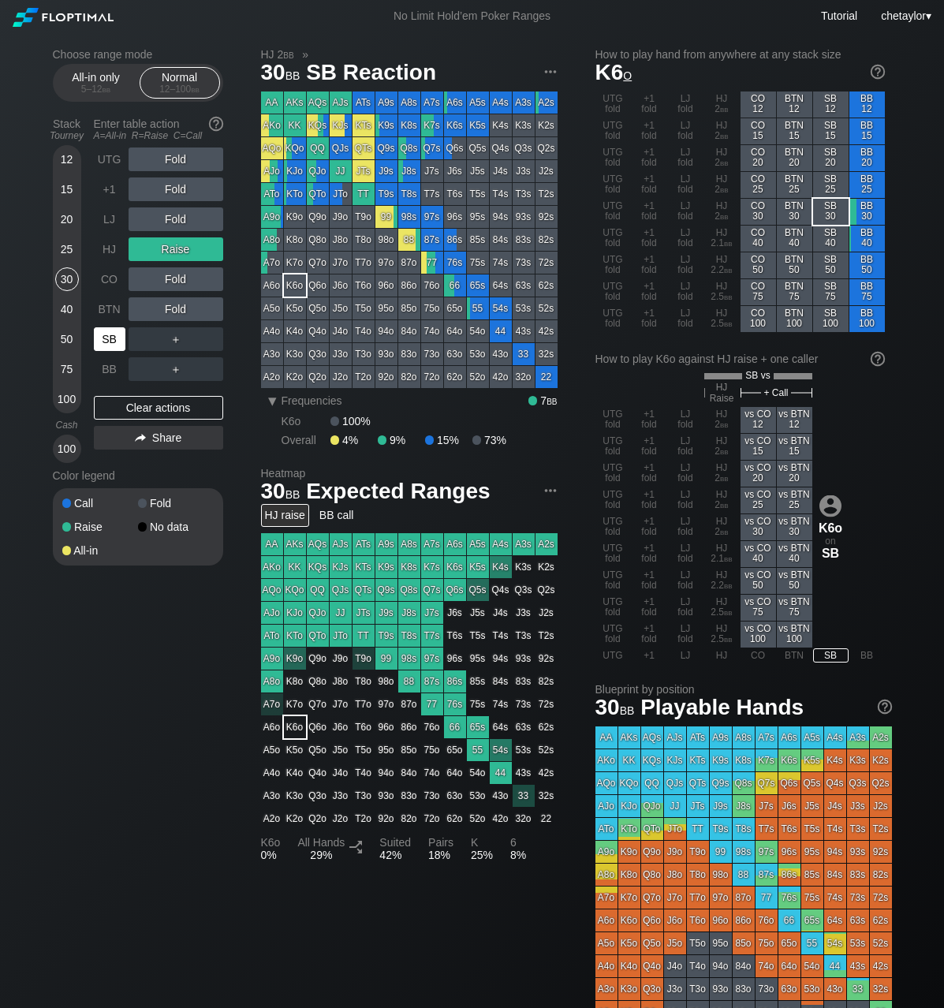
click at [114, 339] on div "SB" at bounding box center [110, 339] width 32 height 24
click at [135, 407] on div "Clear actions" at bounding box center [158, 408] width 129 height 24
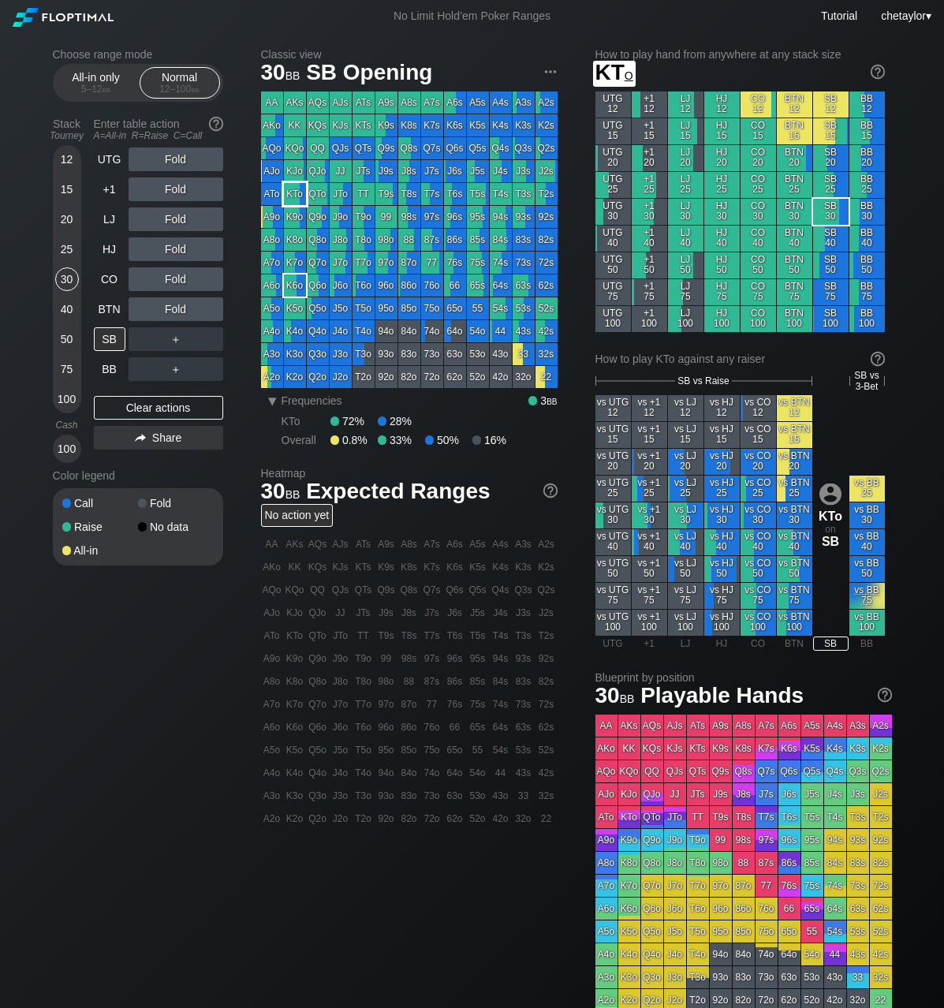
click at [298, 195] on div "KTo" at bounding box center [295, 194] width 22 height 22
click at [103, 308] on div "BTN" at bounding box center [110, 309] width 32 height 24
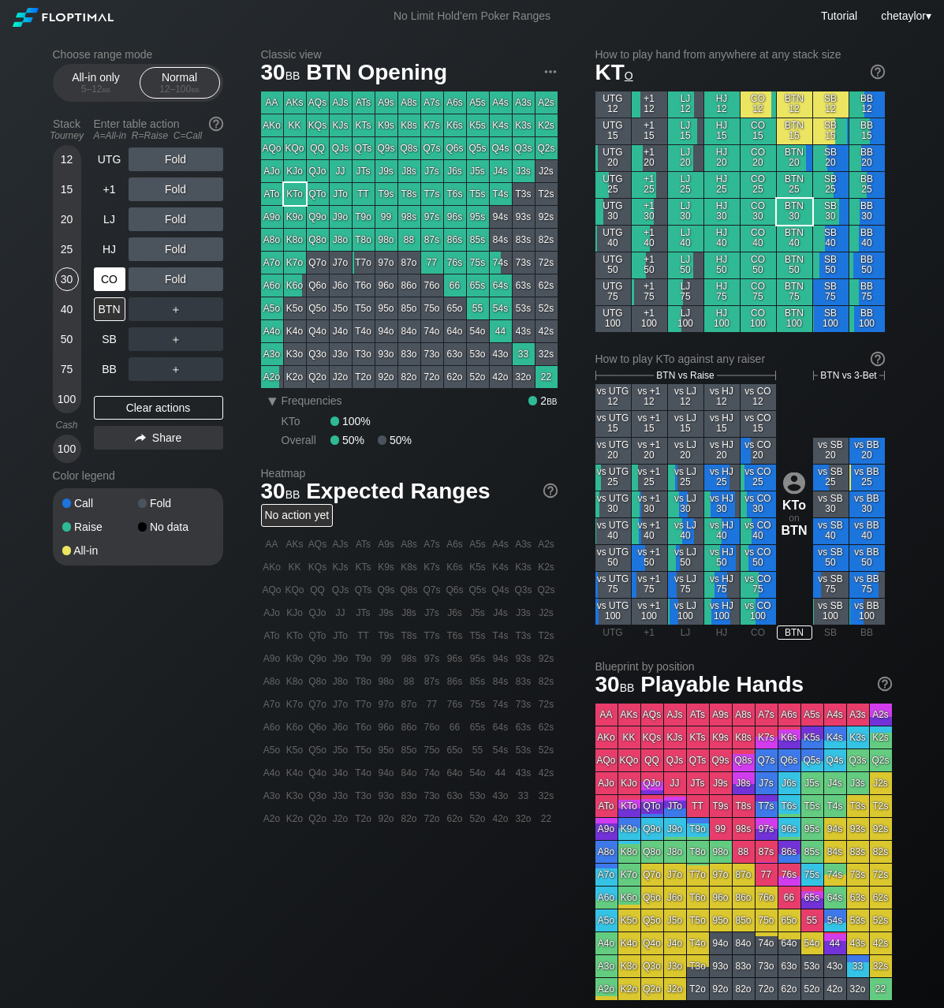
click at [121, 275] on div "CO" at bounding box center [110, 279] width 32 height 24
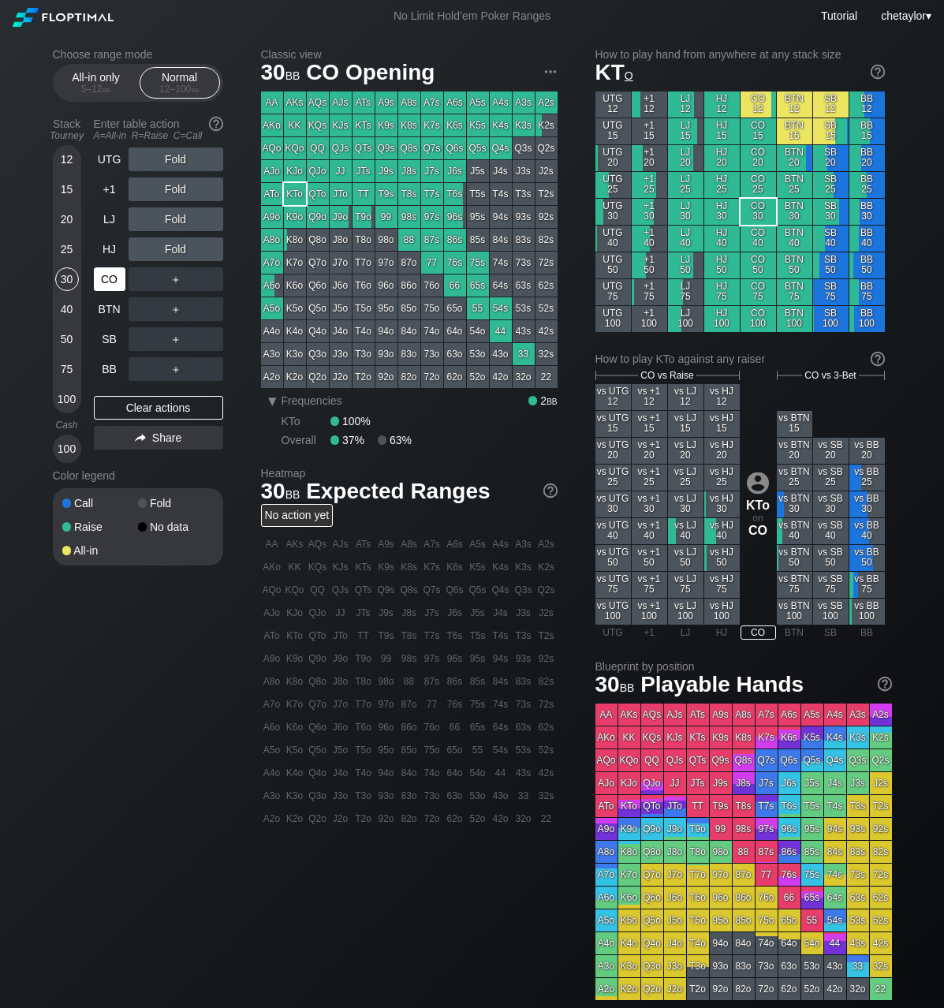
click at [121, 275] on div "CO" at bounding box center [110, 279] width 32 height 24
click at [118, 246] on div "HJ" at bounding box center [110, 249] width 32 height 24
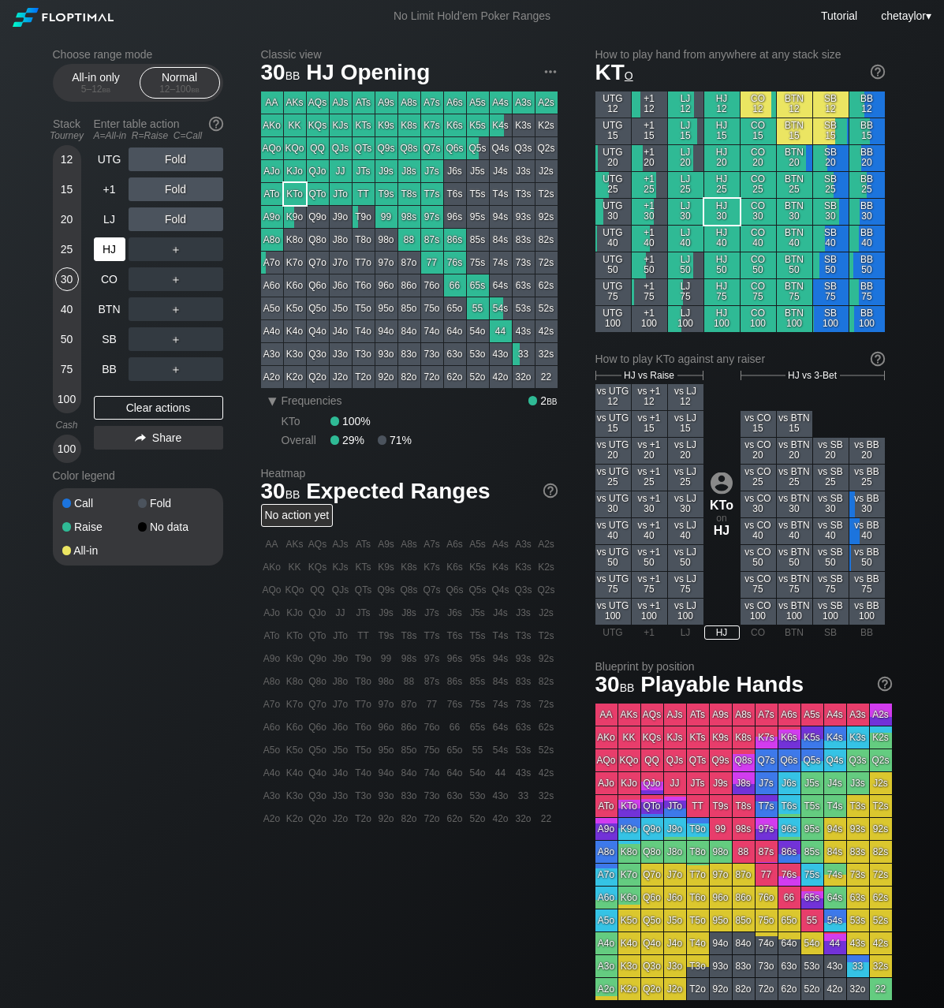
click at [118, 246] on div "HJ" at bounding box center [110, 249] width 32 height 24
click at [110, 370] on div "BB" at bounding box center [110, 369] width 32 height 24
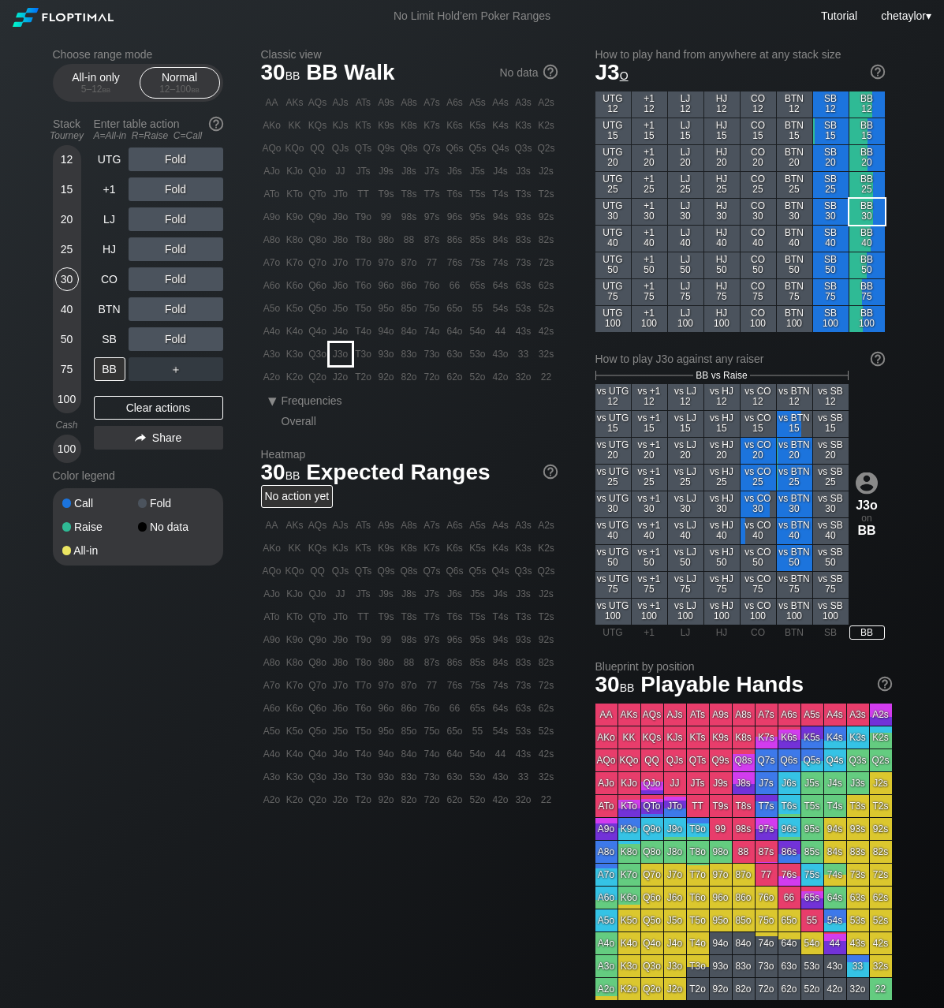
click at [335, 354] on div "J3o" at bounding box center [341, 354] width 22 height 22
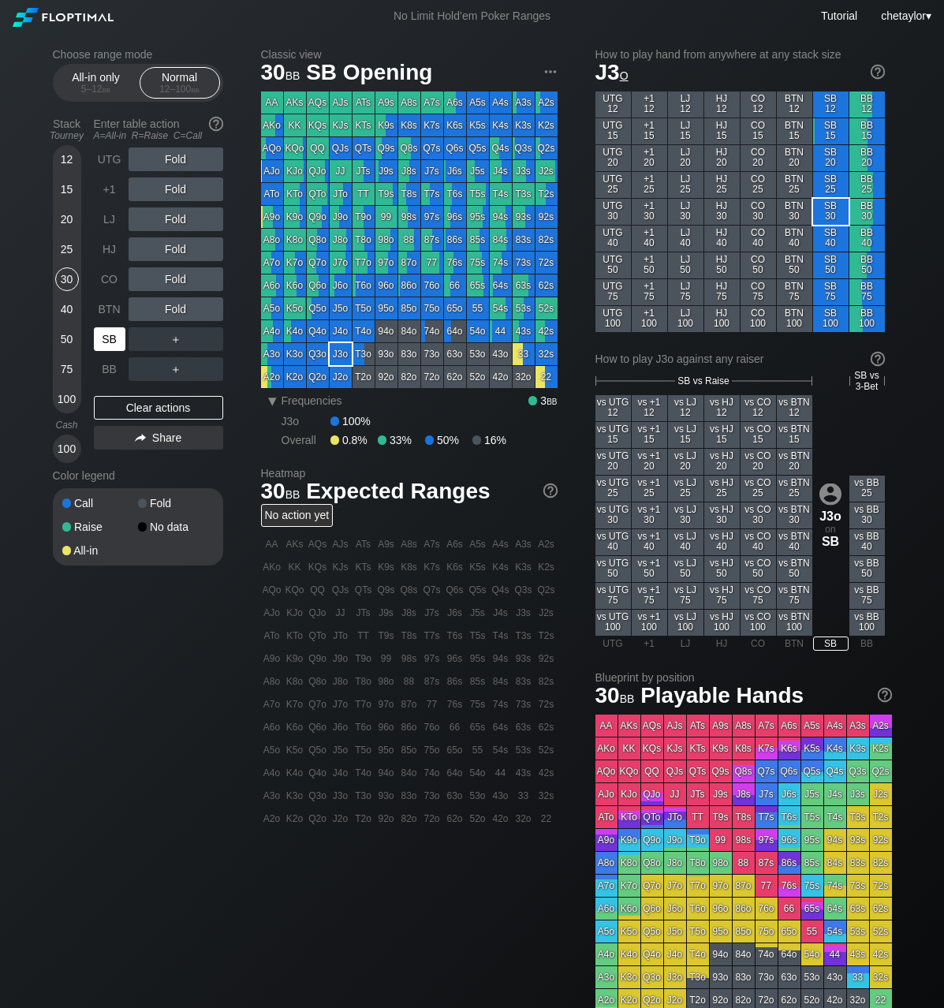
click at [109, 338] on div "SB" at bounding box center [110, 339] width 32 height 24
click at [136, 404] on div "Clear actions" at bounding box center [158, 408] width 129 height 24
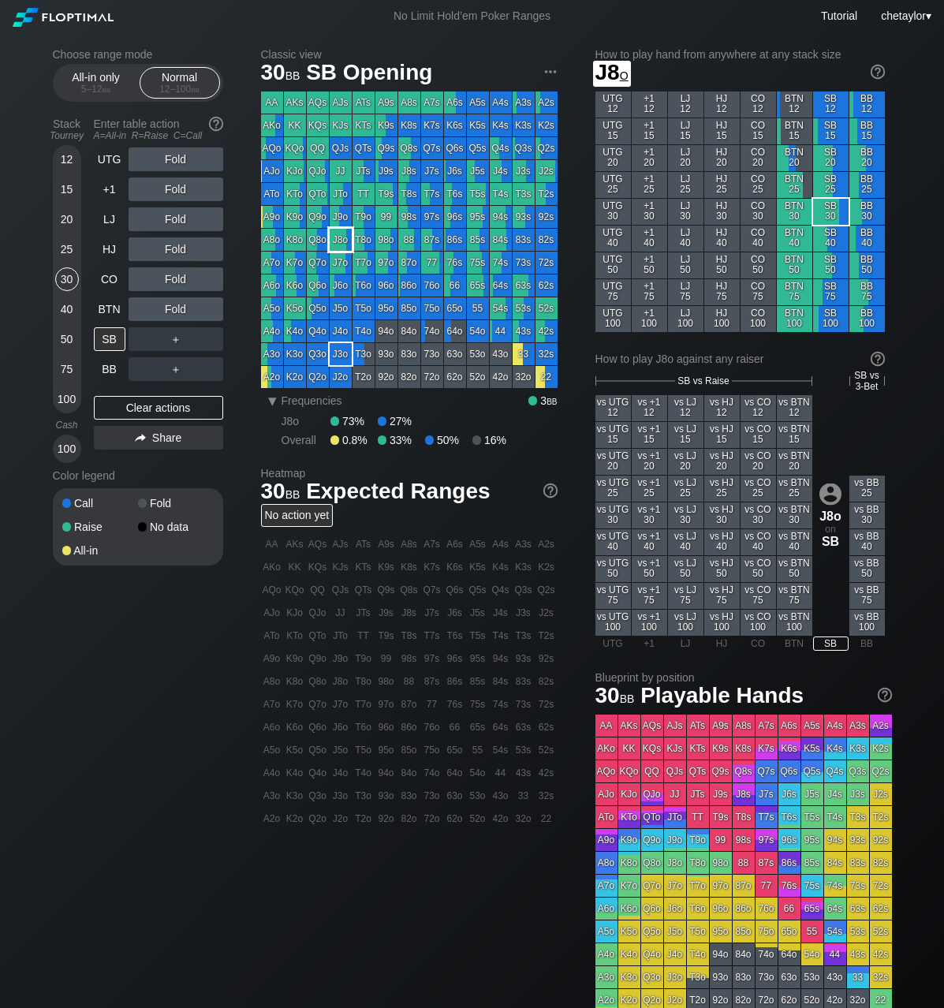
click at [341, 238] on div "J8o" at bounding box center [341, 240] width 22 height 22
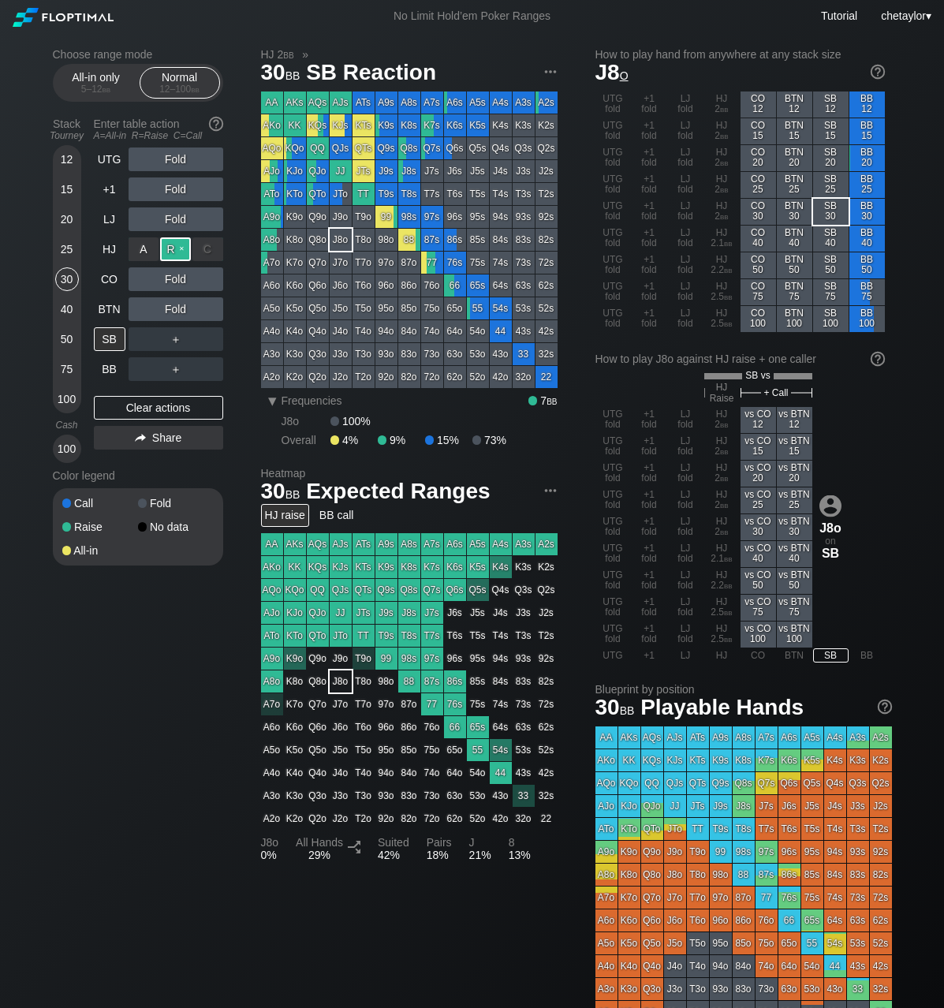
click at [179, 248] on div "R ✕" at bounding box center [175, 249] width 31 height 24
click at [105, 305] on div "BTN" at bounding box center [110, 309] width 32 height 24
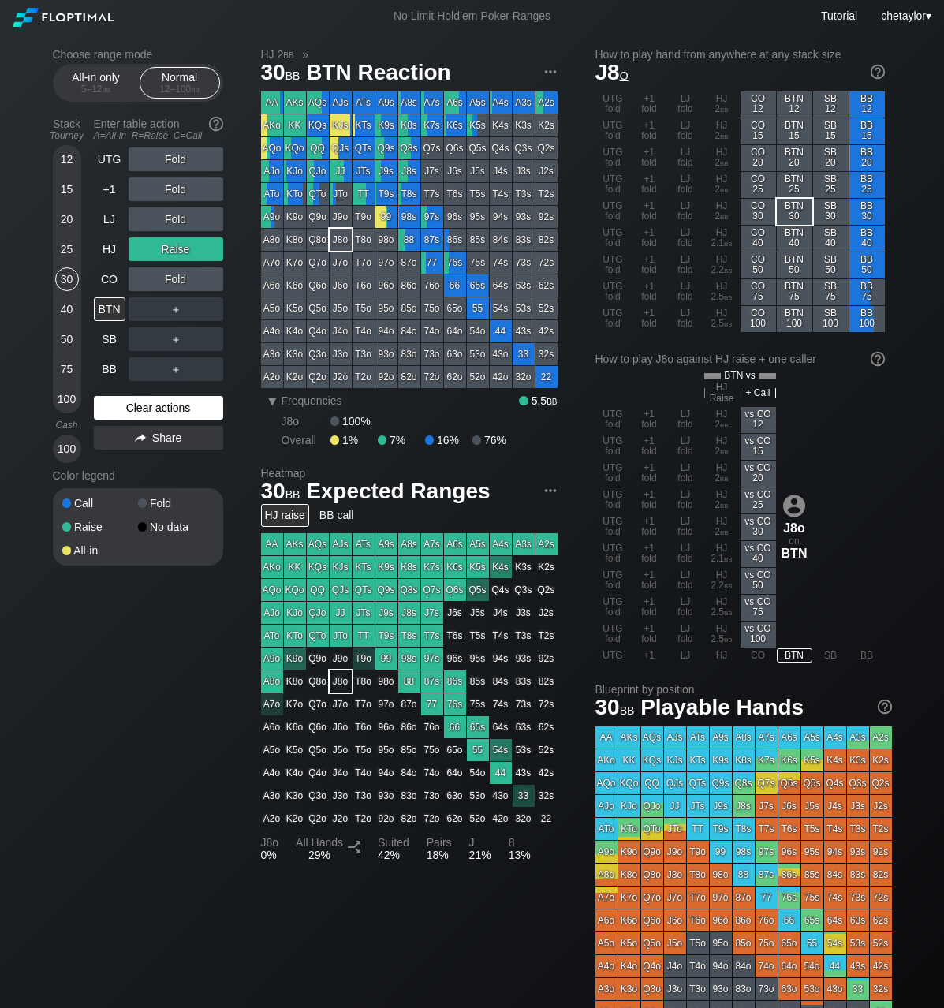
click at [132, 406] on div "Clear actions" at bounding box center [158, 408] width 129 height 24
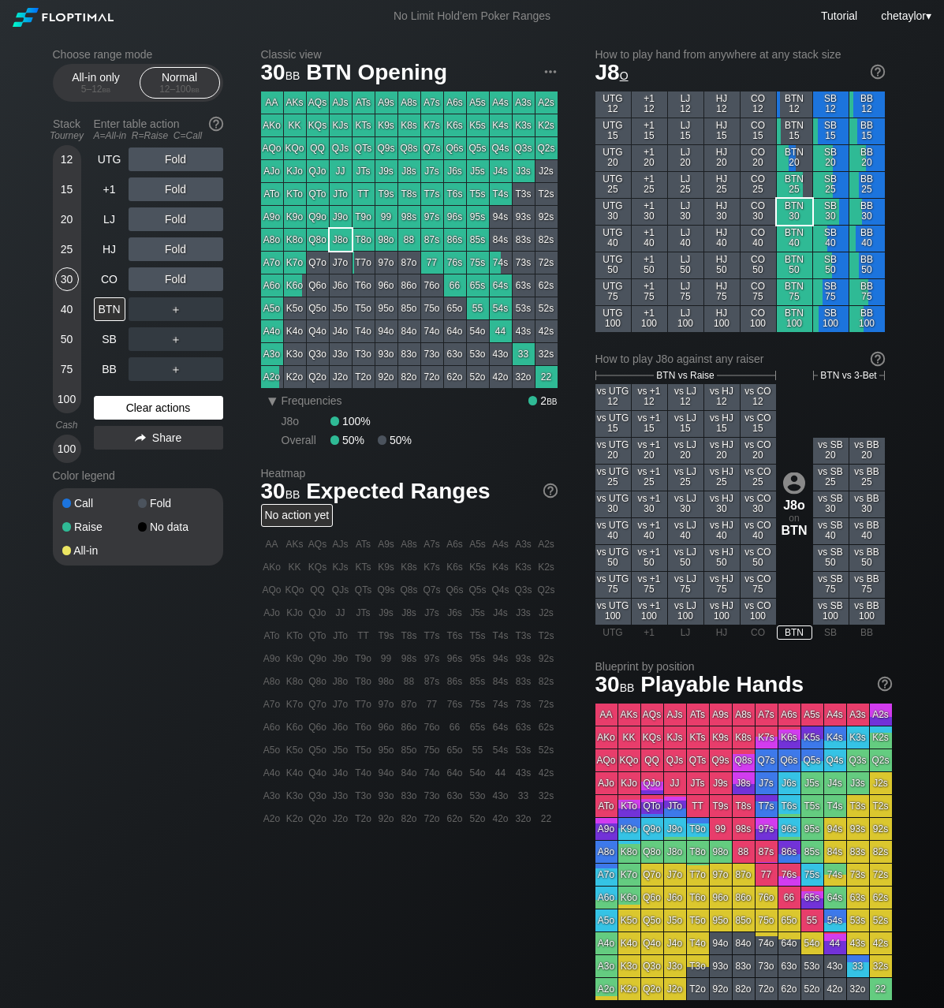
click at [132, 406] on div "Clear actions" at bounding box center [158, 408] width 129 height 24
click at [117, 276] on div "CO" at bounding box center [110, 279] width 32 height 24
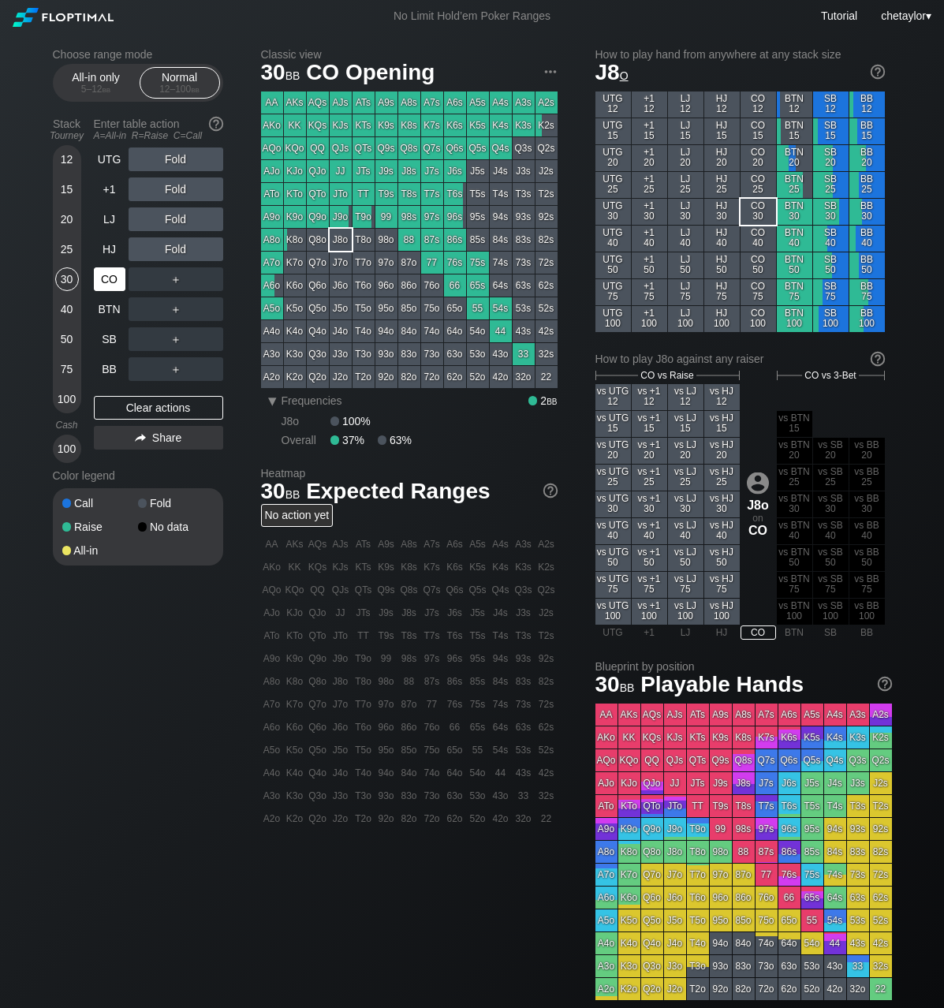
click at [117, 276] on div "CO" at bounding box center [110, 279] width 32 height 24
click at [131, 406] on div "Clear actions" at bounding box center [158, 408] width 129 height 24
